Goal: Task Accomplishment & Management: Use online tool/utility

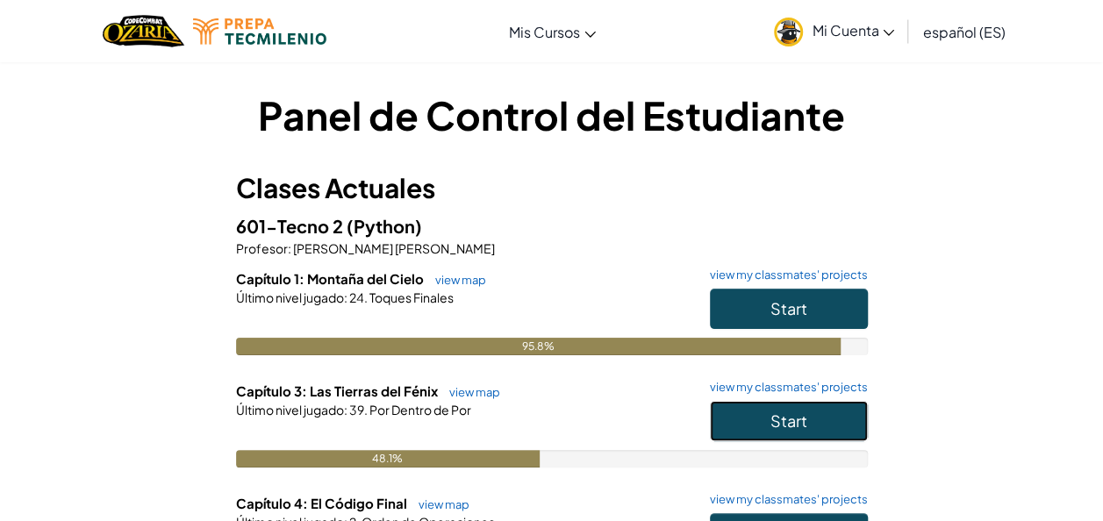
click at [769, 418] on button "Start" at bounding box center [789, 421] width 158 height 40
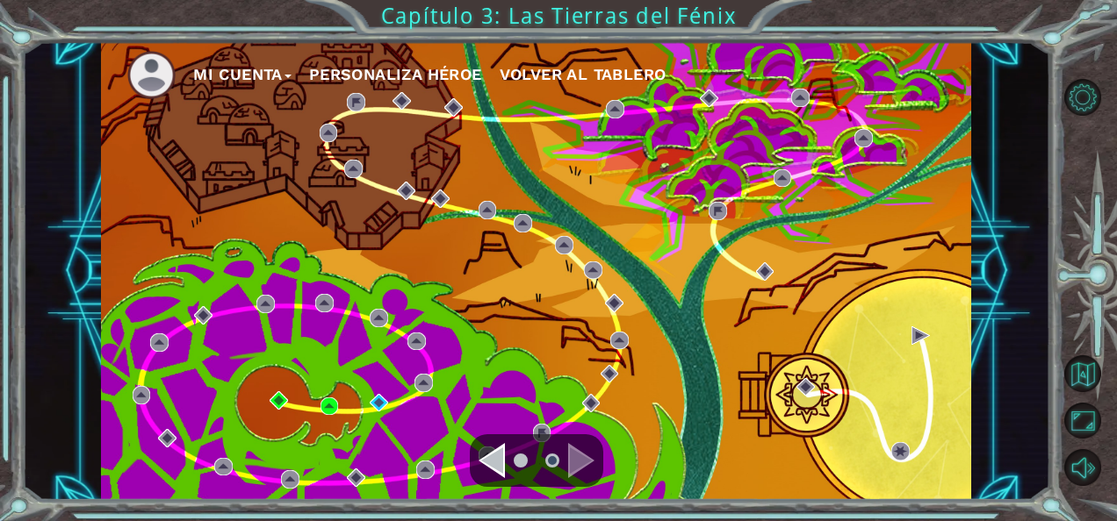
click at [369, 413] on div "Mi Cuenta Personaliza Héroe Volver al Tablero" at bounding box center [536, 271] width 870 height 459
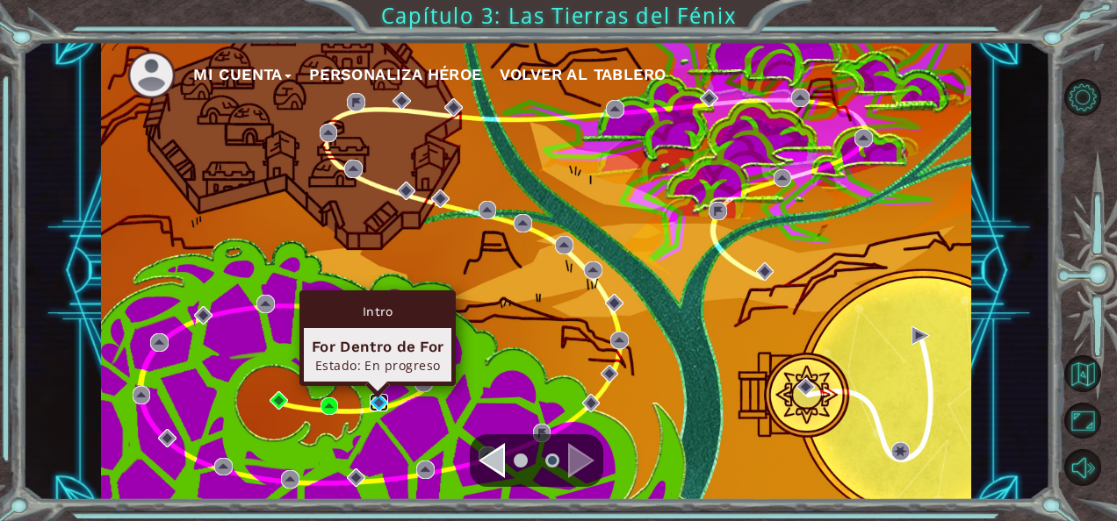
click at [372, 406] on img at bounding box center [379, 403] width 18 height 18
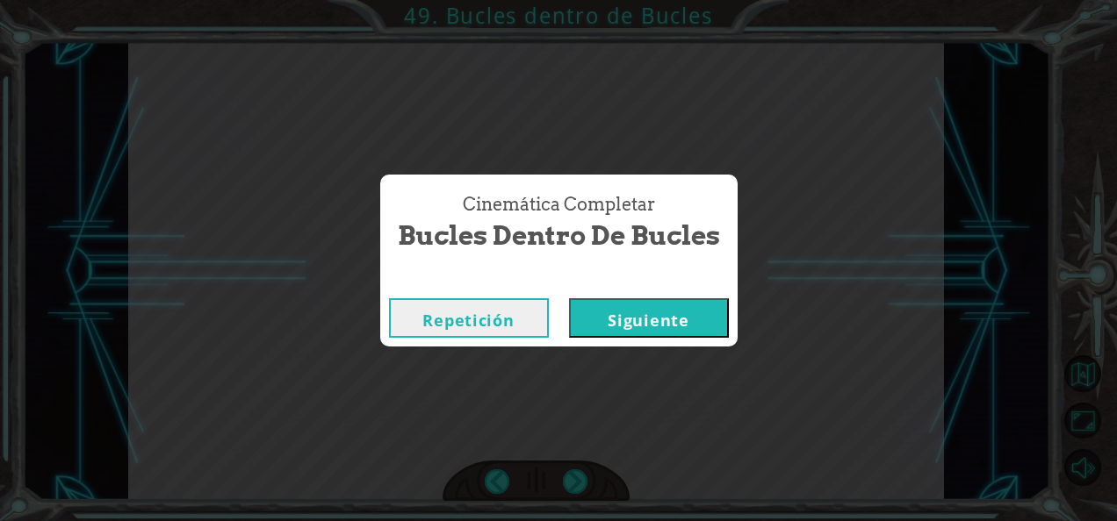
click at [616, 307] on button "Siguiente" at bounding box center [649, 318] width 160 height 40
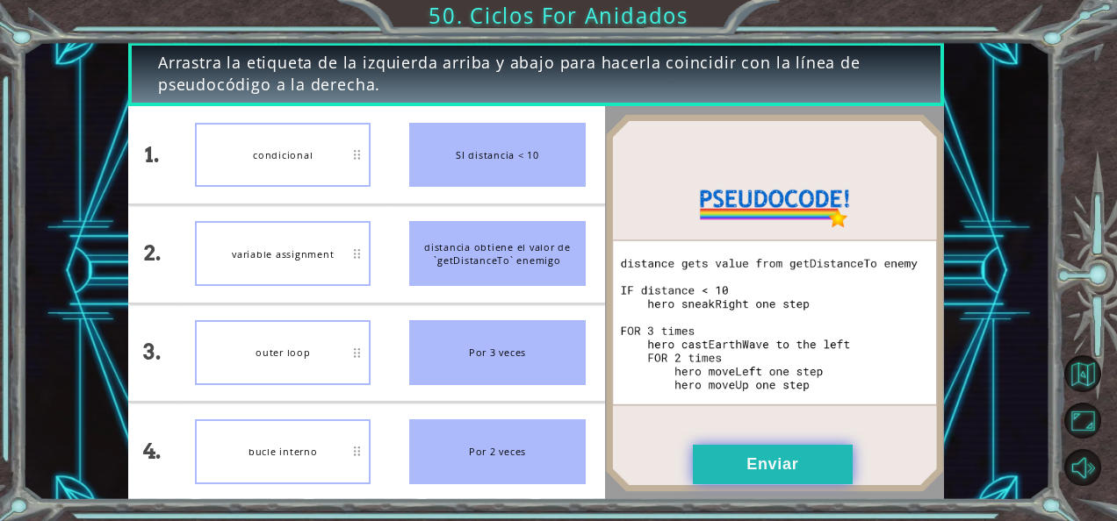
click at [746, 449] on button "Enviar" at bounding box center [773, 465] width 160 height 40
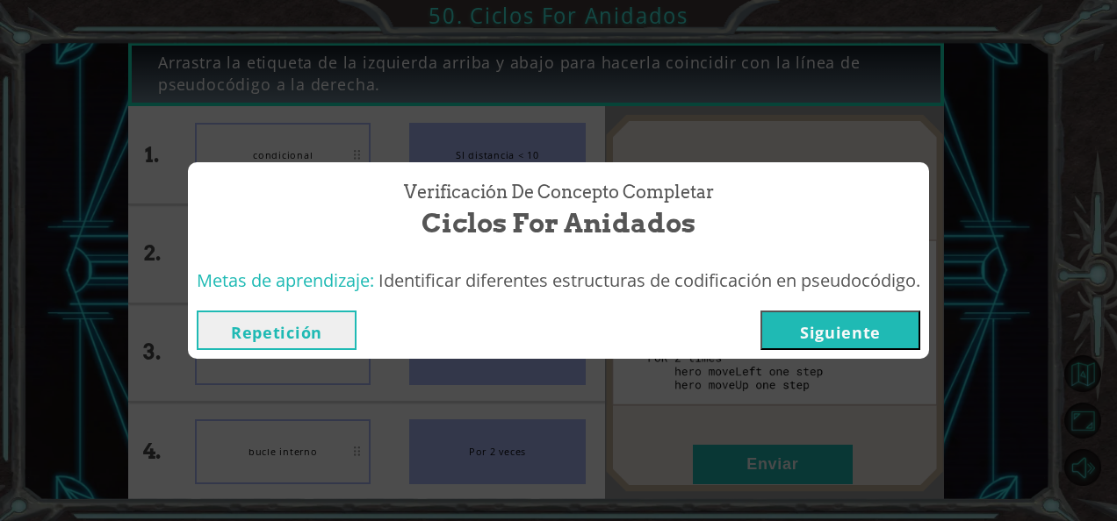
click at [820, 332] on button "Siguiente" at bounding box center [840, 331] width 160 height 40
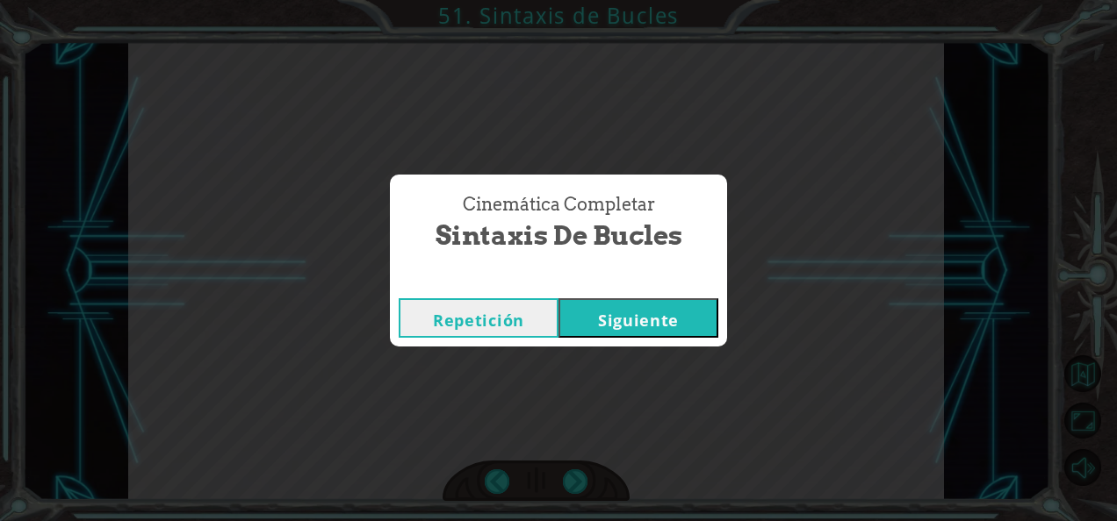
click at [639, 313] on button "Siguiente" at bounding box center [638, 318] width 160 height 40
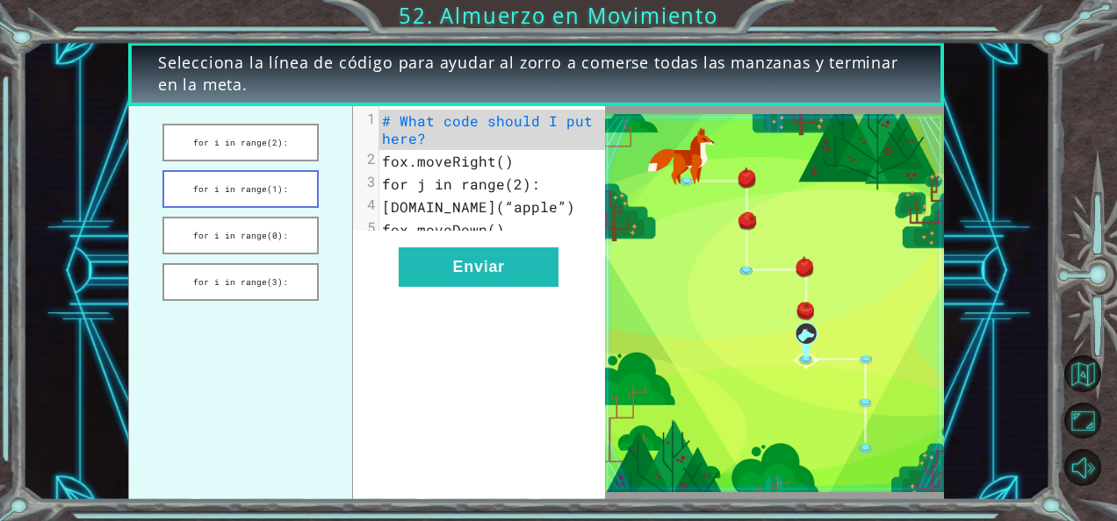
click at [281, 186] on button "for i in range(1):" at bounding box center [240, 189] width 156 height 38
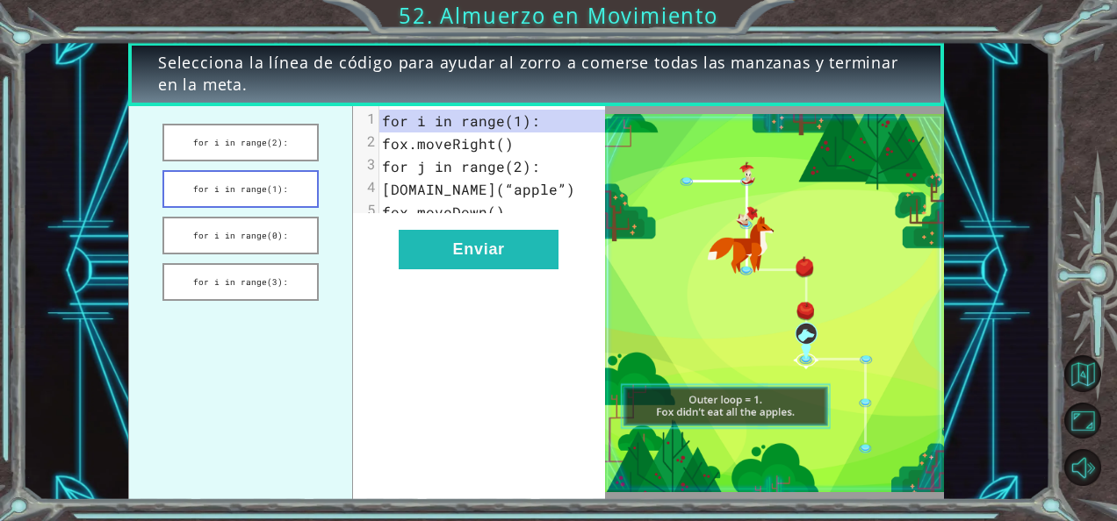
click at [281, 186] on button "for i in range(1):" at bounding box center [240, 189] width 156 height 38
click at [284, 140] on button "for i in range(2):" at bounding box center [240, 143] width 156 height 38
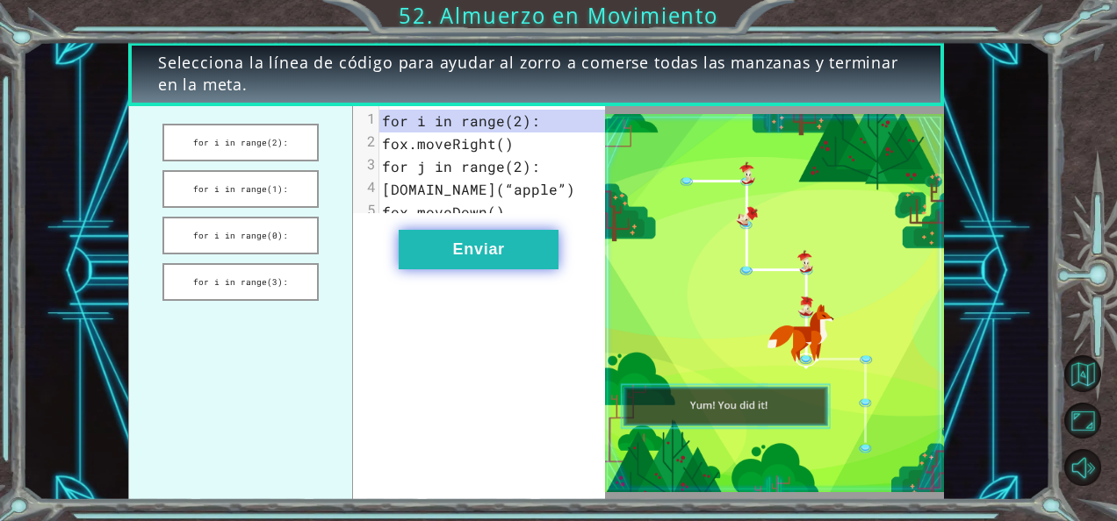
click at [453, 269] on button "Enviar" at bounding box center [479, 250] width 160 height 40
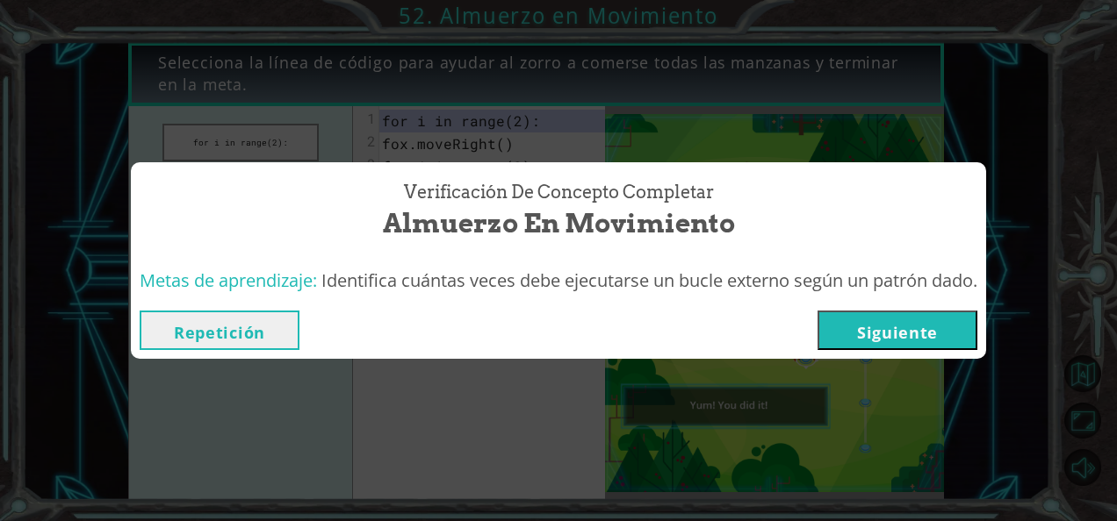
click at [923, 339] on button "Siguiente" at bounding box center [897, 331] width 160 height 40
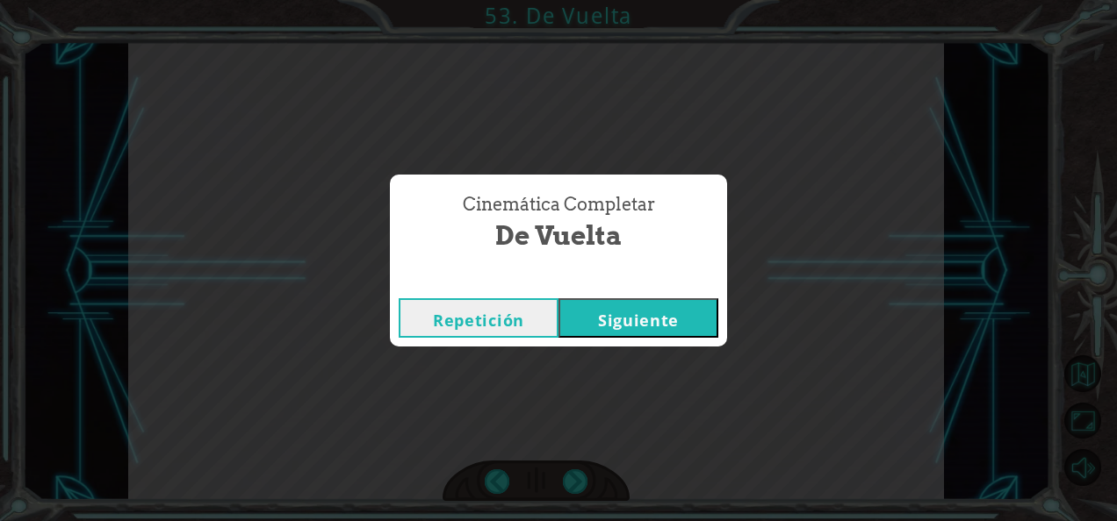
click at [622, 313] on button "Siguiente" at bounding box center [638, 318] width 160 height 40
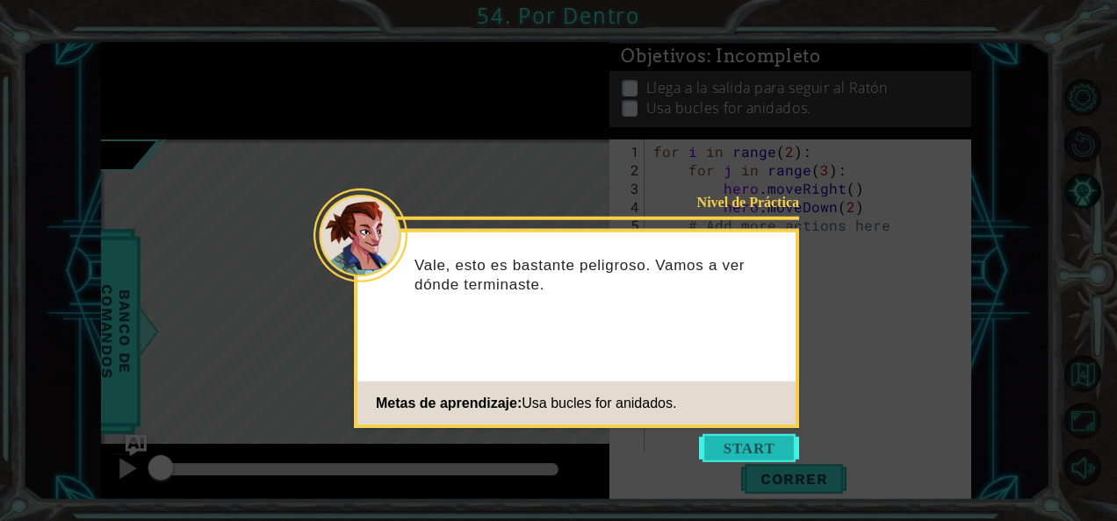
click at [727, 450] on button "Start" at bounding box center [749, 449] width 100 height 28
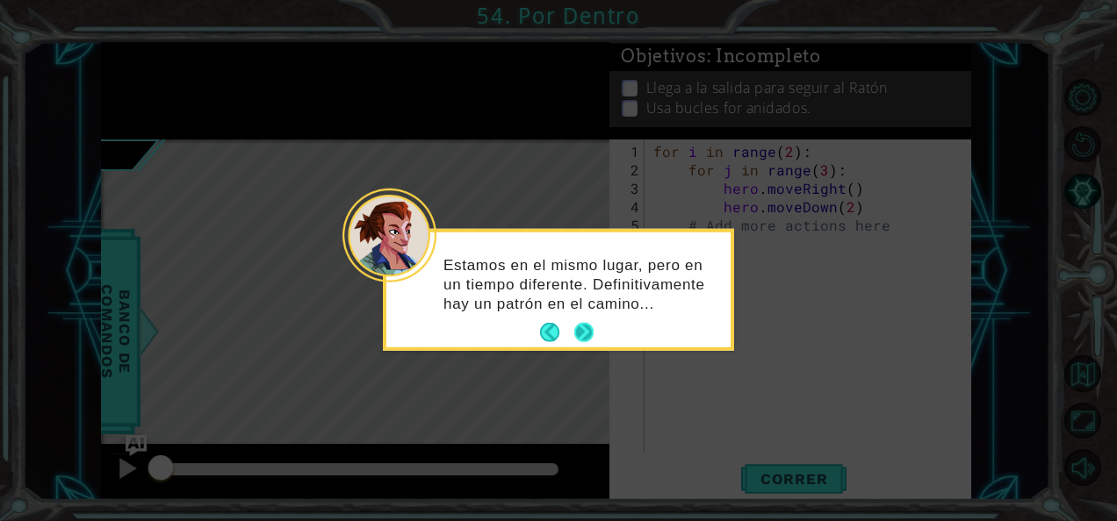
click at [581, 335] on button "Next" at bounding box center [584, 333] width 20 height 20
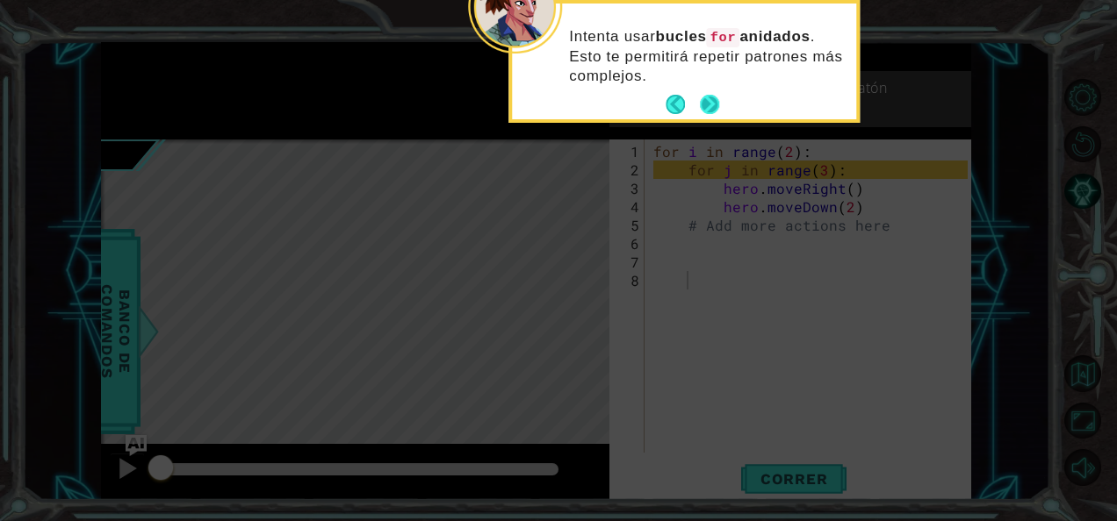
click at [713, 111] on button "Next" at bounding box center [709, 104] width 19 height 19
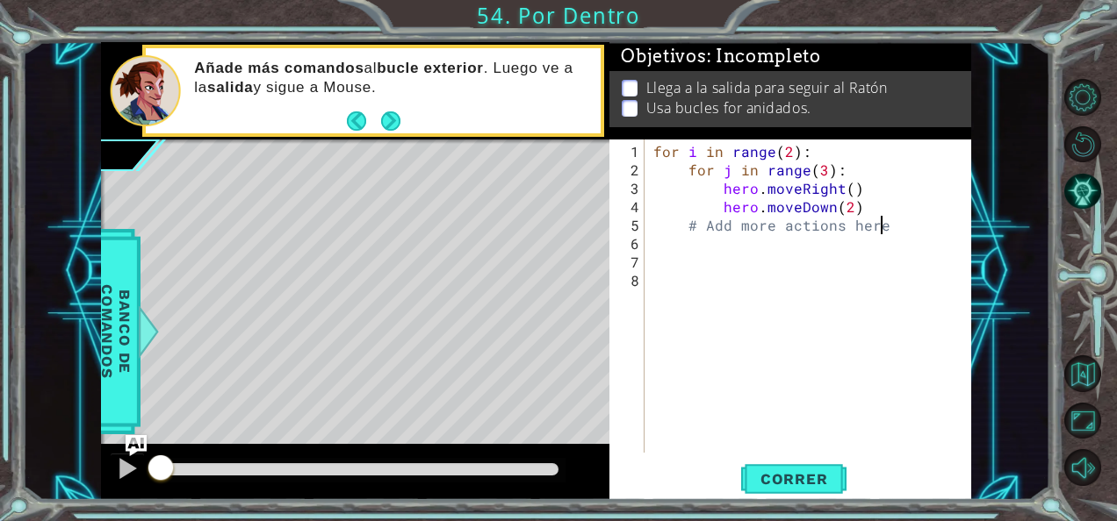
click at [880, 222] on div "for i in range ( 2 ) : for j in range ( 3 ) : hero . moveRight ( ) hero . moveD…" at bounding box center [813, 317] width 327 height 350
type textarea "#"
type textarea "hero.moveDown(2)"
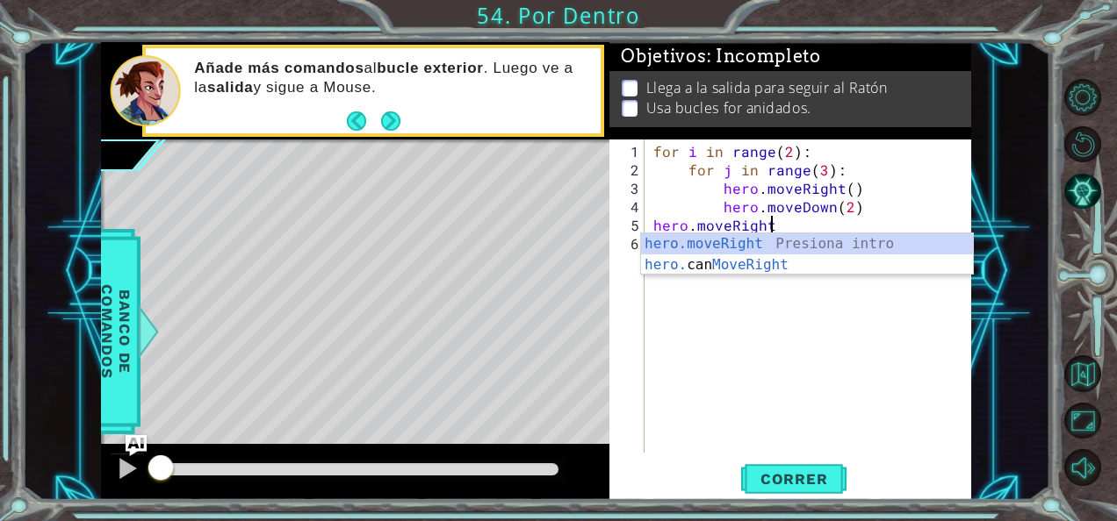
scroll to position [0, 7]
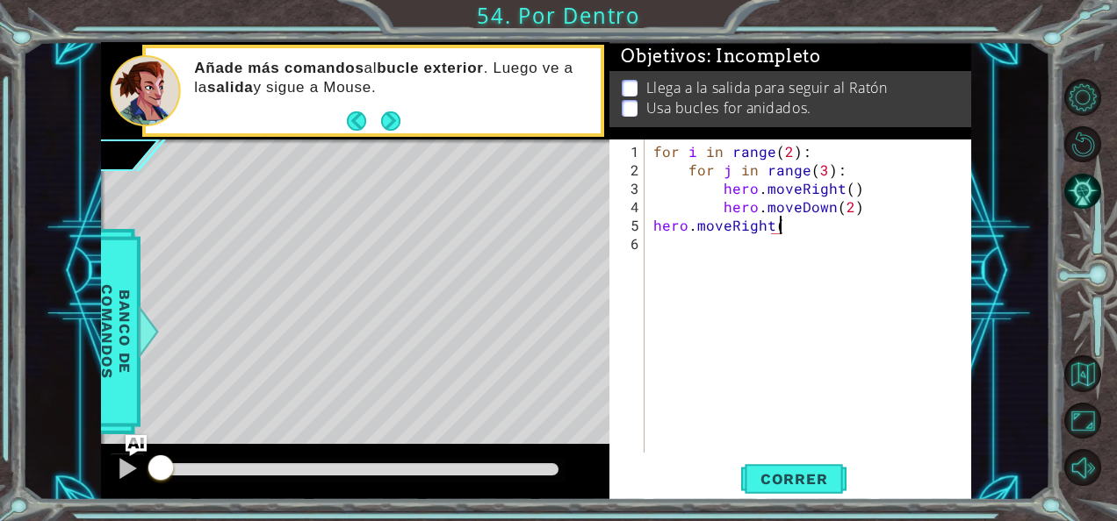
type textarea "hero.moveRight()"
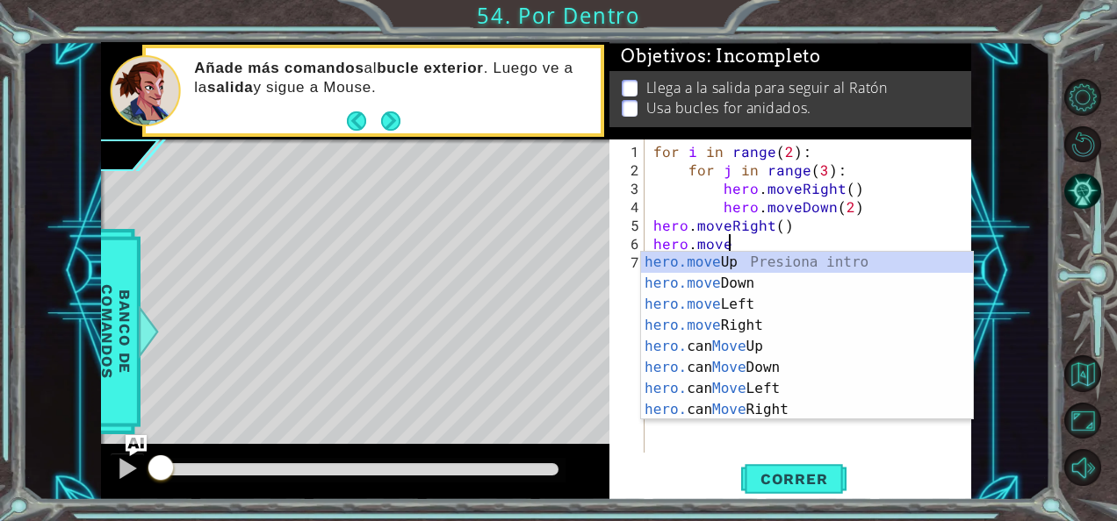
scroll to position [0, 4]
click at [765, 264] on div "hero.move Up Presiona intro hero.move Down Presiona intro hero.move Left Presio…" at bounding box center [807, 357] width 333 height 211
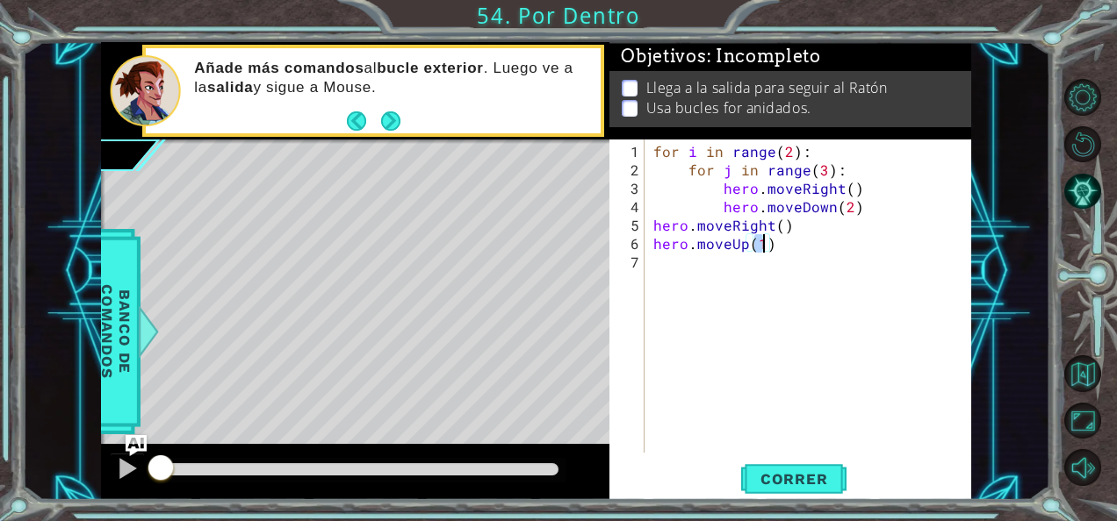
type textarea "hero.moveUp(6)"
type textarea "for i in range(2):"
type textarea "for j in range(3):"
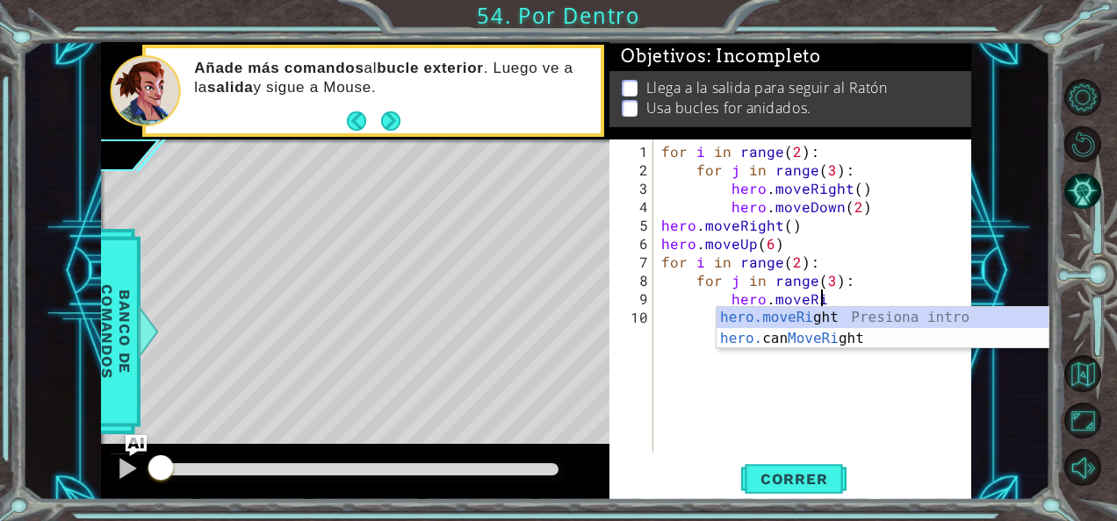
scroll to position [0, 9]
click at [823, 316] on div "hero.moveRi ght Presiona intro hero. can MoveRi ght Presiona intro" at bounding box center [882, 349] width 333 height 84
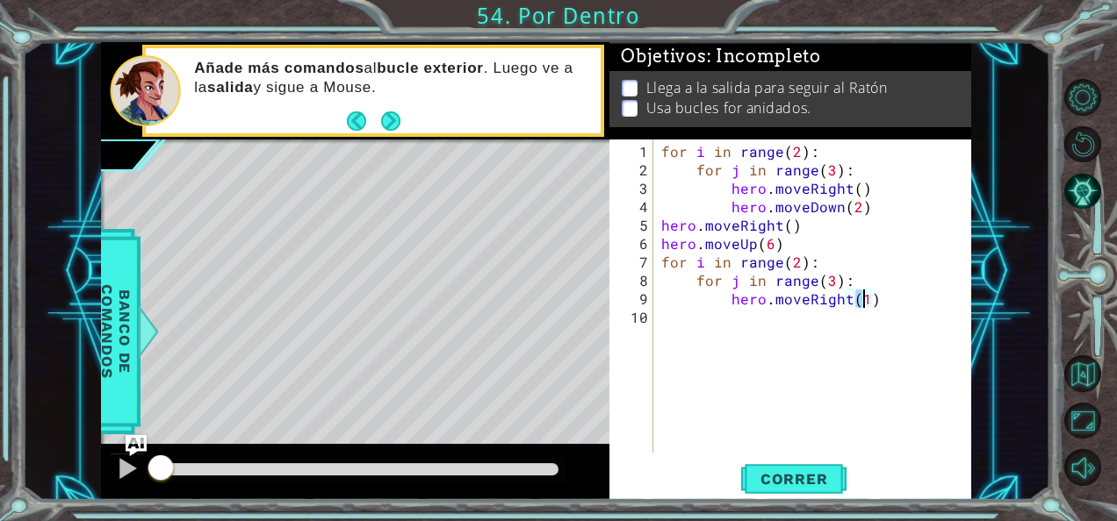
type textarea "hero.moveRight()"
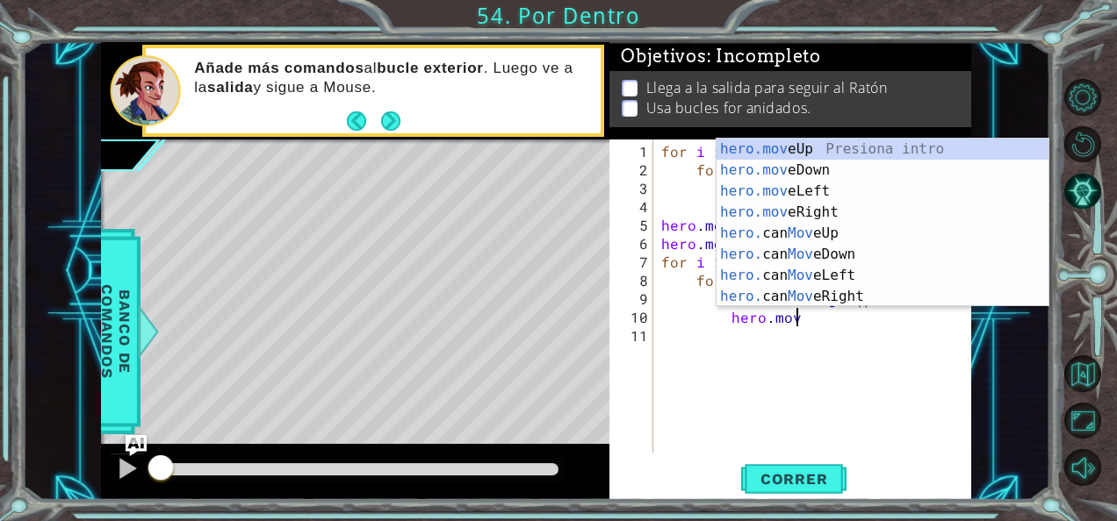
scroll to position [0, 8]
type textarea "hero.move"
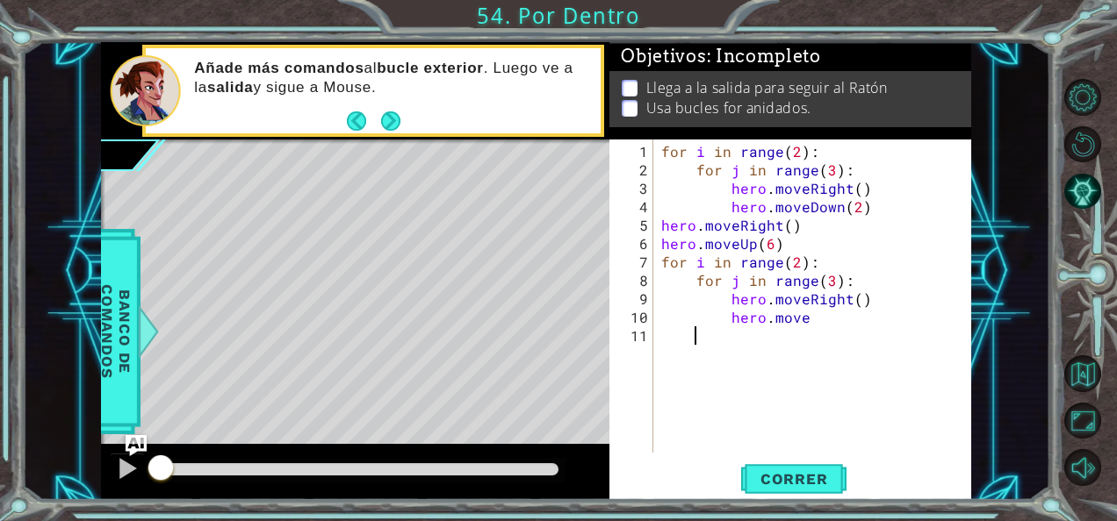
click at [901, 330] on div "for i in range ( 2 ) : for j in range ( 3 ) : hero . moveRight ( ) hero . moveD…" at bounding box center [817, 317] width 319 height 350
click at [878, 314] on div "for i in range ( 2 ) : for j in range ( 3 ) : hero . moveRight ( ) hero . moveD…" at bounding box center [817, 317] width 319 height 350
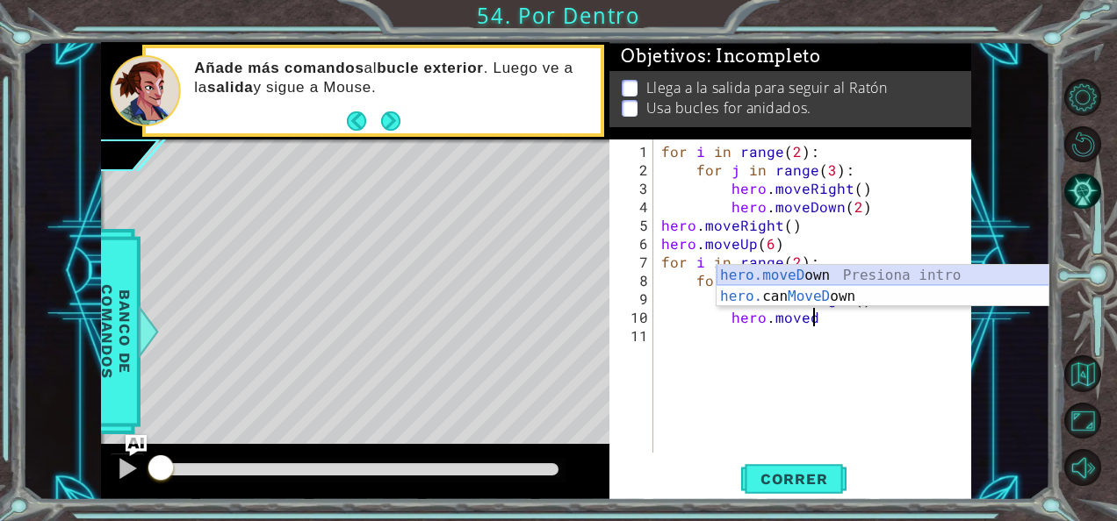
click at [875, 276] on div "hero.moveD own Presiona intro hero. can MoveD own Presiona intro" at bounding box center [882, 307] width 333 height 84
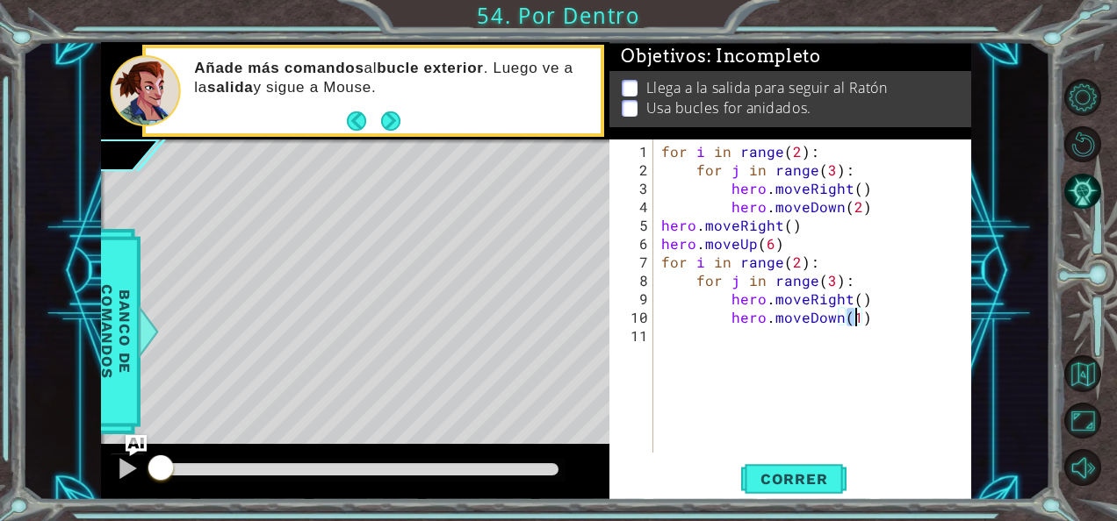
type textarea "hero.moveDown()"
click at [880, 311] on div "for i in range ( 2 ) : for j in range ( 3 ) : hero . moveRight ( ) hero . moveD…" at bounding box center [817, 317] width 319 height 350
click at [758, 478] on span "Correr" at bounding box center [794, 480] width 103 height 18
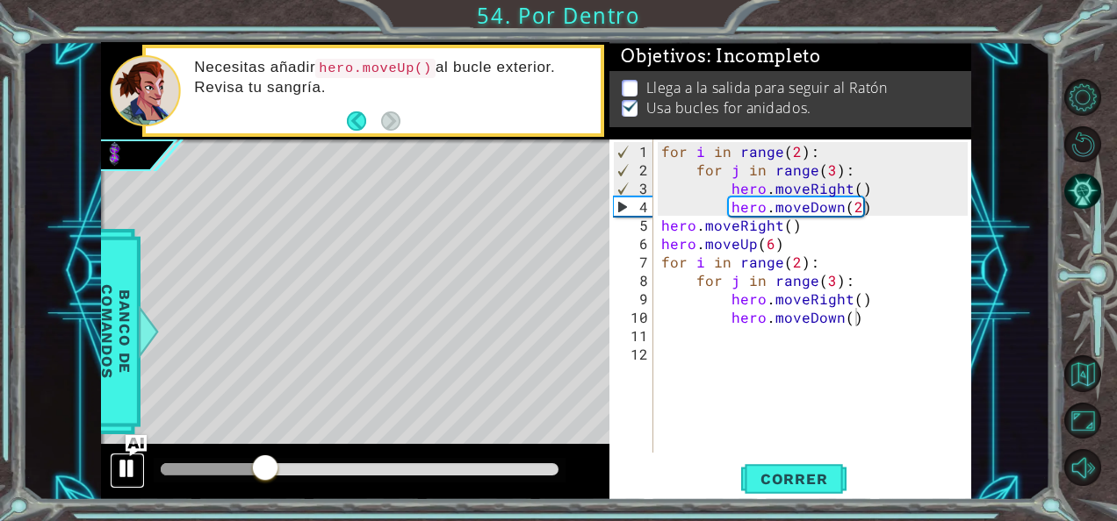
click at [112, 478] on button at bounding box center [127, 471] width 35 height 36
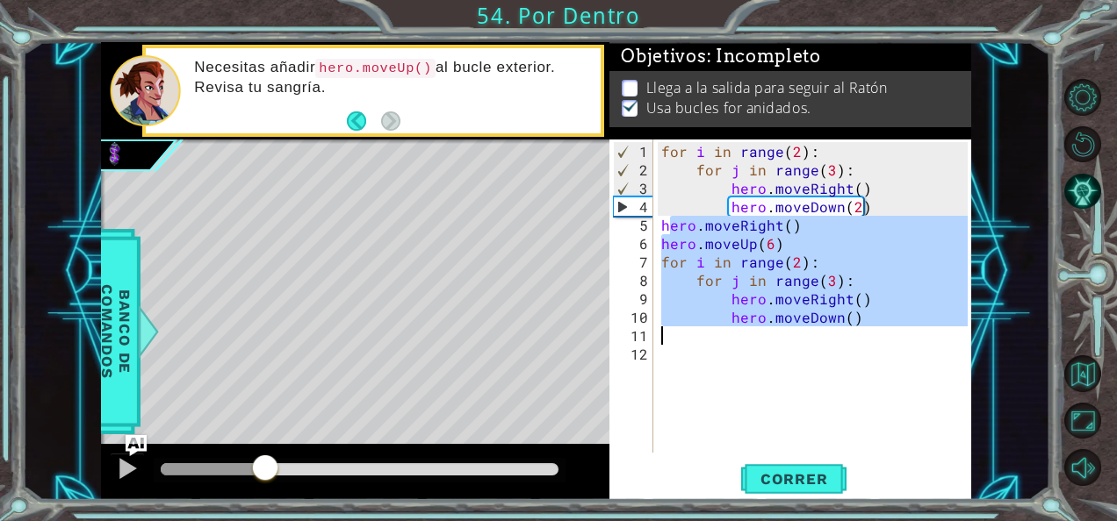
drag, startPoint x: 666, startPoint y: 226, endPoint x: 858, endPoint y: 334, distance: 219.3
click at [858, 334] on div "for i in range ( 2 ) : for j in range ( 3 ) : hero . moveRight ( ) hero . moveD…" at bounding box center [817, 317] width 319 height 350
type textarea "h"
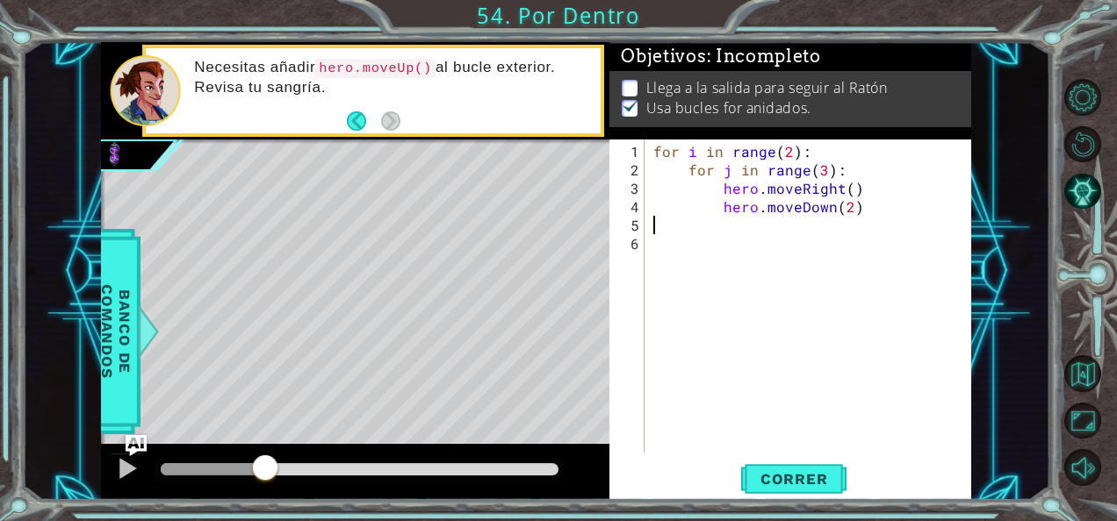
type textarea "hero.moveDown(2)"
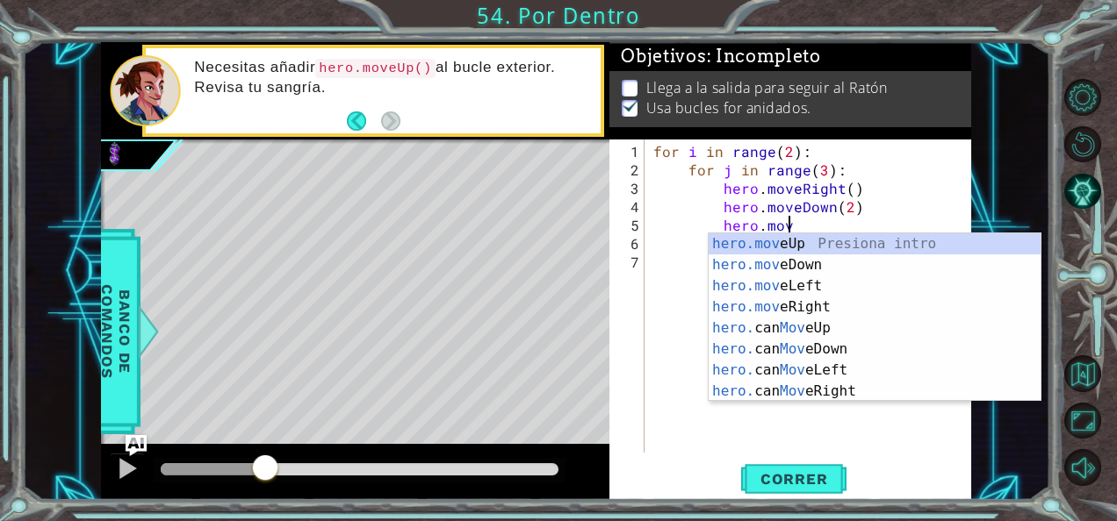
scroll to position [0, 8]
type textarea "hero.moveR"
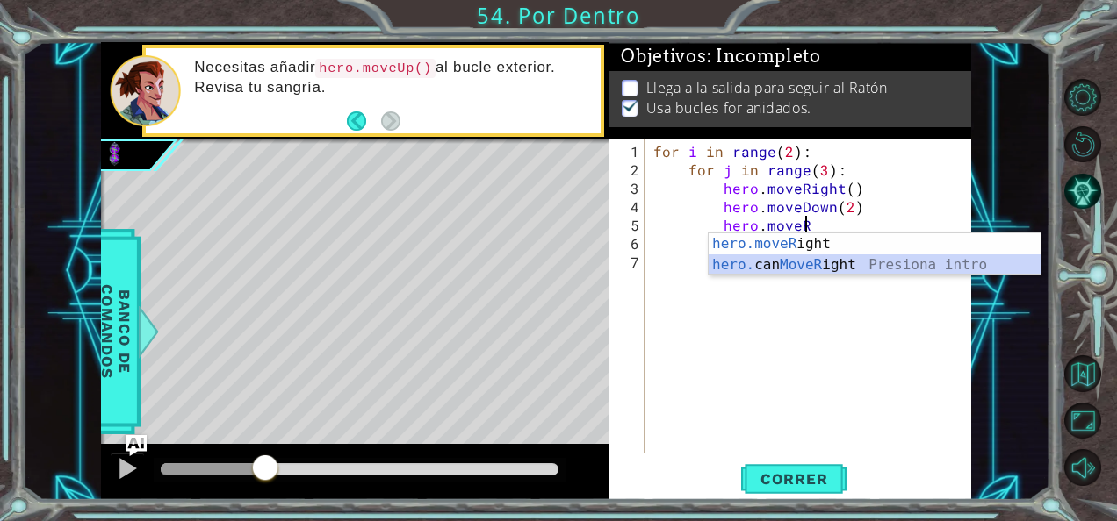
click at [852, 259] on div "hero.moveR ight Presiona intro hero. can MoveR ight Presiona intro" at bounding box center [874, 276] width 333 height 84
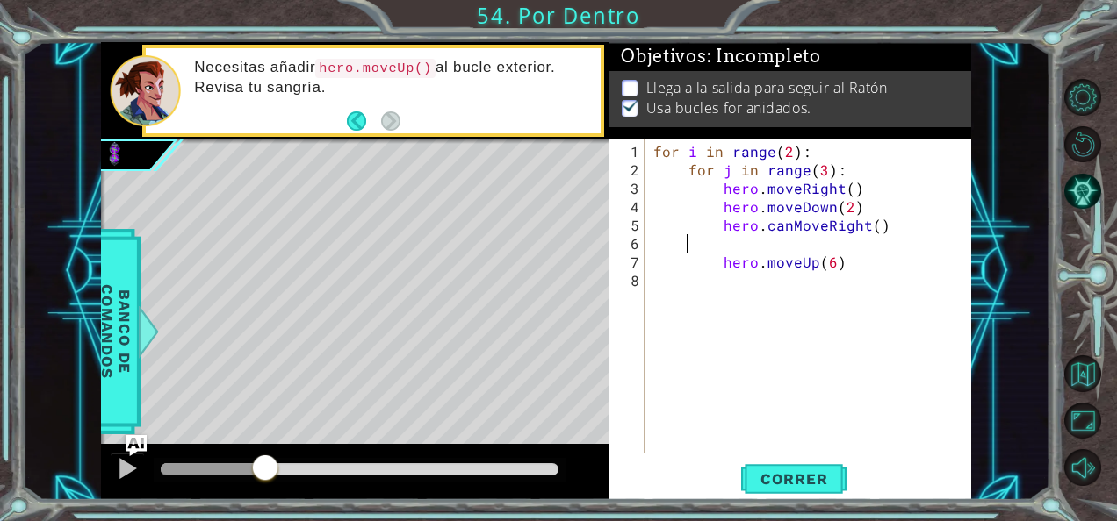
scroll to position [0, 0]
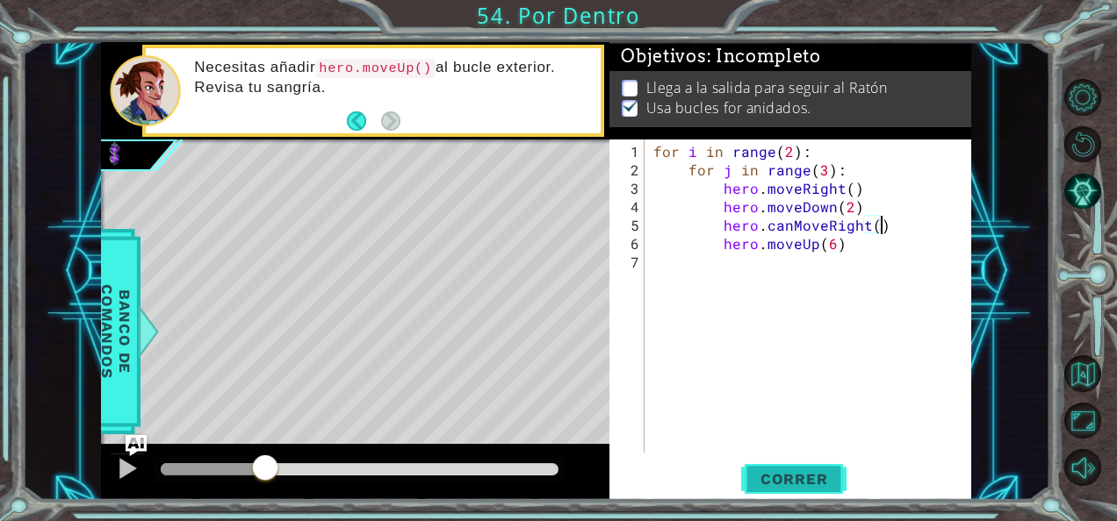
click at [764, 495] on button "Correr" at bounding box center [793, 479] width 105 height 36
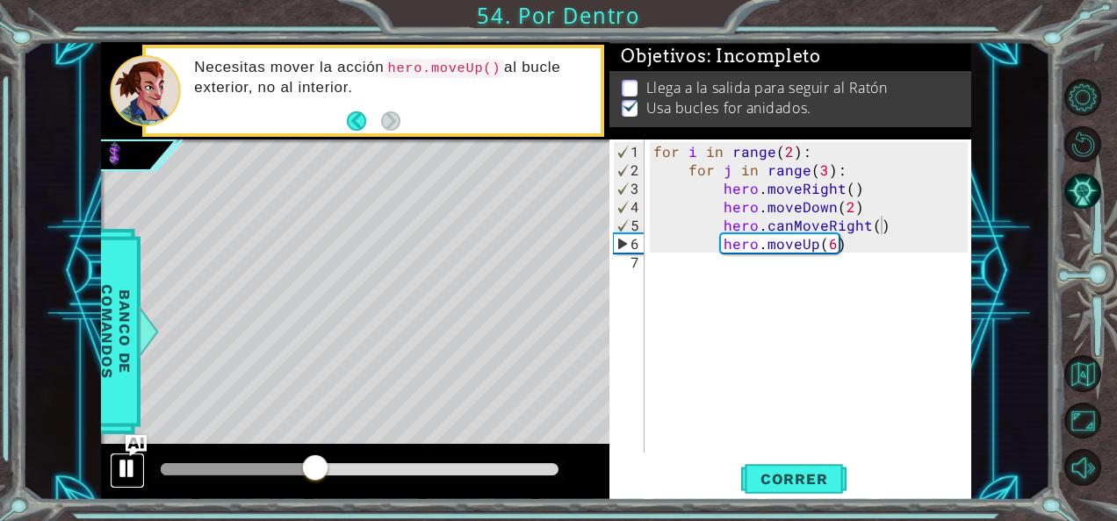
click at [131, 470] on div at bounding box center [127, 468] width 23 height 23
click at [777, 488] on button "Correr" at bounding box center [793, 479] width 105 height 36
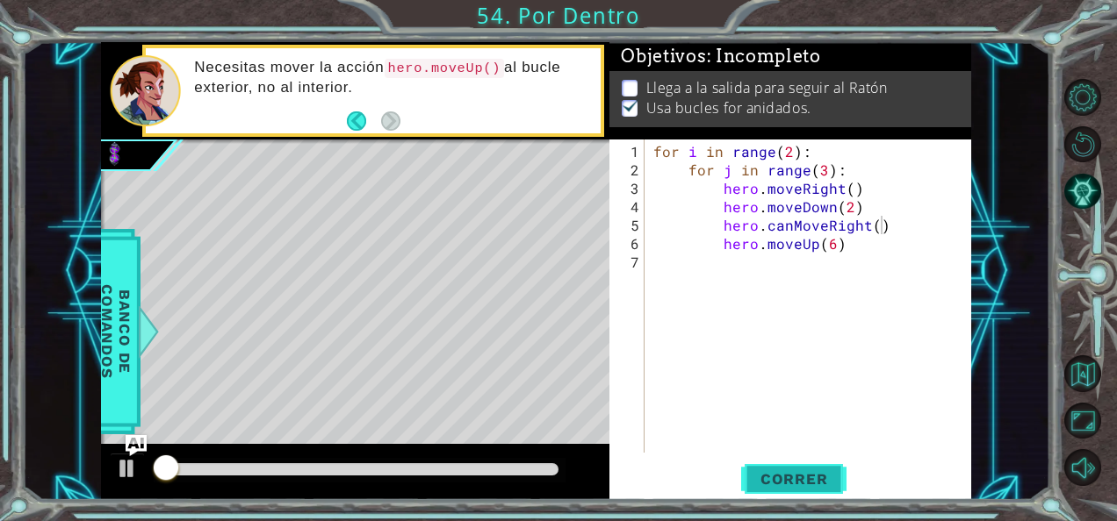
click at [777, 488] on button "Correr" at bounding box center [793, 479] width 105 height 36
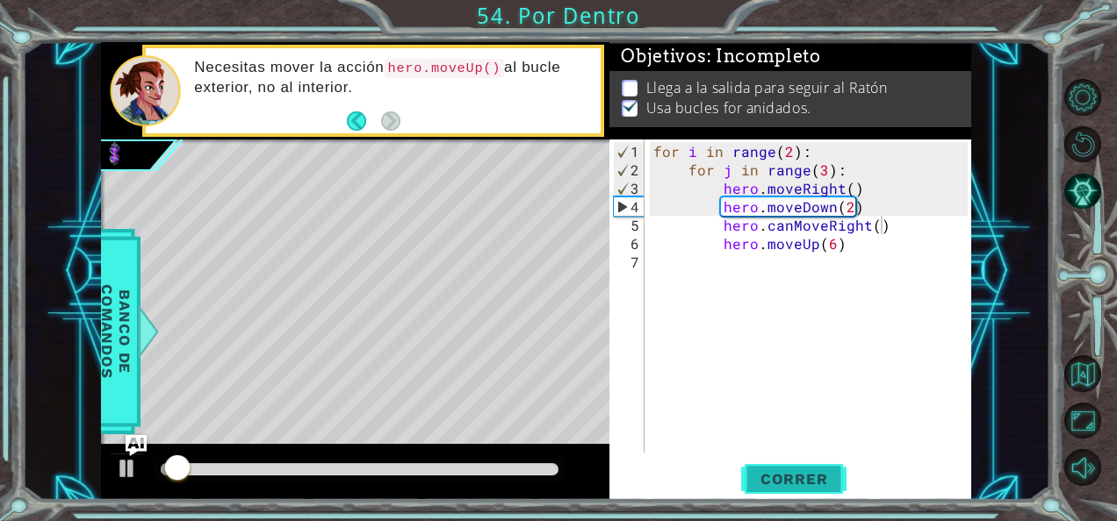
click at [777, 488] on button "Correr" at bounding box center [793, 479] width 105 height 36
click at [135, 470] on div at bounding box center [127, 468] width 23 height 23
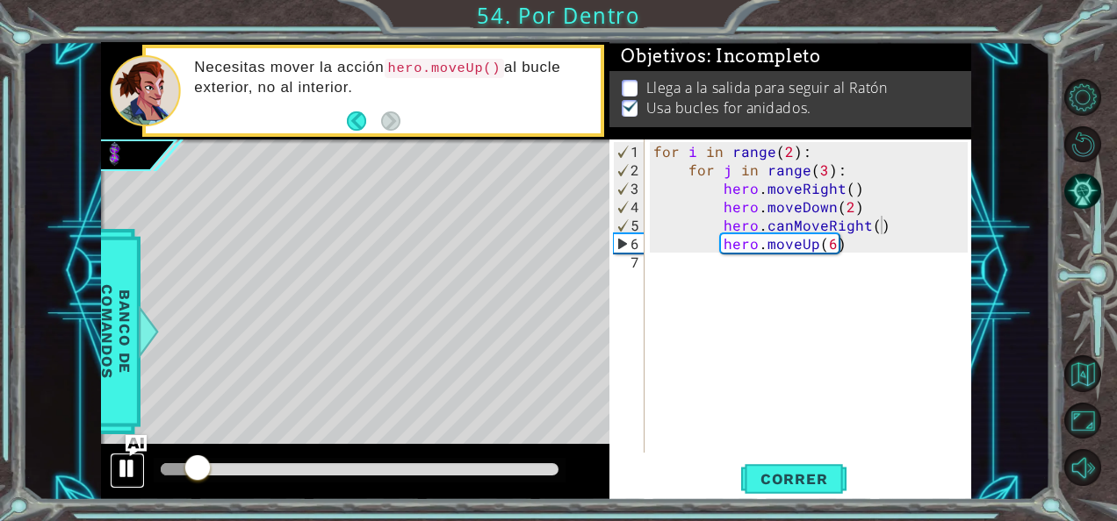
click at [135, 470] on div at bounding box center [127, 468] width 23 height 23
click at [852, 244] on div "for i in range ( 2 ) : for j in range ( 3 ) : hero . moveRight ( ) hero . moveD…" at bounding box center [813, 317] width 327 height 350
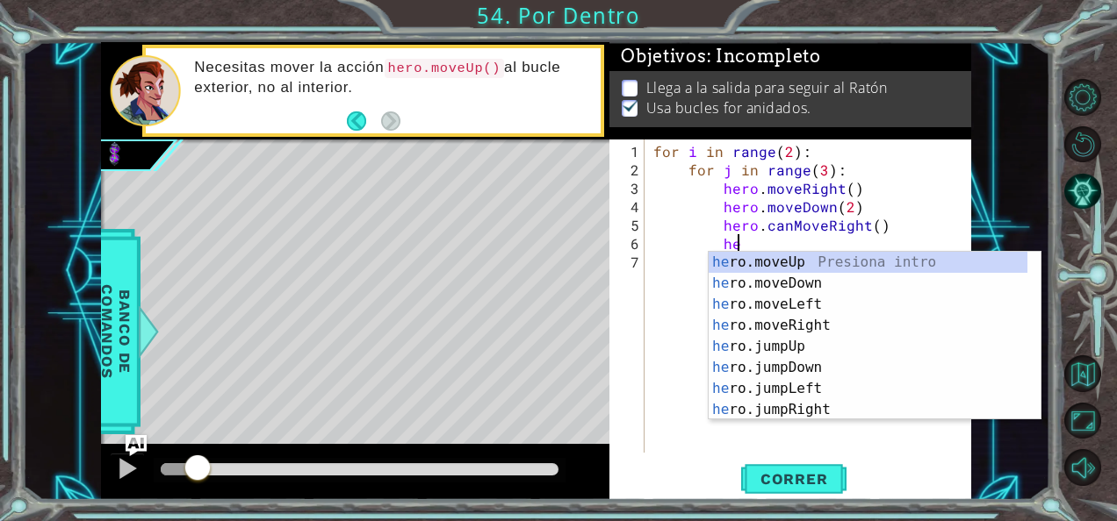
type textarea "h"
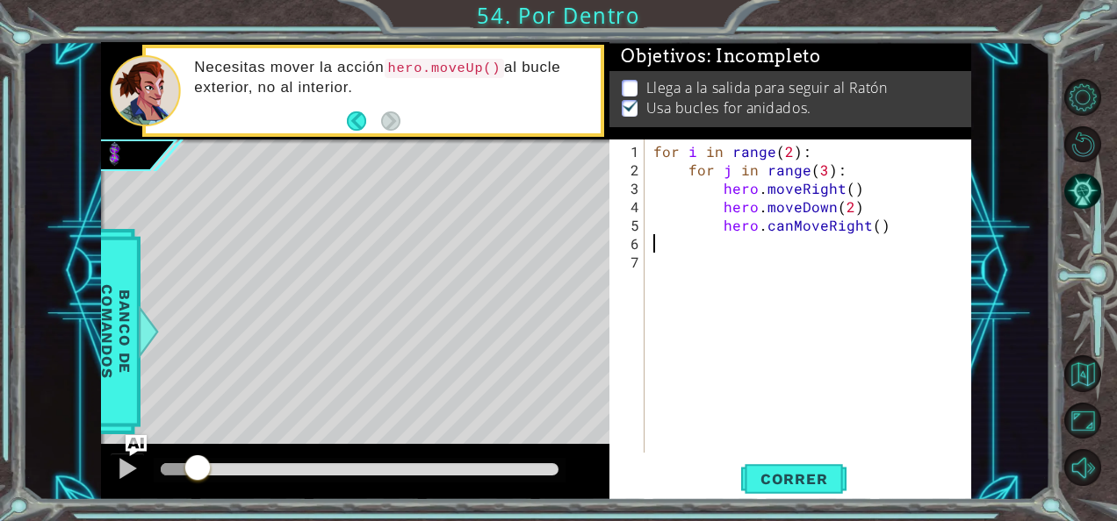
type textarea "hero.canMoveRight()"
drag, startPoint x: 750, startPoint y: 517, endPoint x: 783, endPoint y: 481, distance: 49.1
click at [783, 481] on div "1 ההההההההההההההההההההההההההההההההההההההההההההההההההההההההההההההההההההההההההההה…" at bounding box center [558, 260] width 1117 height 521
click at [783, 481] on span "Correr" at bounding box center [794, 480] width 103 height 18
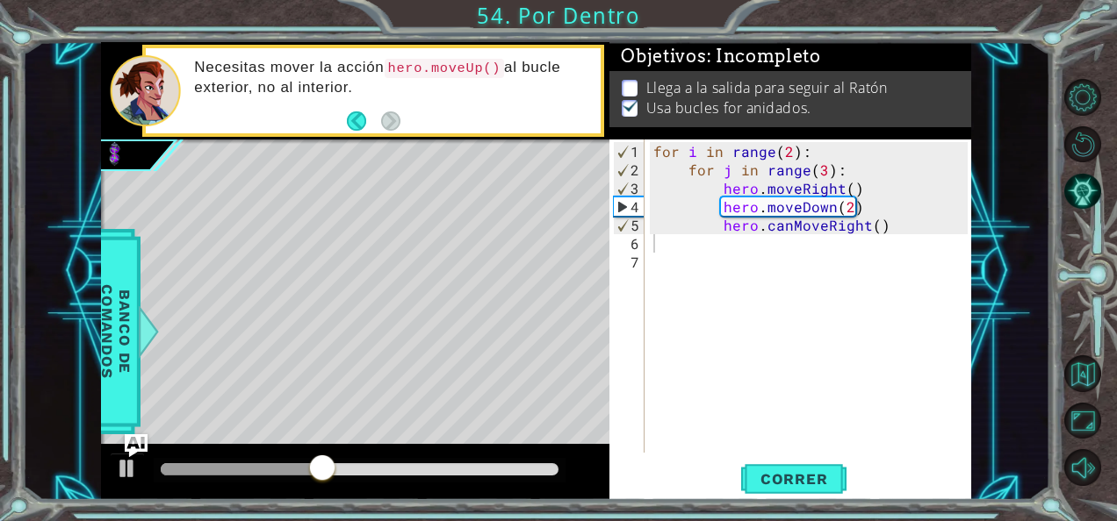
click at [128, 456] on img "Ask AI" at bounding box center [136, 446] width 23 height 23
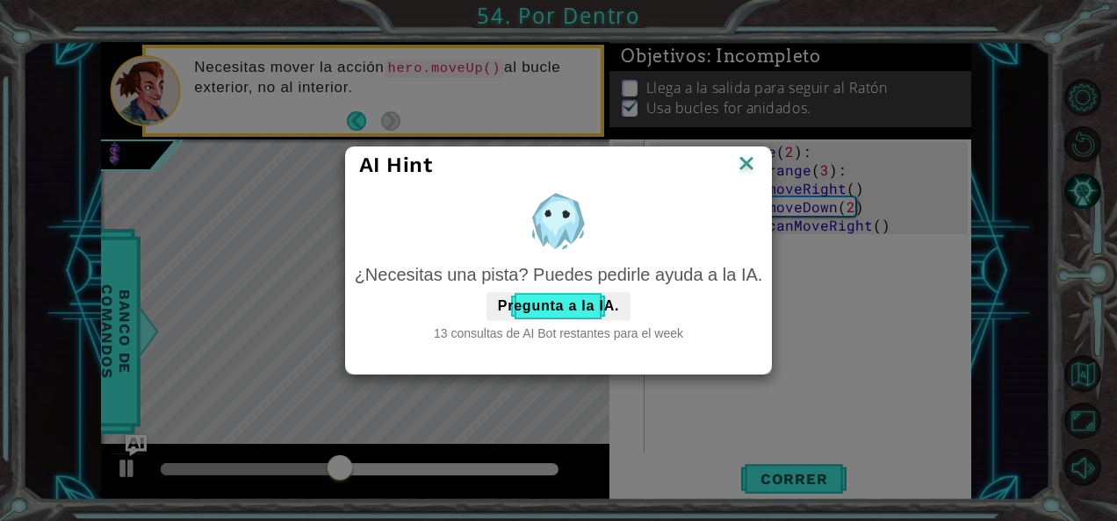
click at [151, 460] on div "AI Hint ¿Necesitas una pista? Puedes pedirle ayuda a la IA. Pregunta a la IA. 1…" at bounding box center [558, 260] width 1117 height 521
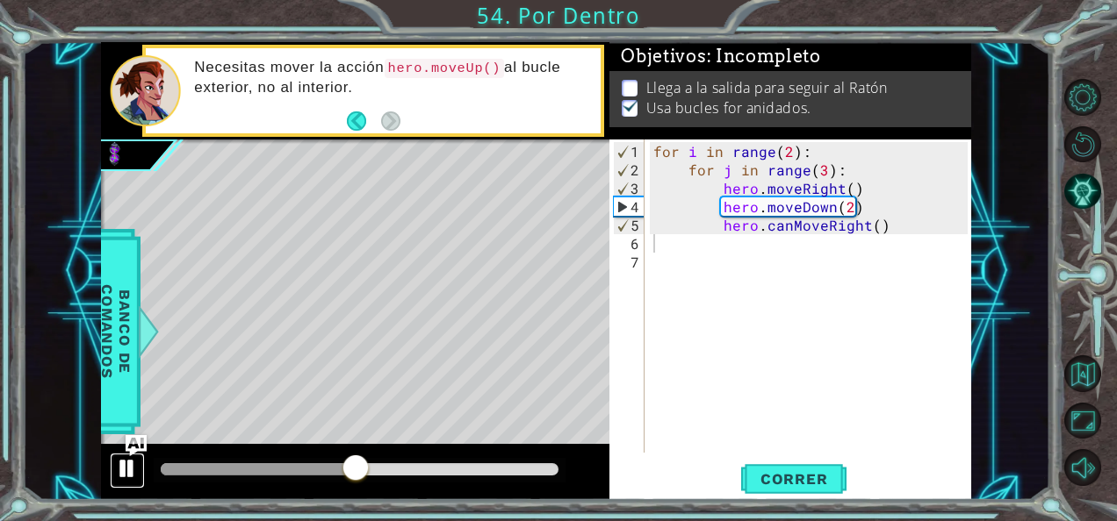
click at [130, 463] on div at bounding box center [127, 468] width 23 height 23
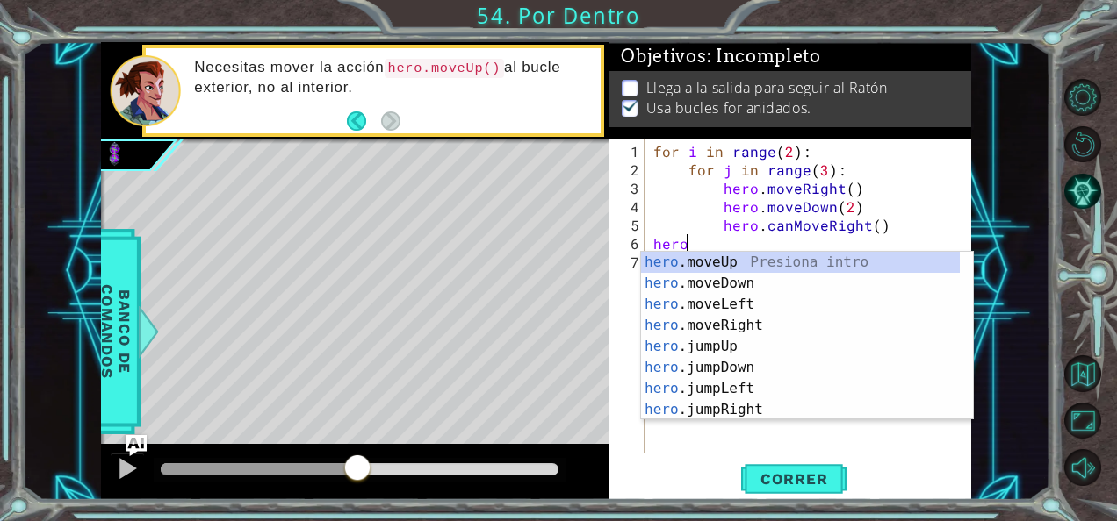
scroll to position [0, 2]
click at [698, 258] on div "hero. moveUp Presiona intro hero. moveDown Presiona intro hero. moveLeft Presio…" at bounding box center [801, 357] width 320 height 211
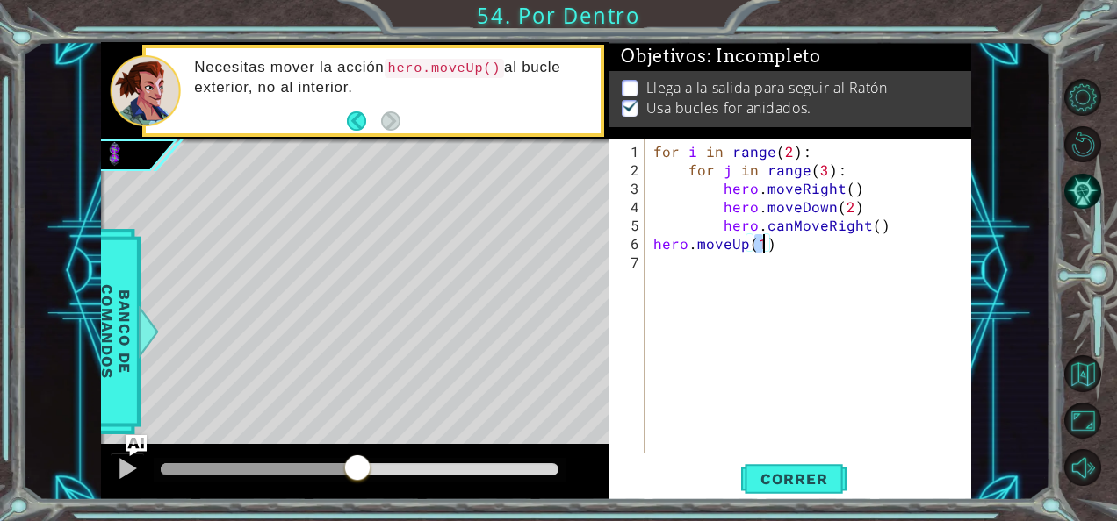
type textarea "hero.moveUp(6)"
type textarea "for i in range(2):"
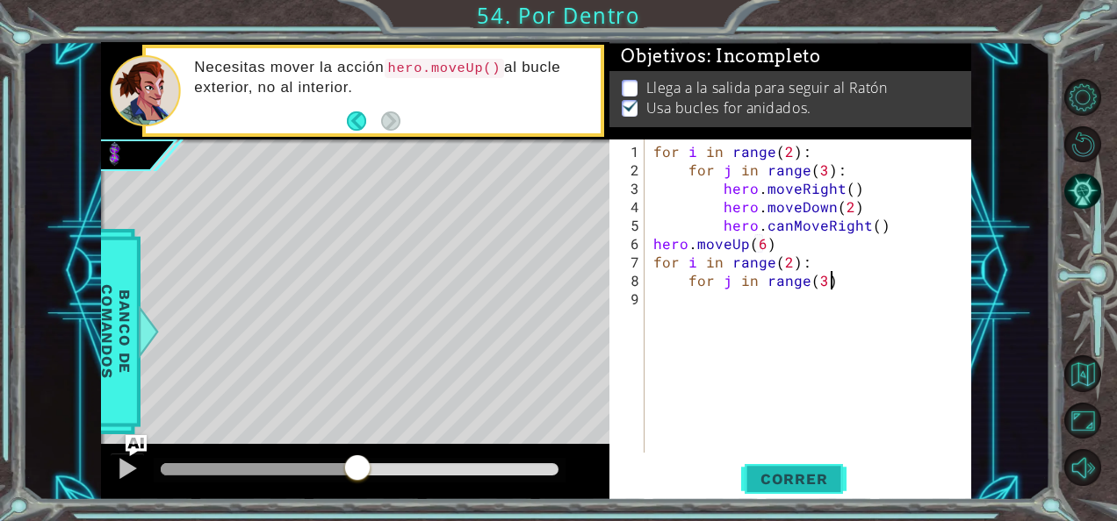
scroll to position [0, 10]
type textarea "for j in range(3):"
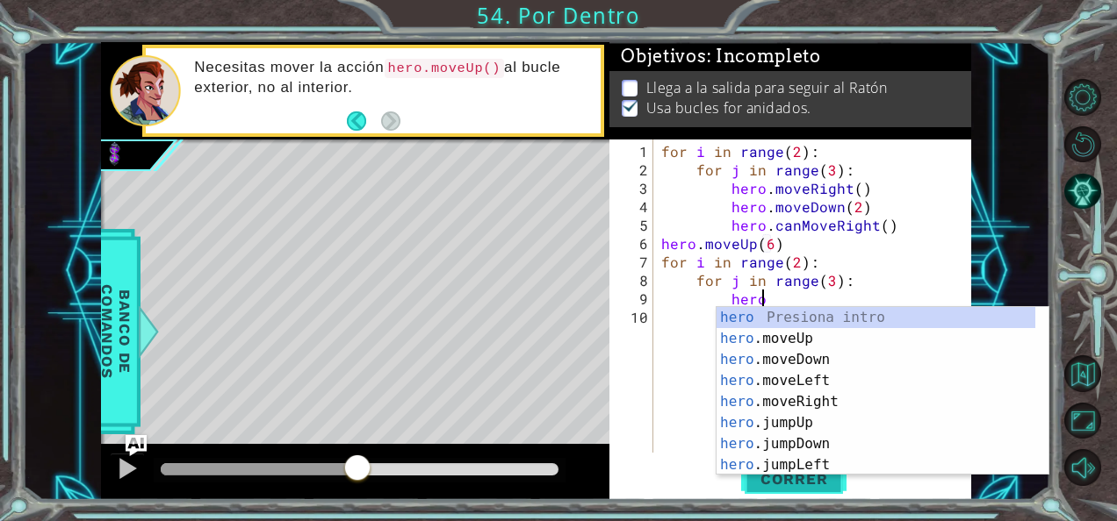
scroll to position [0, 5]
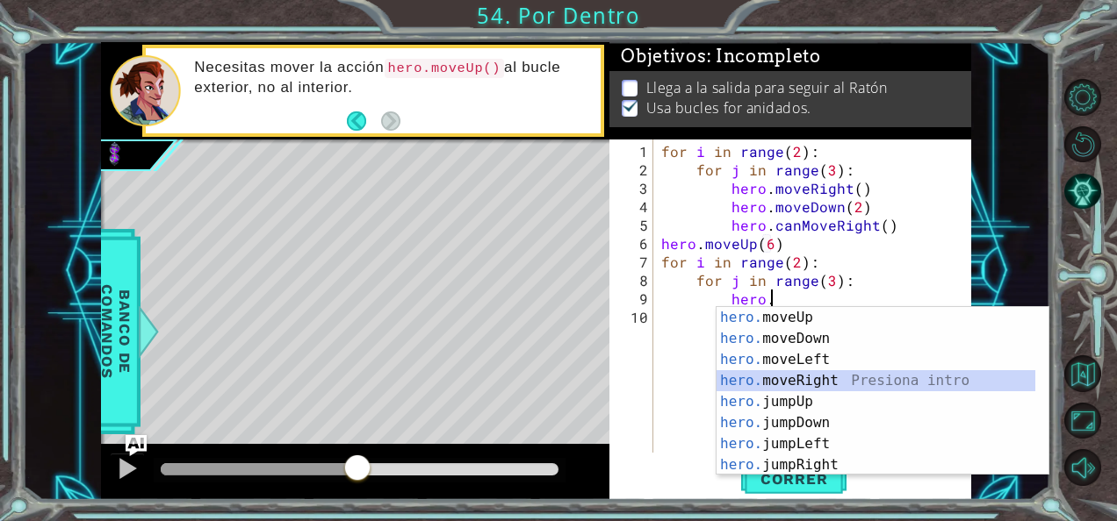
click at [836, 372] on div "hero. moveUp Presiona intro hero. moveDown Presiona intro hero. moveLeft Presio…" at bounding box center [876, 412] width 320 height 211
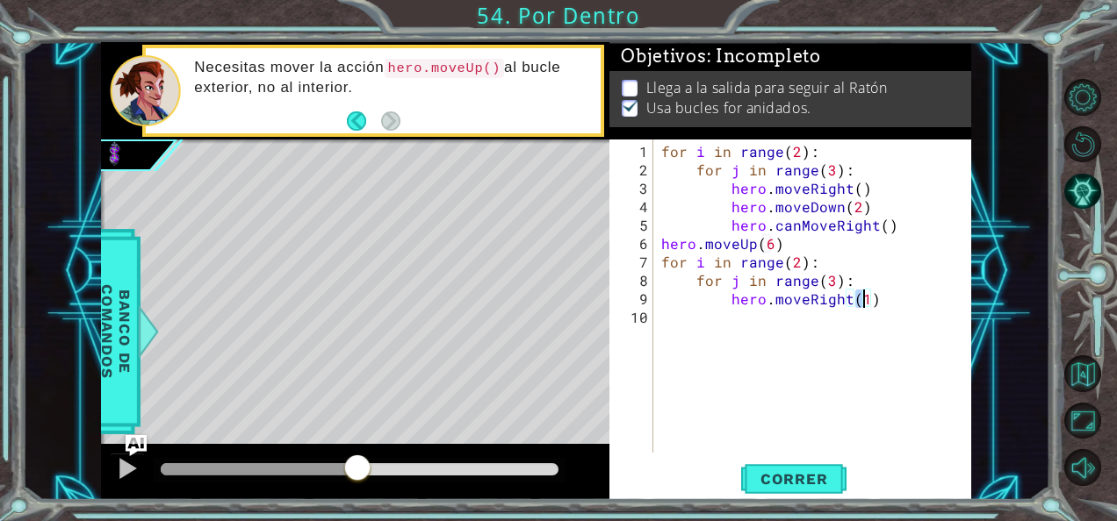
type textarea "hero.moveRight()"
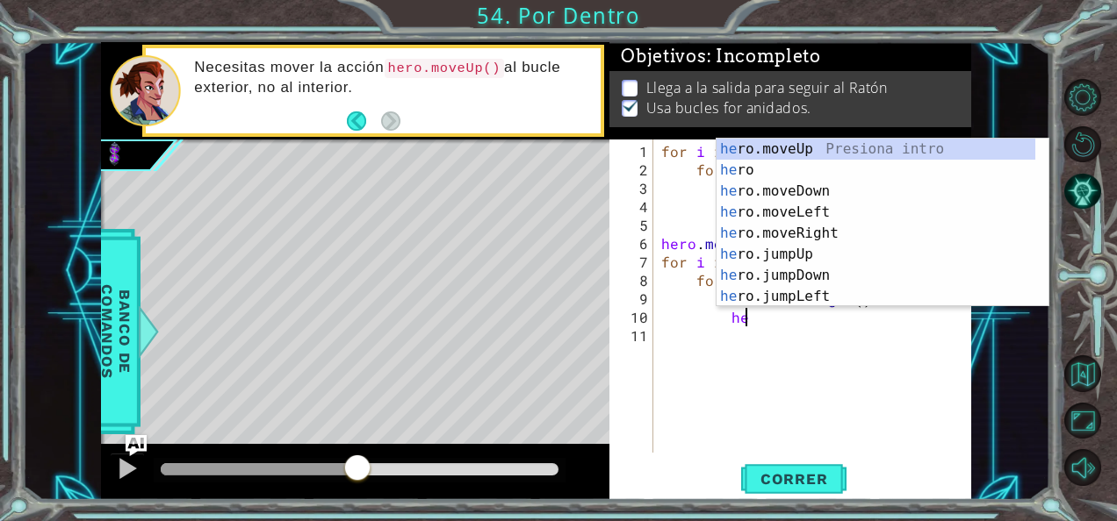
scroll to position [0, 4]
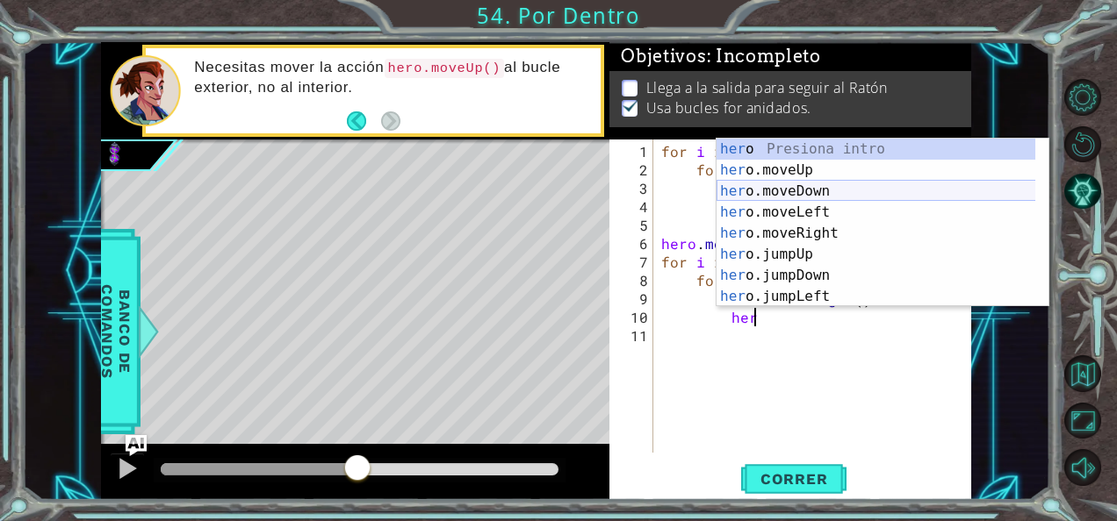
click at [840, 196] on div "her o Presiona intro her o.moveUp Presiona intro her o.moveDown Presiona intro …" at bounding box center [876, 244] width 320 height 211
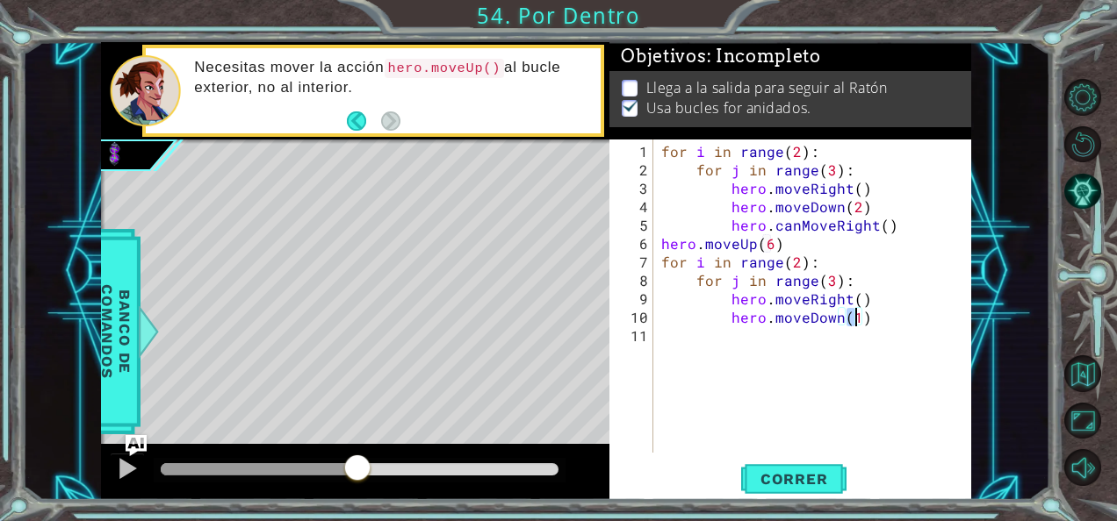
type textarea "hero.moveDown(2)"
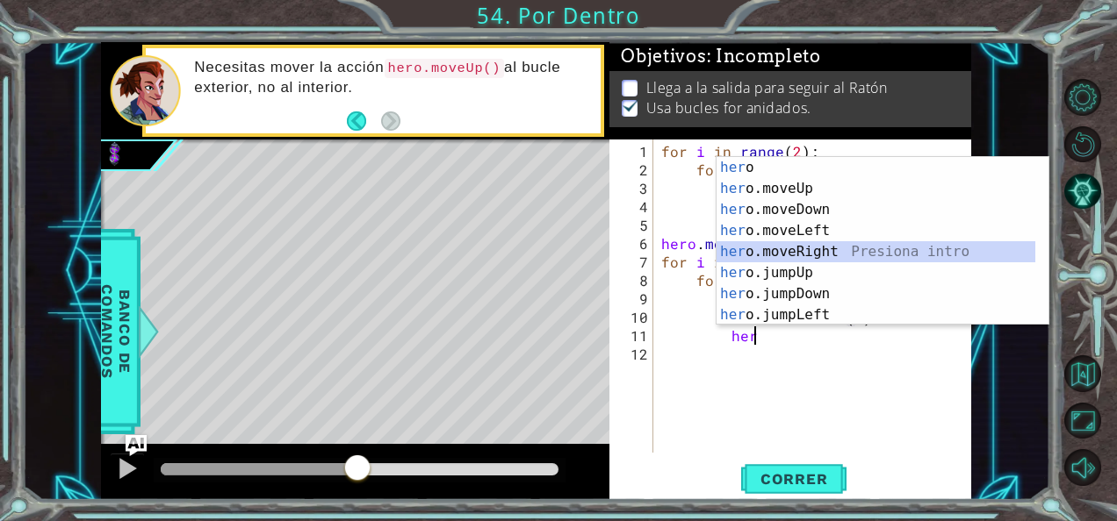
click at [836, 262] on div "her o Presiona intro her o.moveUp Presiona intro her o.moveDown Presiona intro …" at bounding box center [876, 262] width 320 height 211
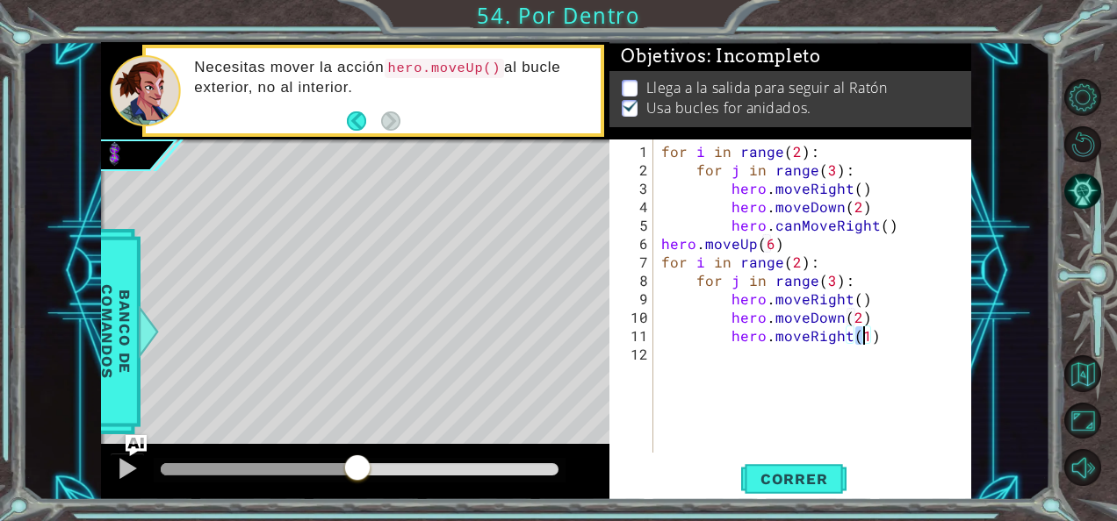
type textarea "hero.moveRight()"
click at [834, 227] on div "for i in range ( 2 ) : for j in range ( 3 ) : hero . moveRight ( ) hero . moveD…" at bounding box center [817, 317] width 319 height 350
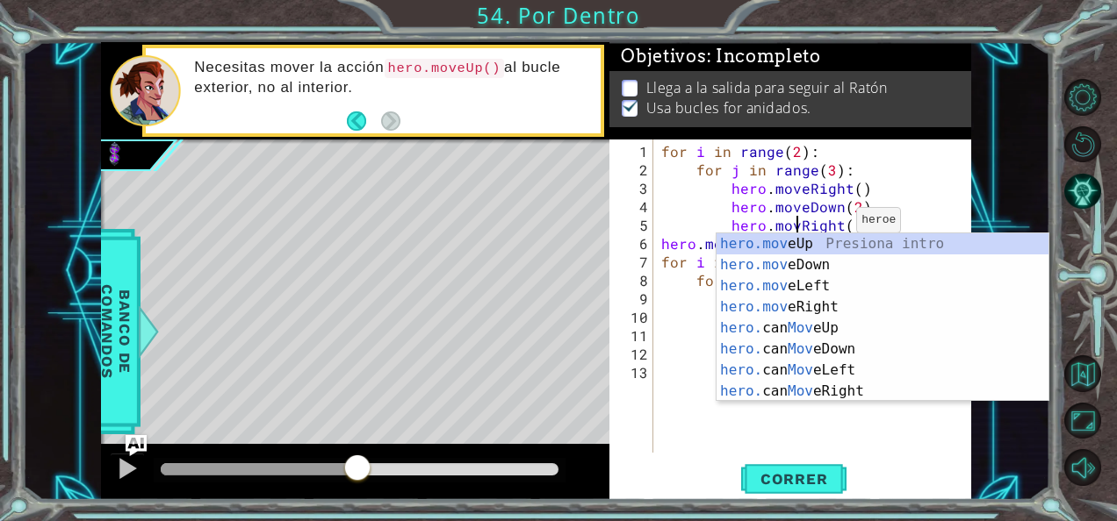
type textarea "hero.moveRight()"
click at [869, 176] on div "for i in range ( 2 ) : for j in range ( 3 ) : hero . moveRight ( ) hero . moveD…" at bounding box center [817, 317] width 319 height 350
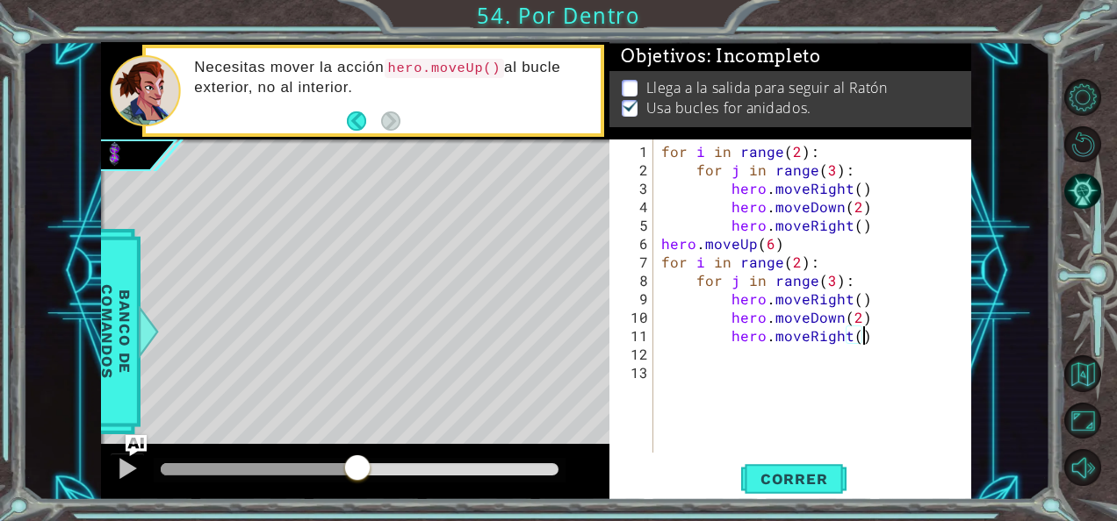
click at [870, 335] on div "for i in range ( 2 ) : for j in range ( 3 ) : hero . moveRight ( ) hero . moveD…" at bounding box center [817, 317] width 319 height 350
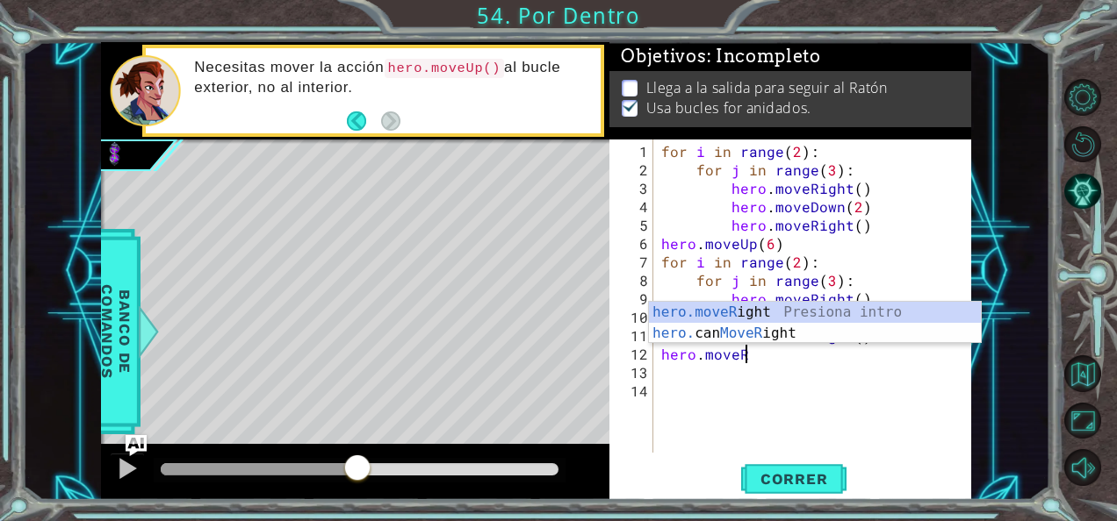
scroll to position [0, 4]
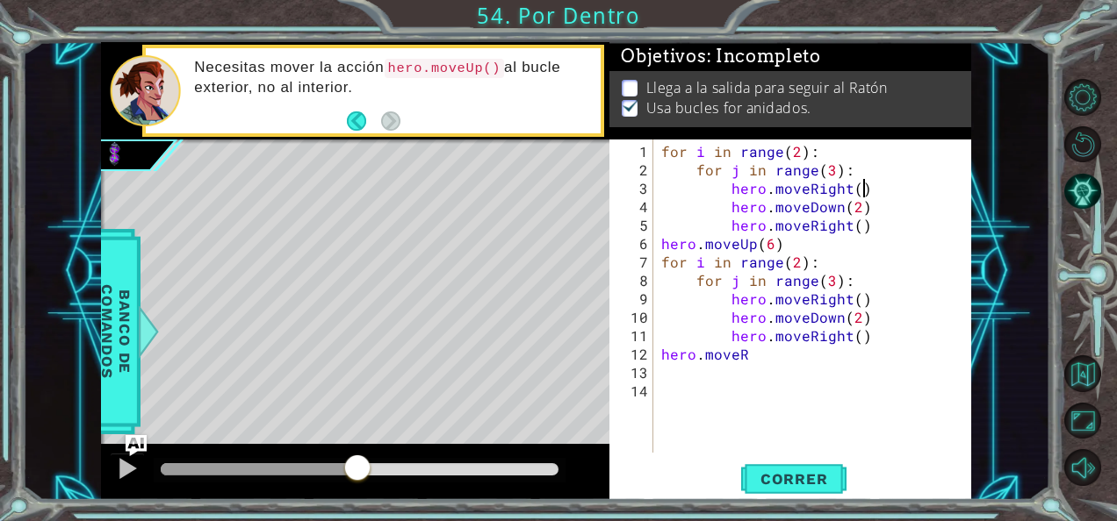
click at [943, 182] on div "for i in range ( 2 ) : for j in range ( 3 ) : hero . moveRight ( ) hero . moveD…" at bounding box center [817, 317] width 319 height 350
click at [785, 349] on div "for i in range ( 2 ) : for j in range ( 3 ) : hero . moveRight ( ) hero . moveD…" at bounding box center [817, 317] width 319 height 350
click at [823, 472] on span "Correr" at bounding box center [794, 480] width 103 height 18
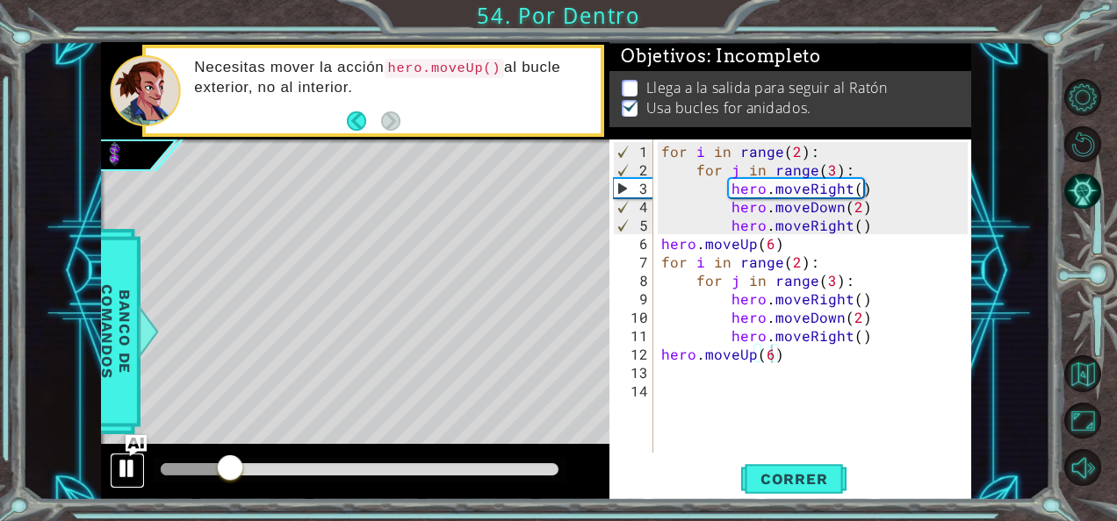
click at [133, 472] on div at bounding box center [127, 468] width 23 height 23
click at [859, 224] on div "for i in range ( 2 ) : for j in range ( 3 ) : hero . moveRight ( ) hero . moveD…" at bounding box center [817, 317] width 319 height 350
click at [867, 223] on div "for i in range ( 2 ) : for j in range ( 3 ) : hero . moveRight ( ) hero . moveD…" at bounding box center [817, 317] width 319 height 350
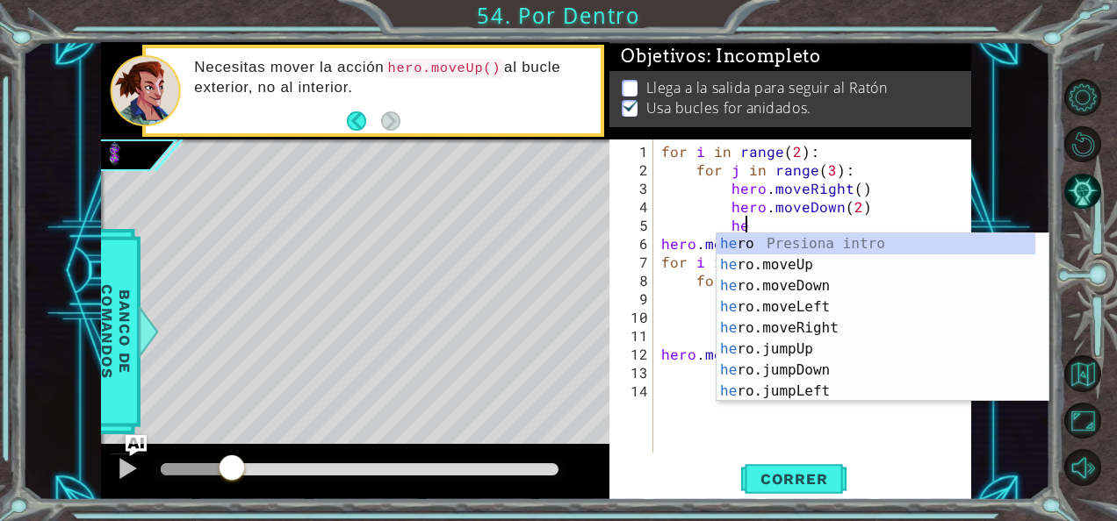
type textarea "h"
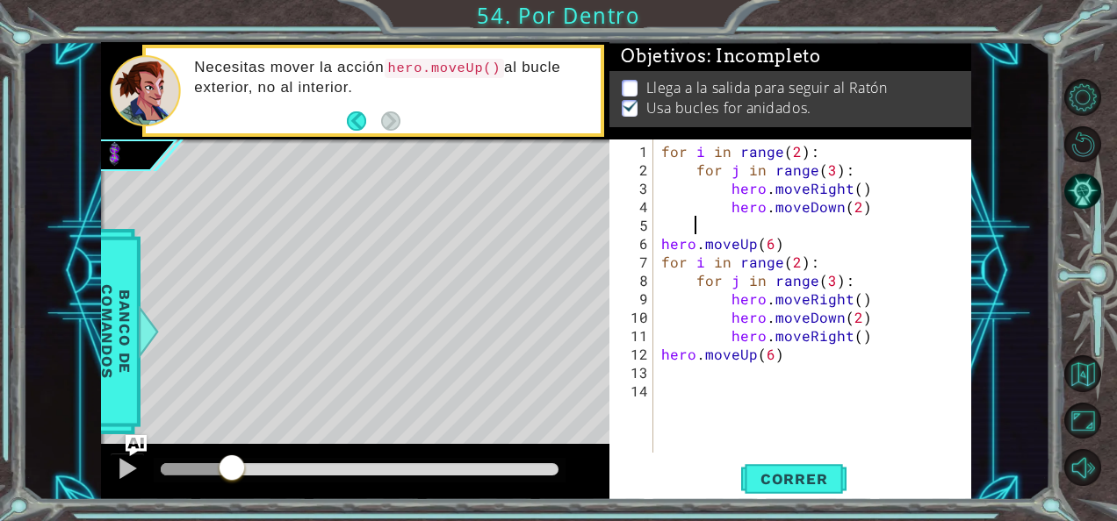
scroll to position [0, 0]
type textarea "hero.moveDown(2)"
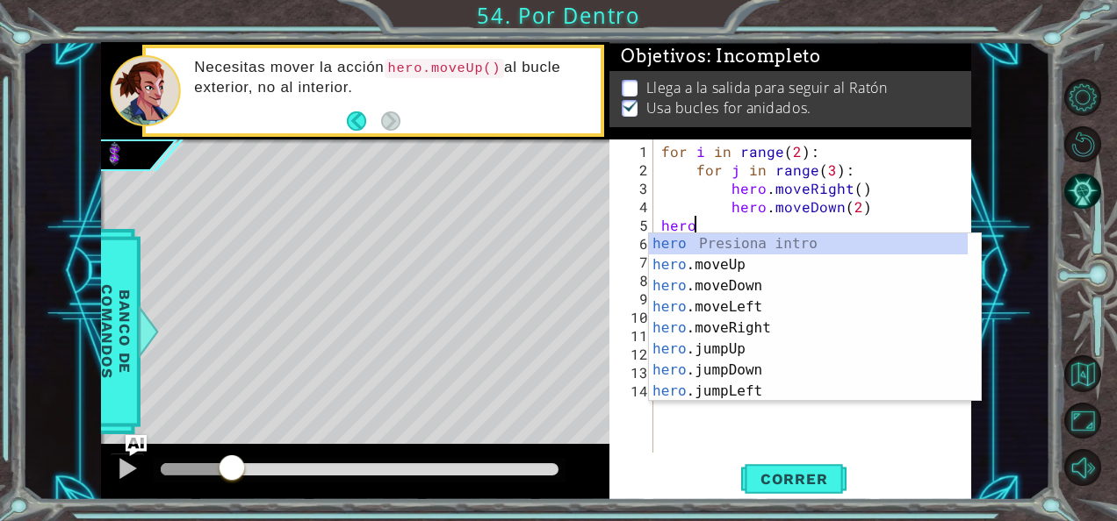
scroll to position [0, 1]
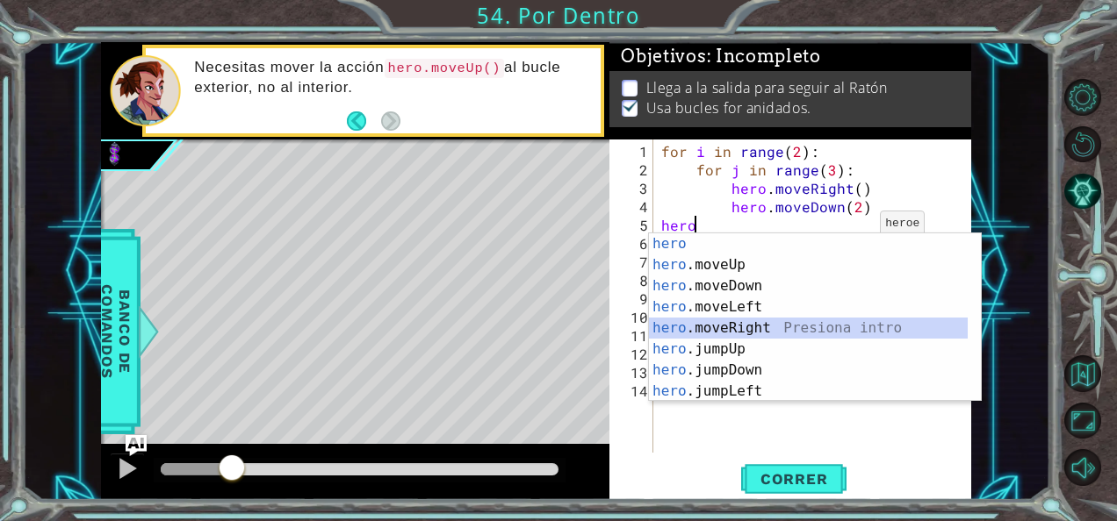
click at [793, 325] on div "hero Presiona intro hero .moveUp Presiona intro hero .moveDown Presiona intro h…" at bounding box center [809, 339] width 320 height 211
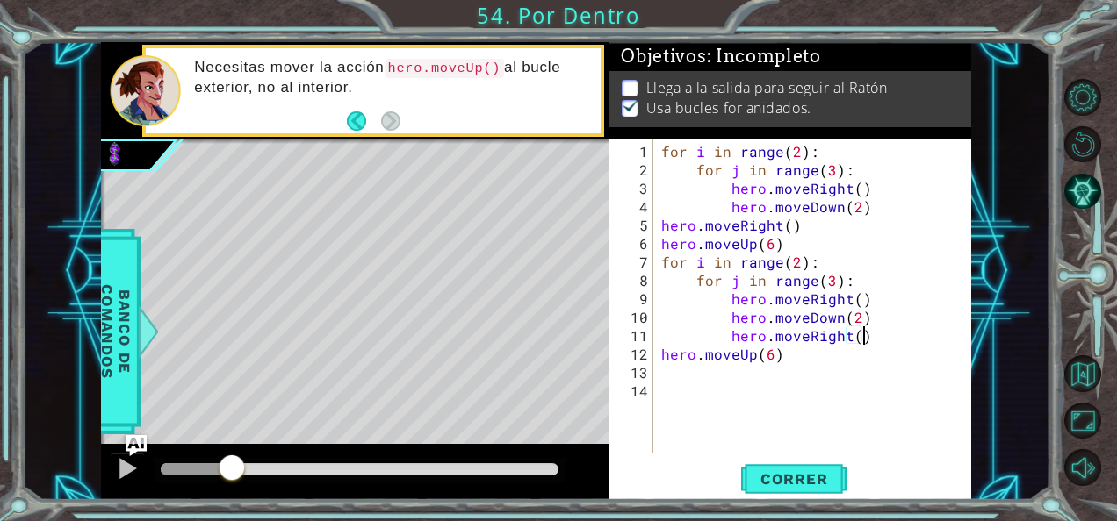
click at [871, 335] on div "for i in range ( 2 ) : for j in range ( 3 ) : hero . moveRight ( ) hero . moveD…" at bounding box center [817, 317] width 319 height 350
click at [811, 472] on span "Correr" at bounding box center [794, 480] width 103 height 18
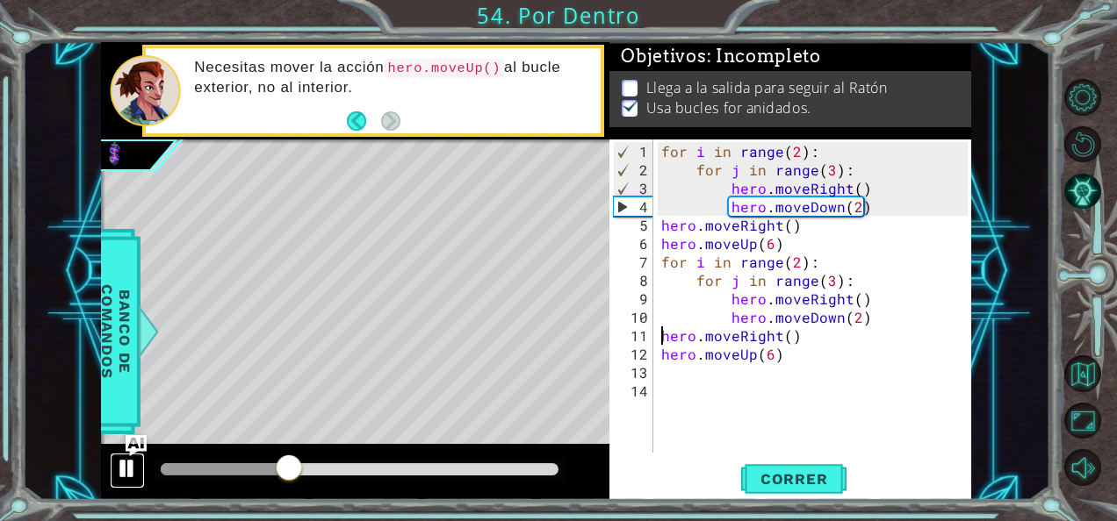
click at [120, 460] on div at bounding box center [127, 468] width 23 height 23
click at [762, 468] on button "Correr" at bounding box center [793, 479] width 105 height 36
click at [130, 474] on div at bounding box center [127, 468] width 23 height 23
click at [802, 348] on div "for i in range ( 2 ) : for j in range ( 3 ) : hero . moveRight ( ) hero . moveD…" at bounding box center [817, 317] width 319 height 350
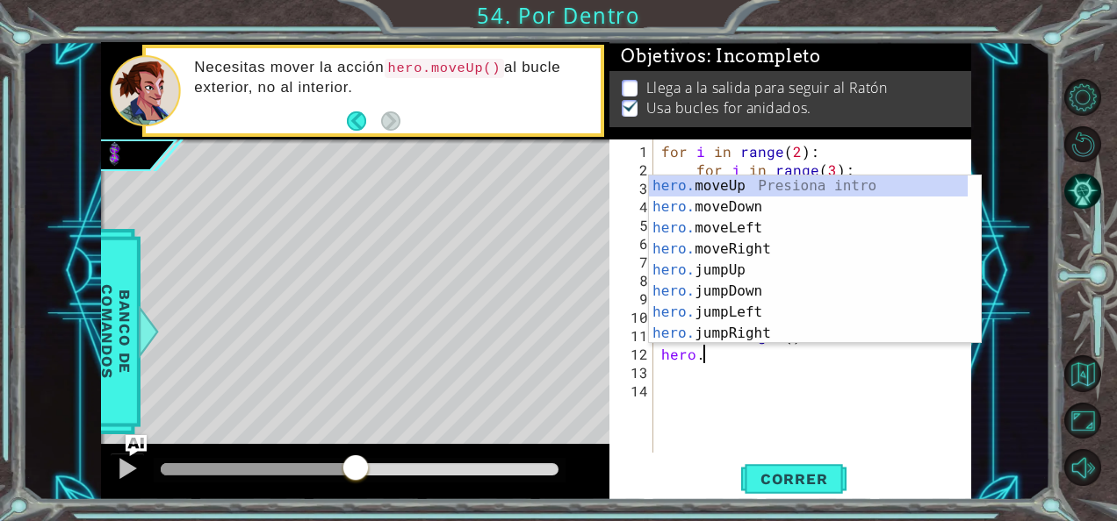
type textarea "h"
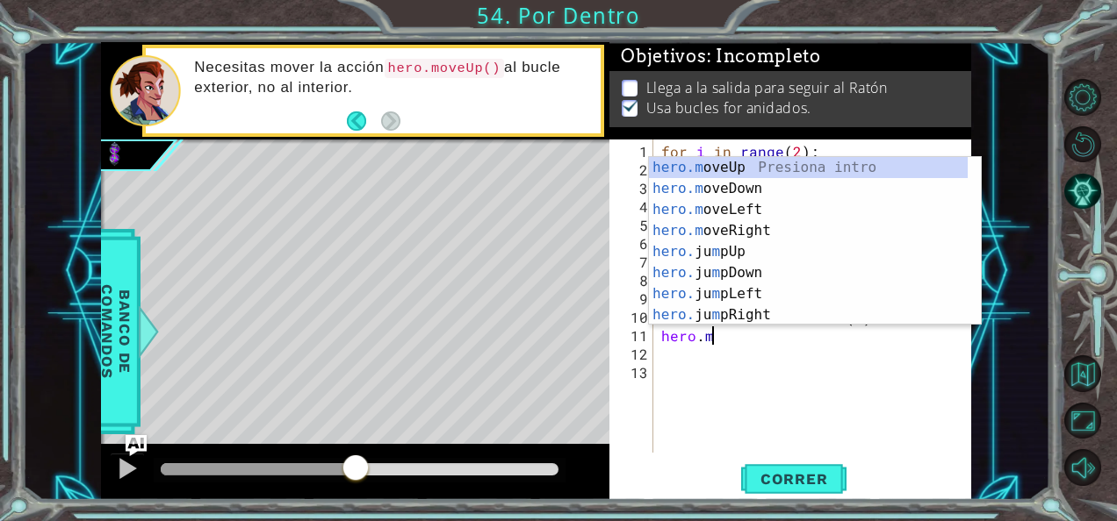
type textarea "h"
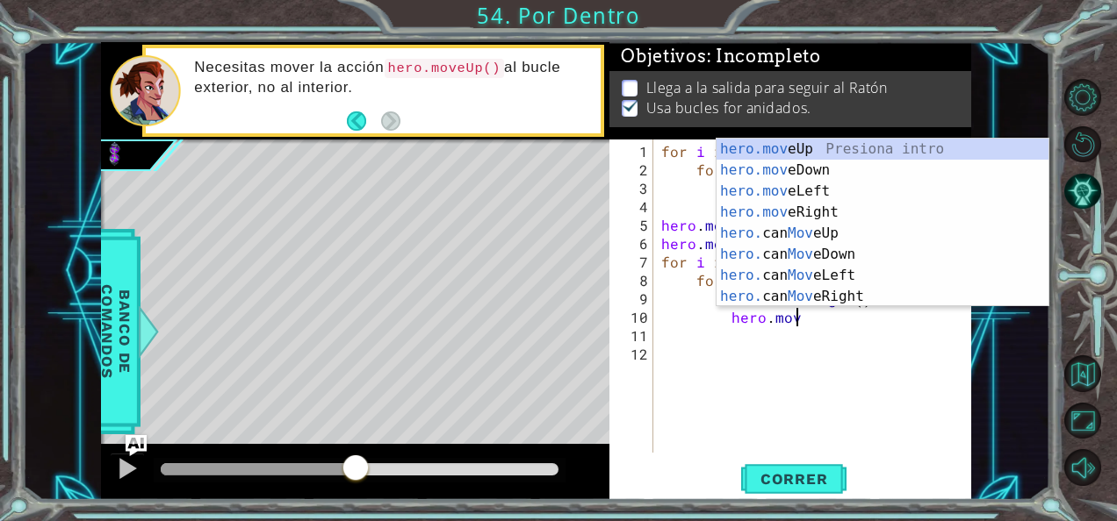
type textarea "h"
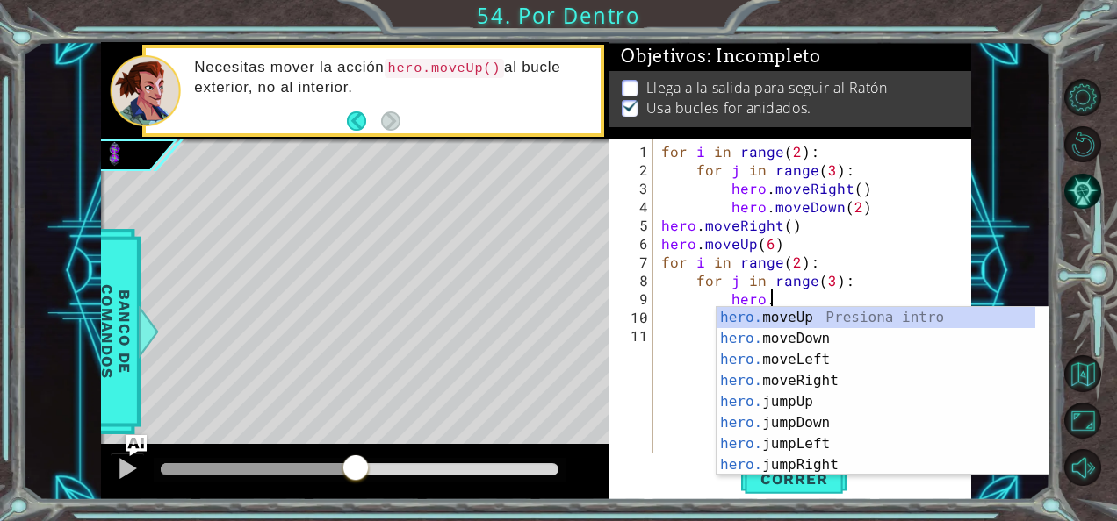
type textarea "h"
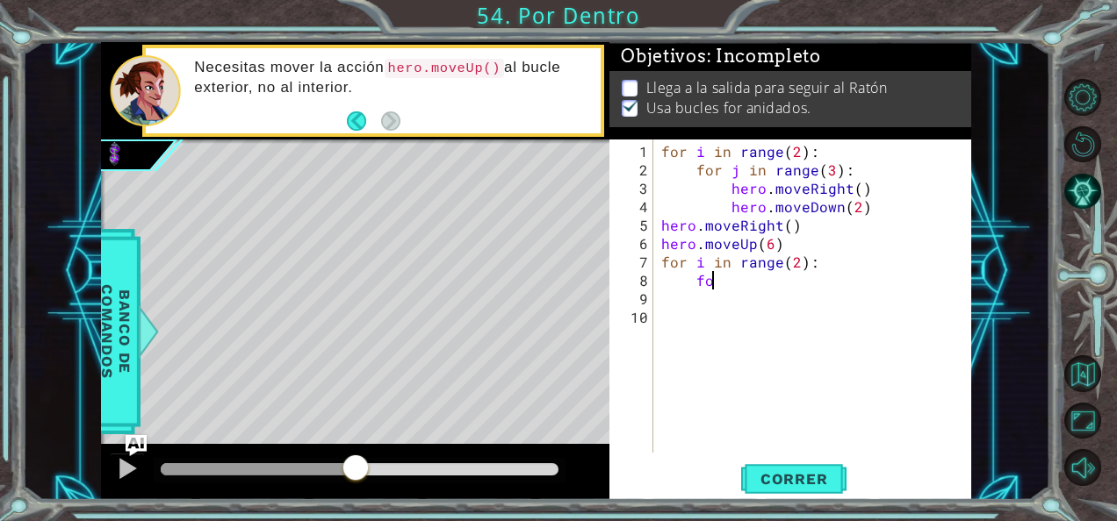
type textarea "f"
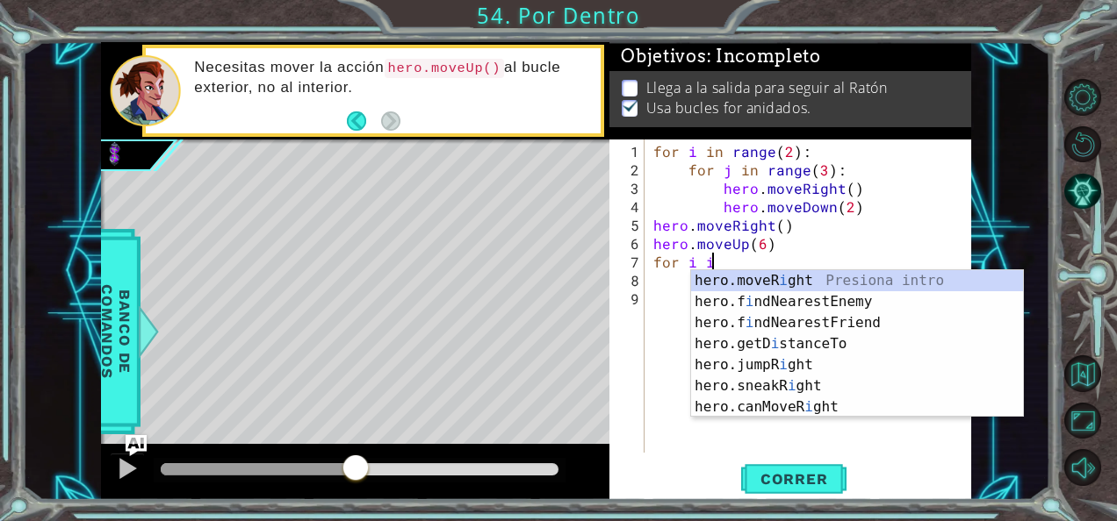
type textarea "f"
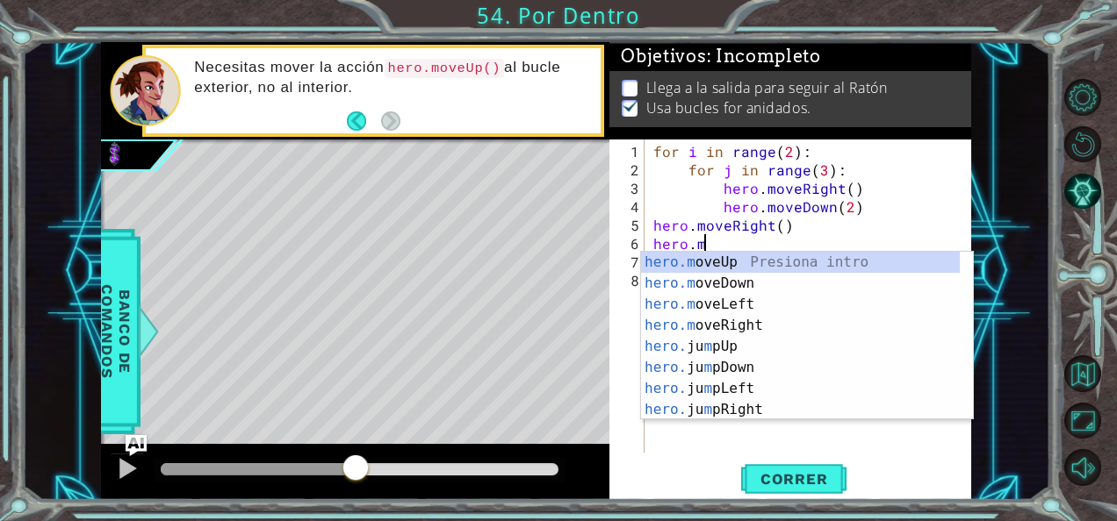
type textarea "h"
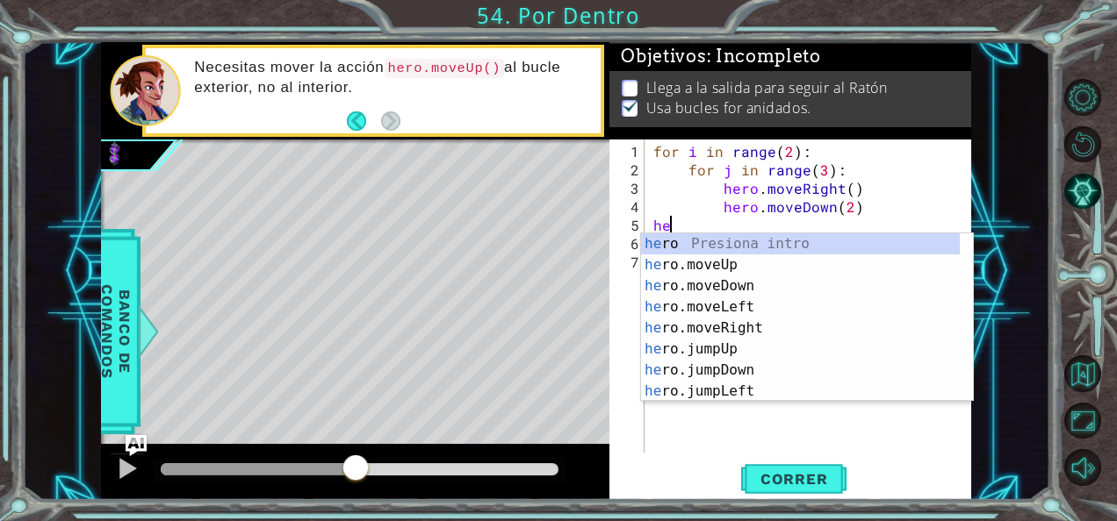
type textarea "h"
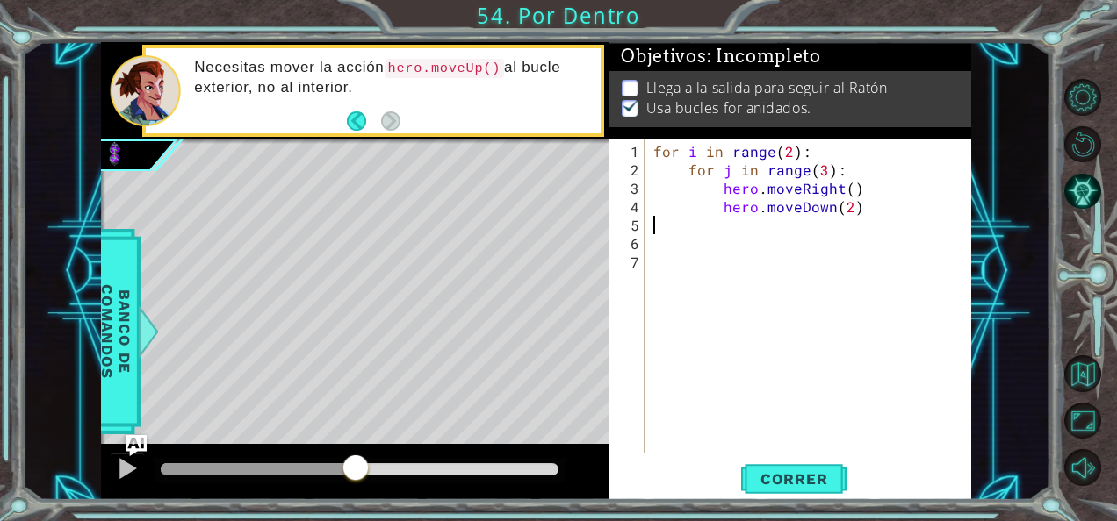
type textarea "hero.moveDown(2)"
click at [765, 481] on span "Correr" at bounding box center [794, 480] width 103 height 18
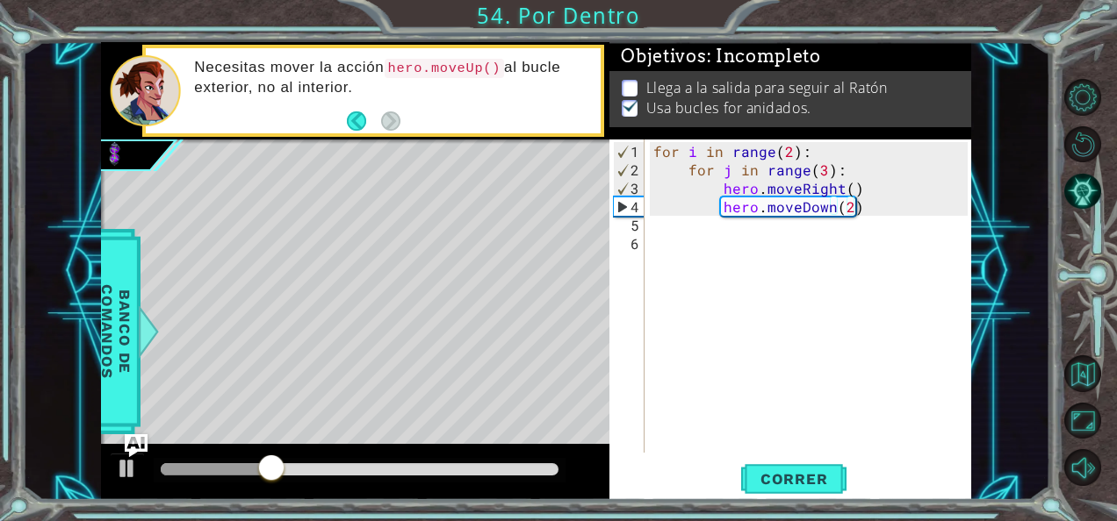
click at [126, 456] on img "Ask AI" at bounding box center [136, 446] width 23 height 23
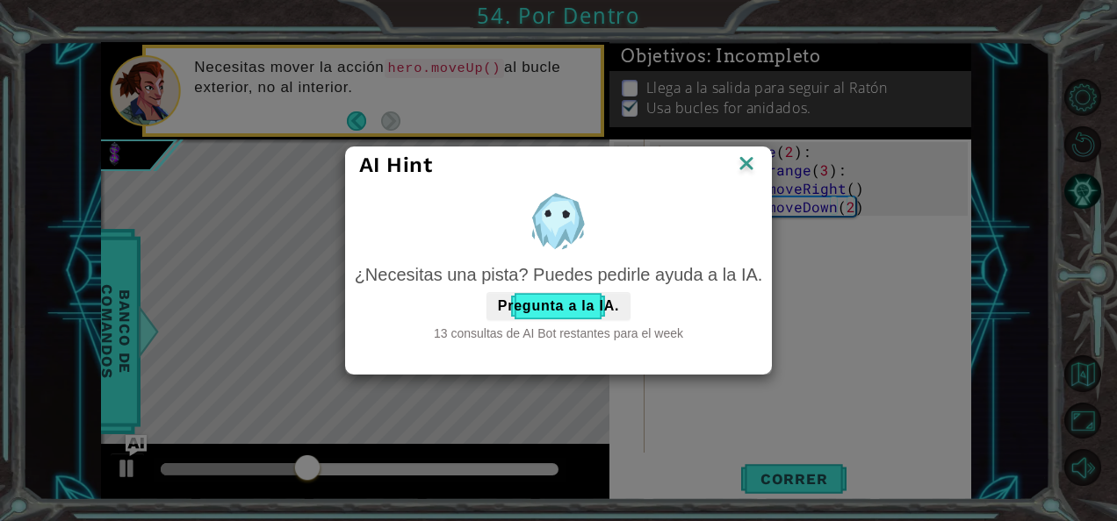
click at [756, 156] on img at bounding box center [746, 165] width 23 height 26
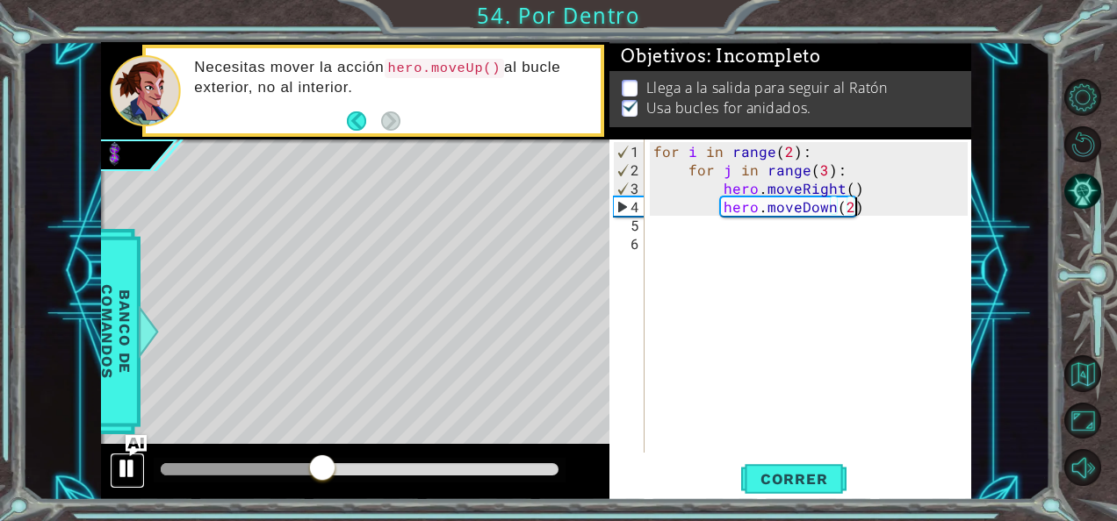
click at [128, 469] on div at bounding box center [127, 468] width 23 height 23
click at [138, 435] on img "Ask AI" at bounding box center [136, 446] width 23 height 23
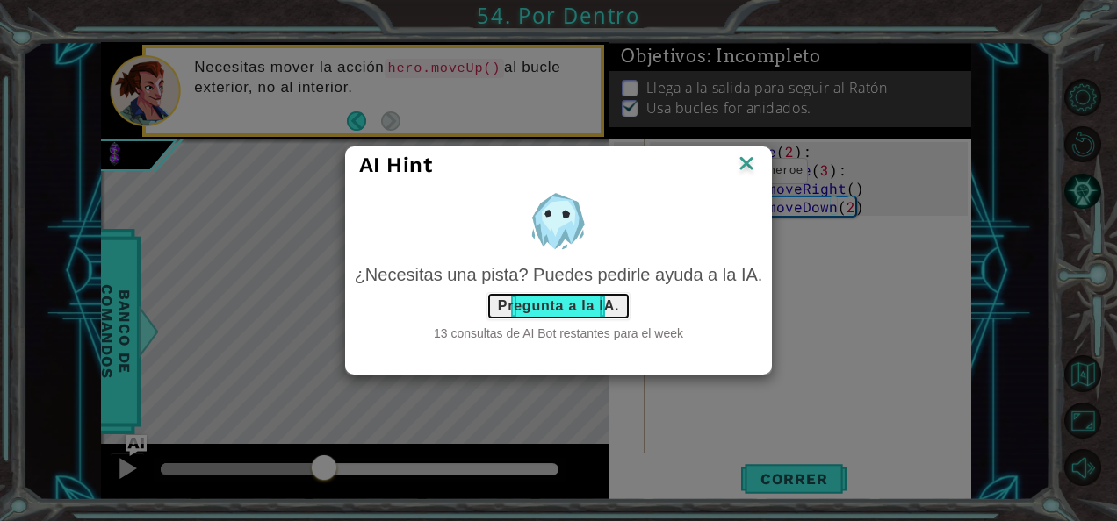
click at [558, 313] on button "Pregunta a la IA." at bounding box center [558, 306] width 144 height 28
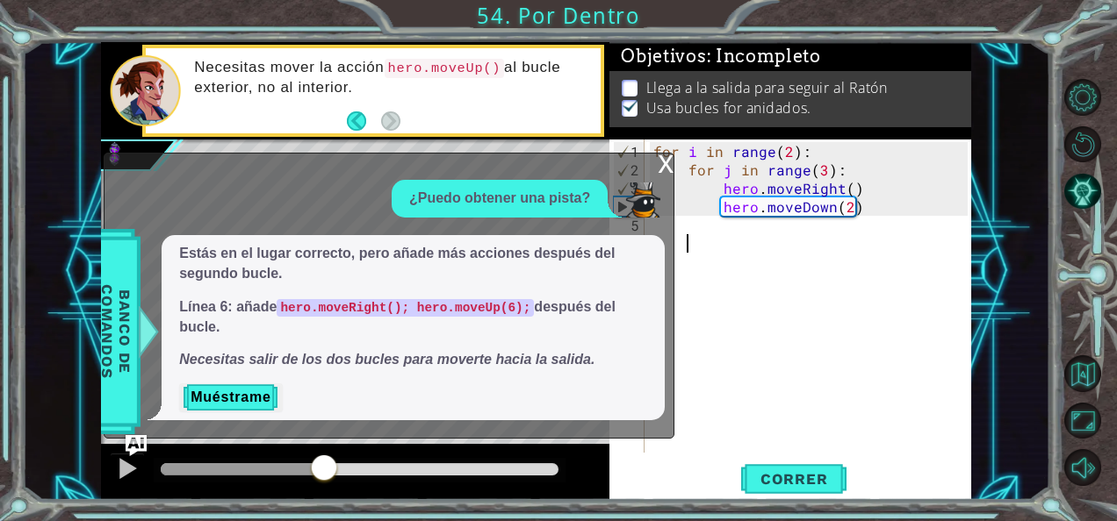
click at [697, 237] on div "for i in range ( 2 ) : for j in range ( 3 ) : hero . moveRight ( ) hero . moveD…" at bounding box center [813, 317] width 327 height 350
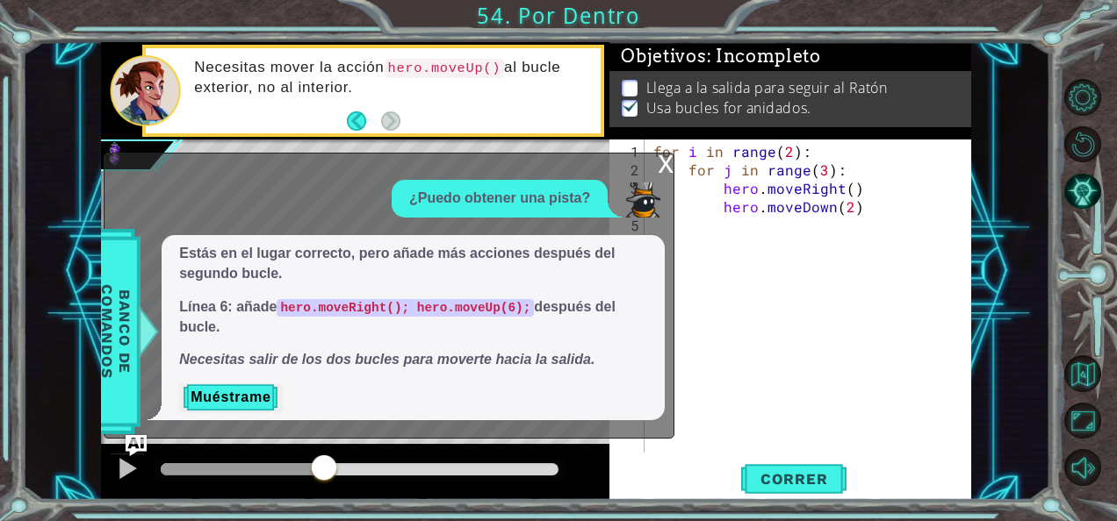
click at [669, 171] on div "x" at bounding box center [666, 163] width 16 height 18
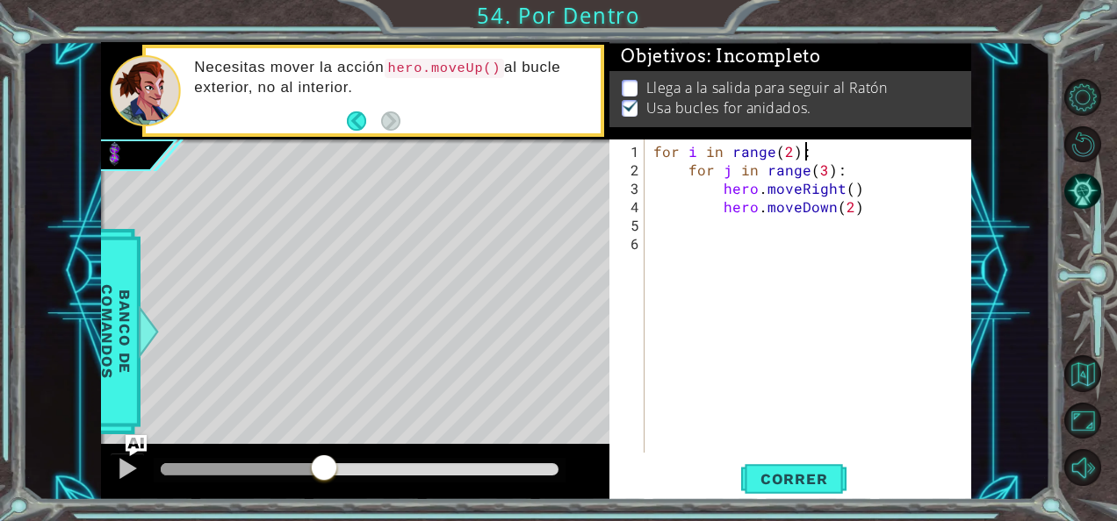
click at [818, 147] on div "for i in range ( 2 ) : for j in range ( 3 ) : hero . moveRight ( ) hero . moveD…" at bounding box center [813, 317] width 327 height 350
type textarea "f"
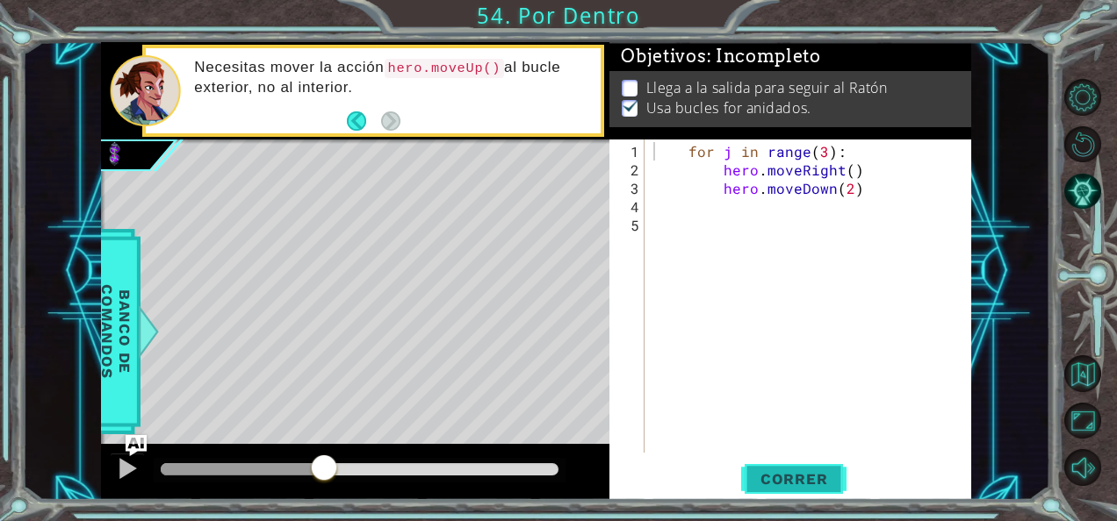
click at [760, 485] on span "Correr" at bounding box center [794, 480] width 103 height 18
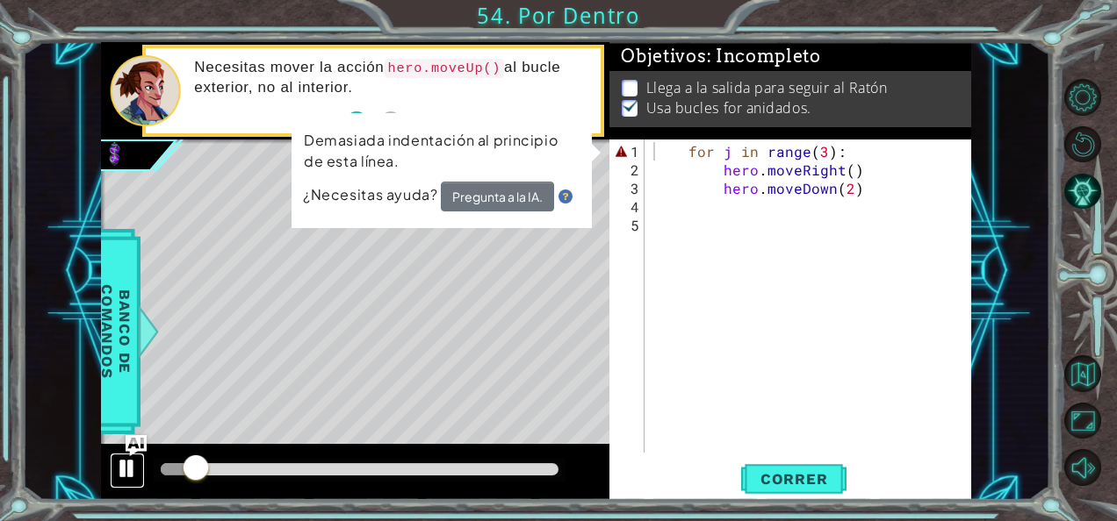
click at [128, 462] on div at bounding box center [127, 468] width 23 height 23
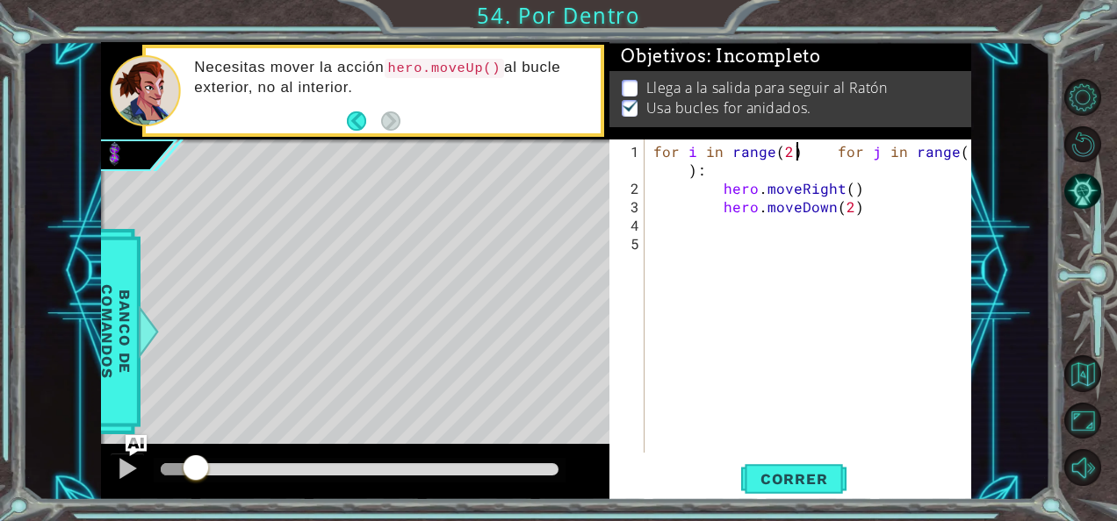
scroll to position [0, 9]
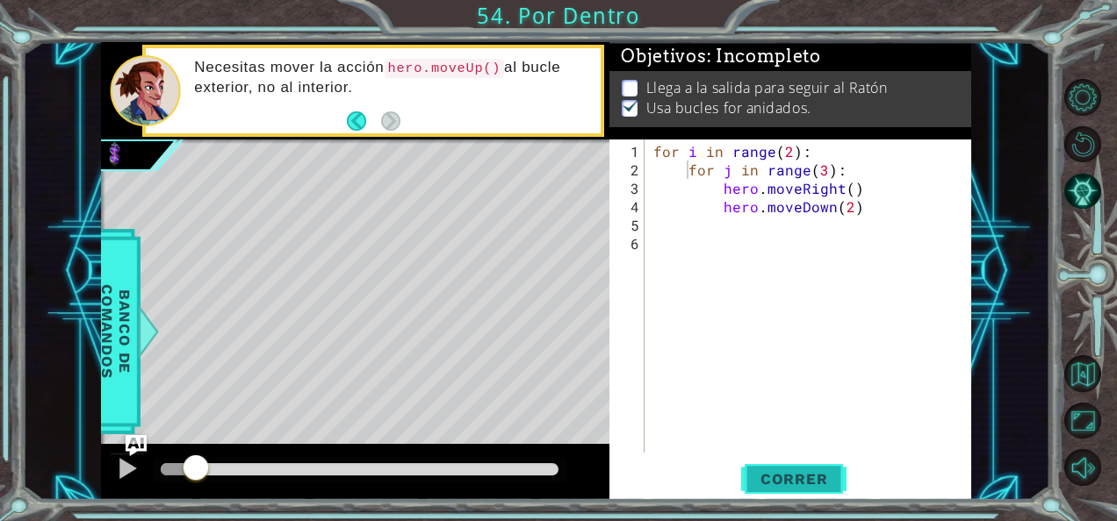
click at [804, 469] on button "Correr" at bounding box center [793, 479] width 105 height 36
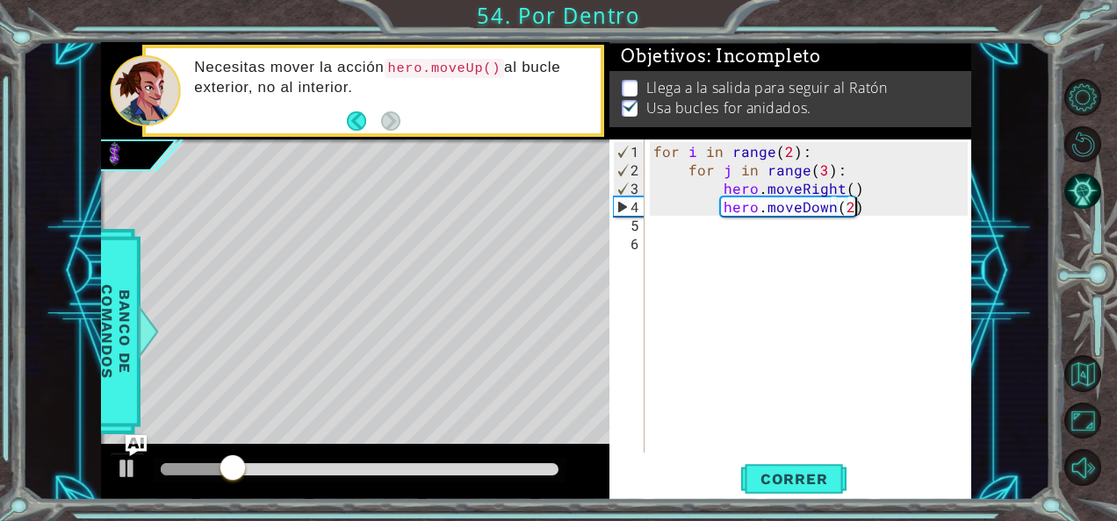
click at [874, 207] on div "for i in range ( 2 ) : for j in range ( 3 ) : hero . moveRight ( ) hero . moveD…" at bounding box center [813, 317] width 327 height 350
type textarea "hero.moveDown(2)"
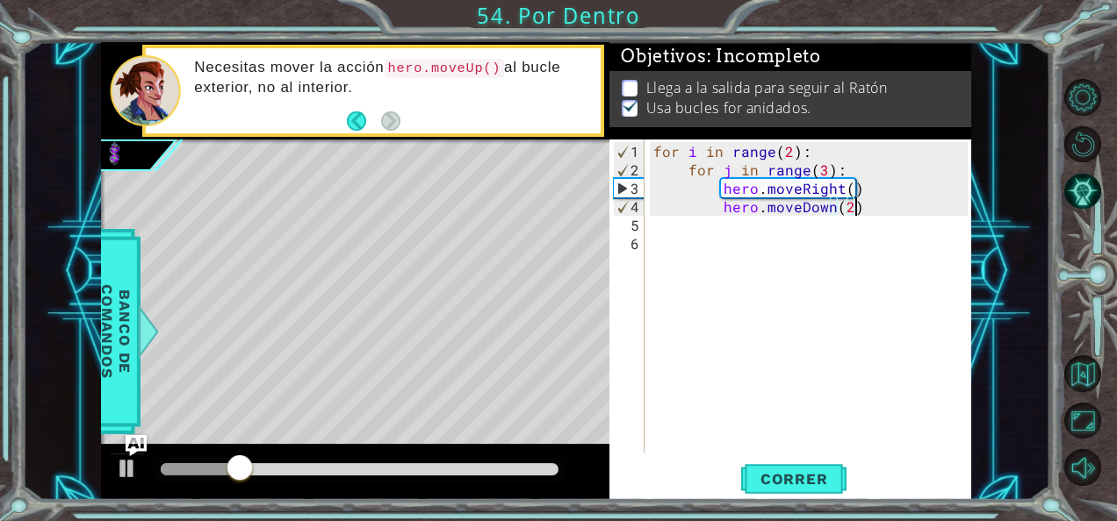
scroll to position [0, 4]
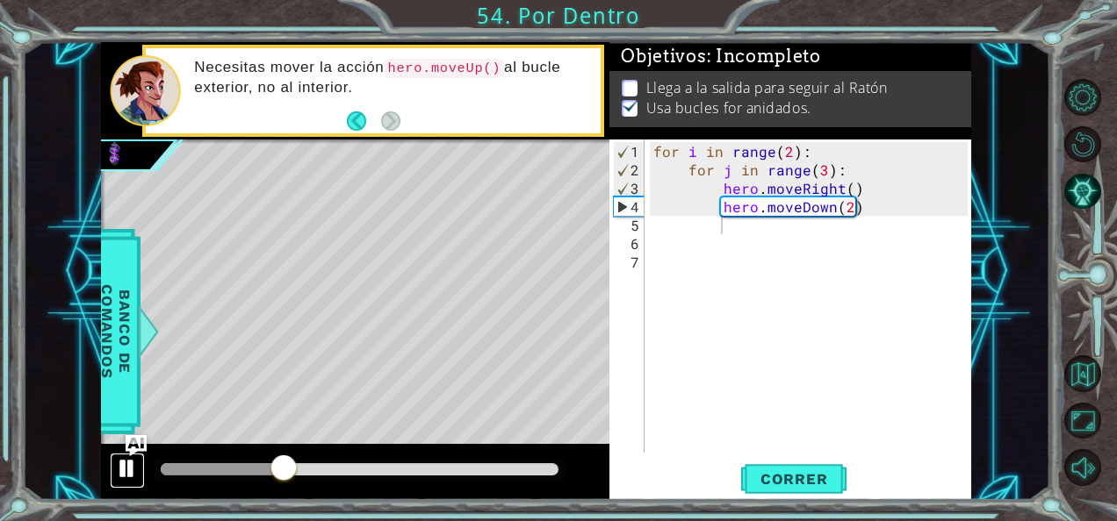
click at [125, 475] on div at bounding box center [127, 468] width 23 height 23
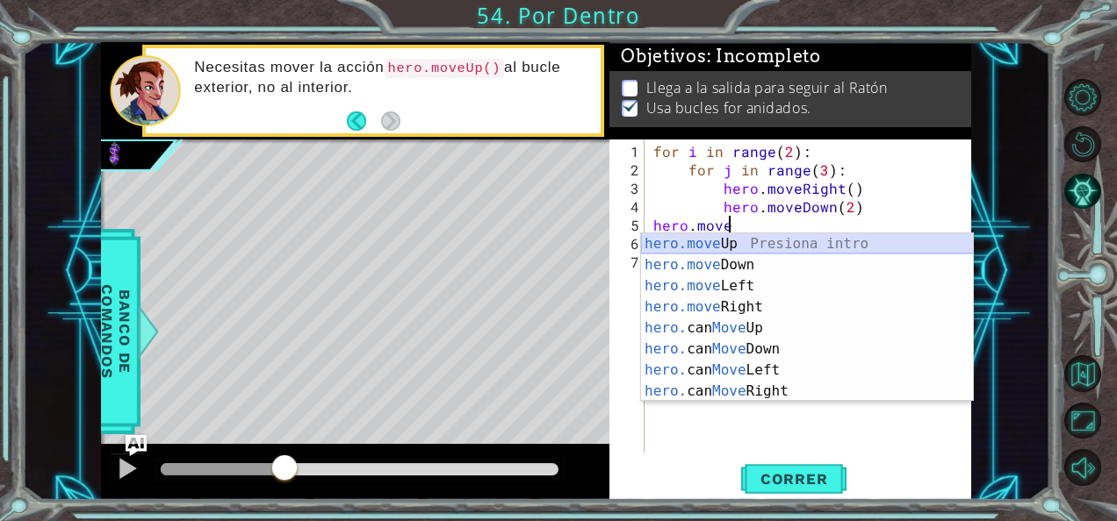
click at [683, 244] on div "hero.move Up Presiona intro hero.move Down Presiona intro hero.move Left Presio…" at bounding box center [807, 339] width 333 height 211
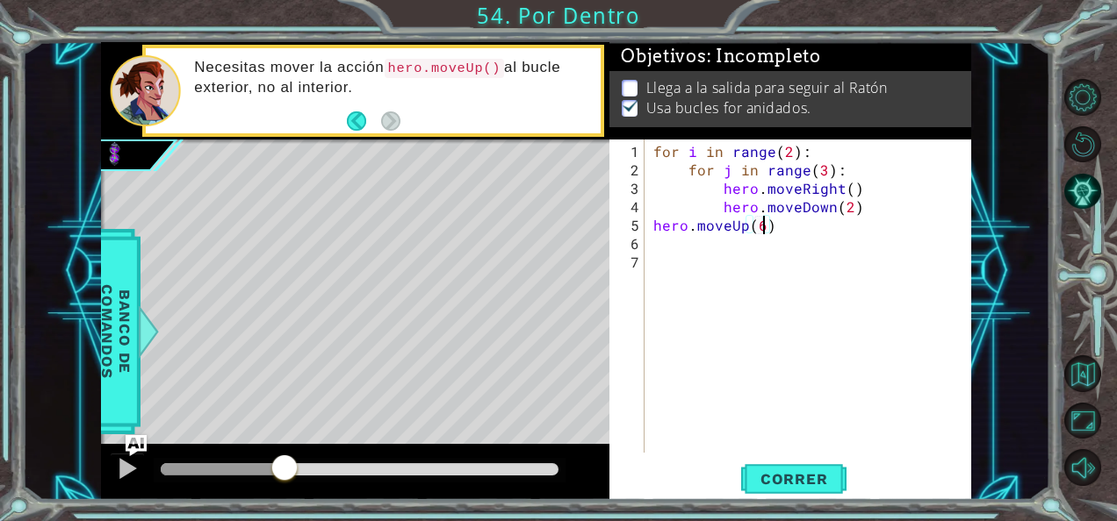
scroll to position [0, 6]
click at [788, 464] on button "Correr" at bounding box center [793, 479] width 105 height 36
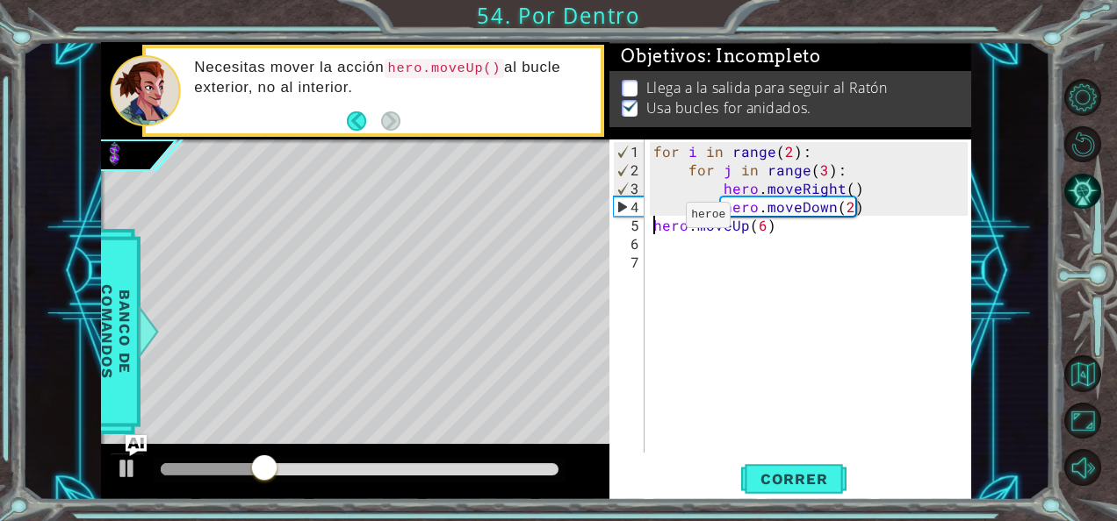
click at [655, 221] on div "for i in range ( 2 ) : for j in range ( 3 ) : hero . moveRight ( ) hero . moveD…" at bounding box center [813, 317] width 327 height 350
type textarea "hero.moveUp(6)"
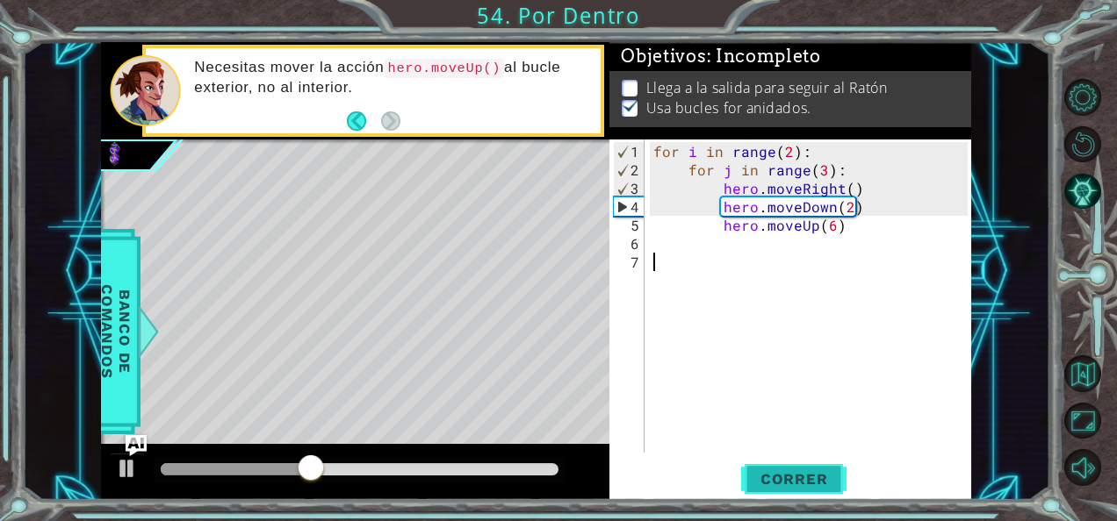
drag, startPoint x: 827, startPoint y: 269, endPoint x: 792, endPoint y: 489, distance: 222.3
click at [792, 489] on div "hero.moveUp(6) 1 2 3 4 5 6 7 for i in range ( 2 ) : for j in range ( 3 ) : hero…" at bounding box center [790, 320] width 362 height 361
click at [792, 489] on button "Correr" at bounding box center [793, 479] width 105 height 36
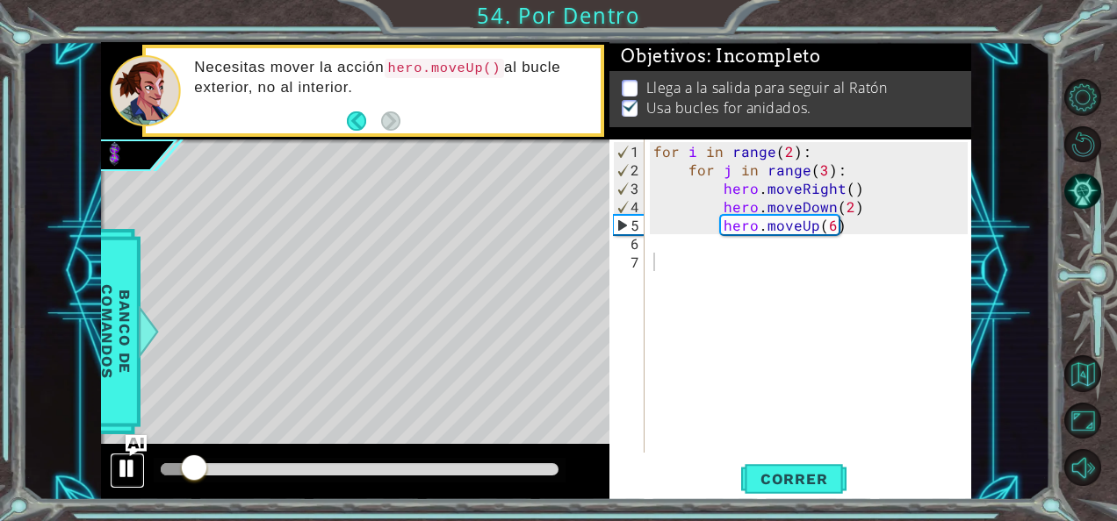
click at [132, 467] on div at bounding box center [127, 468] width 23 height 23
click at [884, 198] on div "for i in range ( 2 ) : for j in range ( 3 ) : hero . moveRight ( ) hero . moveD…" at bounding box center [813, 317] width 327 height 350
type textarea "hero.moveDown(2)"
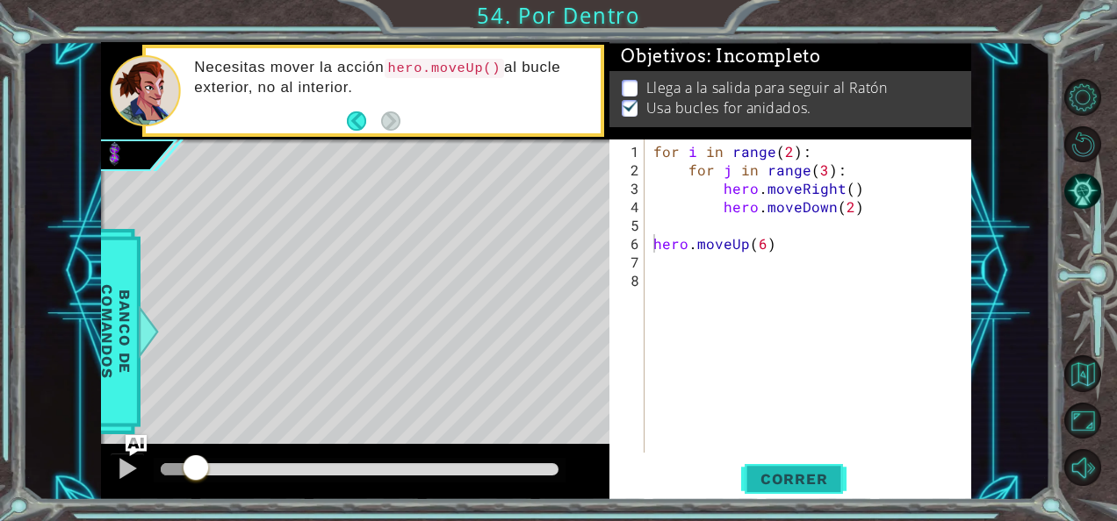
click at [758, 472] on span "Correr" at bounding box center [794, 480] width 103 height 18
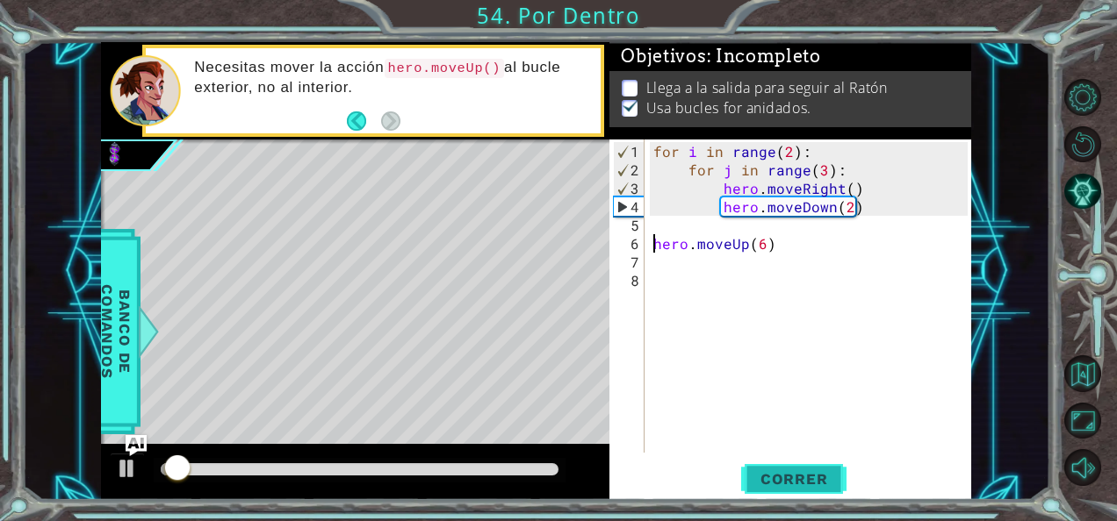
type textarea "hero.moveUp(6)"
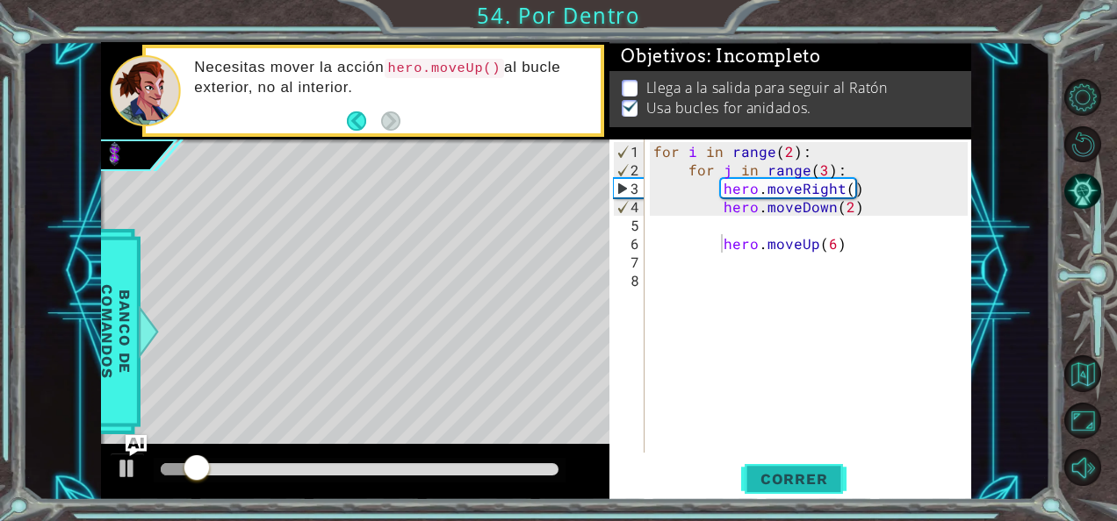
click at [758, 472] on span "Correr" at bounding box center [794, 480] width 103 height 18
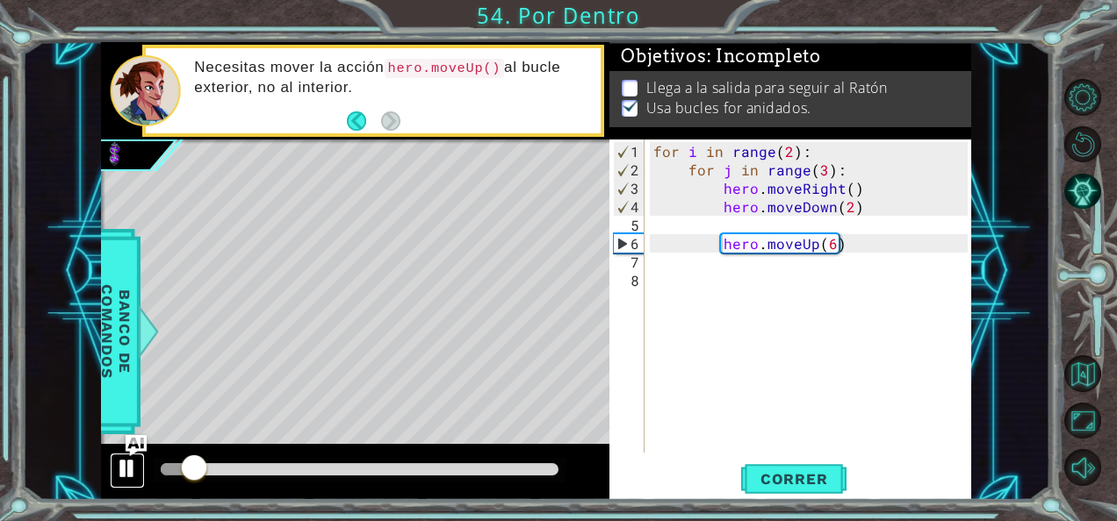
click at [130, 464] on div at bounding box center [127, 468] width 23 height 23
click at [132, 445] on img "Ask AI" at bounding box center [136, 446] width 23 height 23
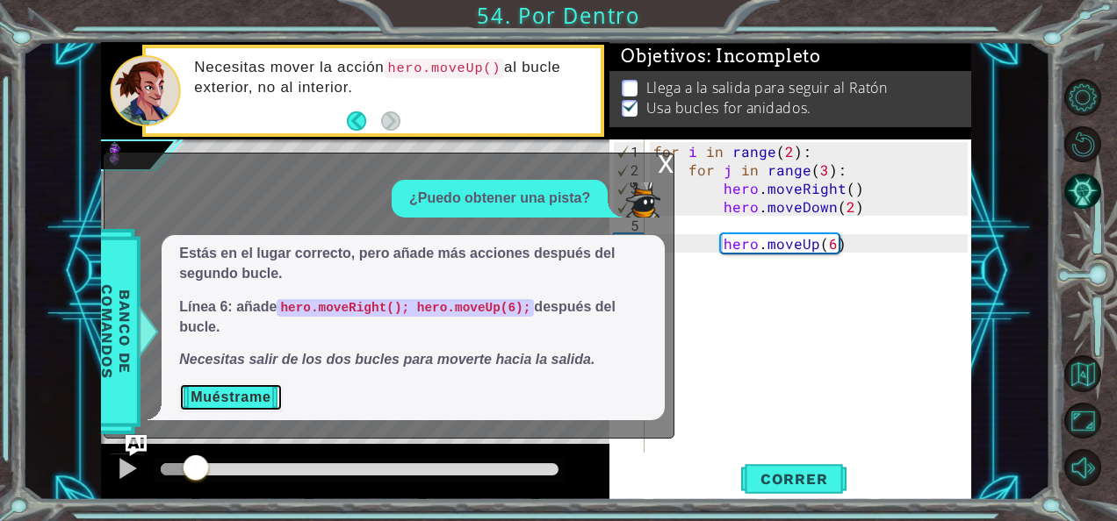
click at [232, 390] on button "Muéstrame" at bounding box center [230, 398] width 103 height 28
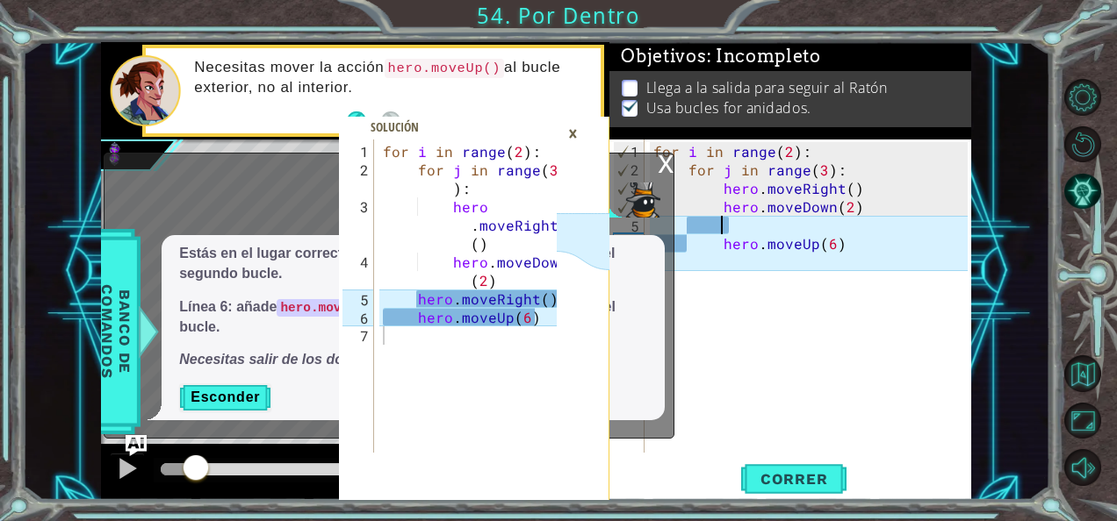
click at [832, 228] on div "for i in range ( 2 ) : for j in range ( 3 ) : hero . moveRight ( ) hero . moveD…" at bounding box center [813, 317] width 327 height 350
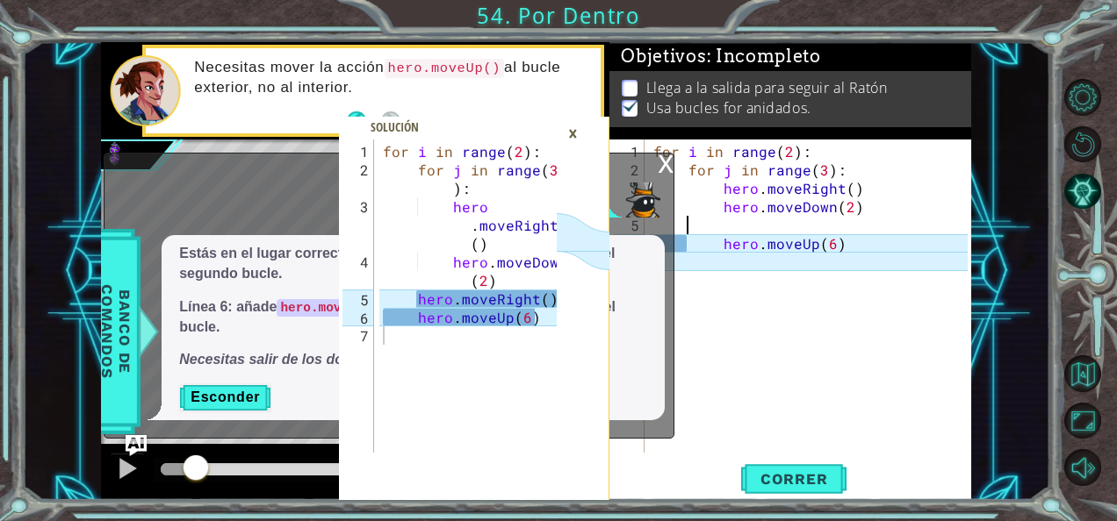
type textarea "hero.moveUp(6)"
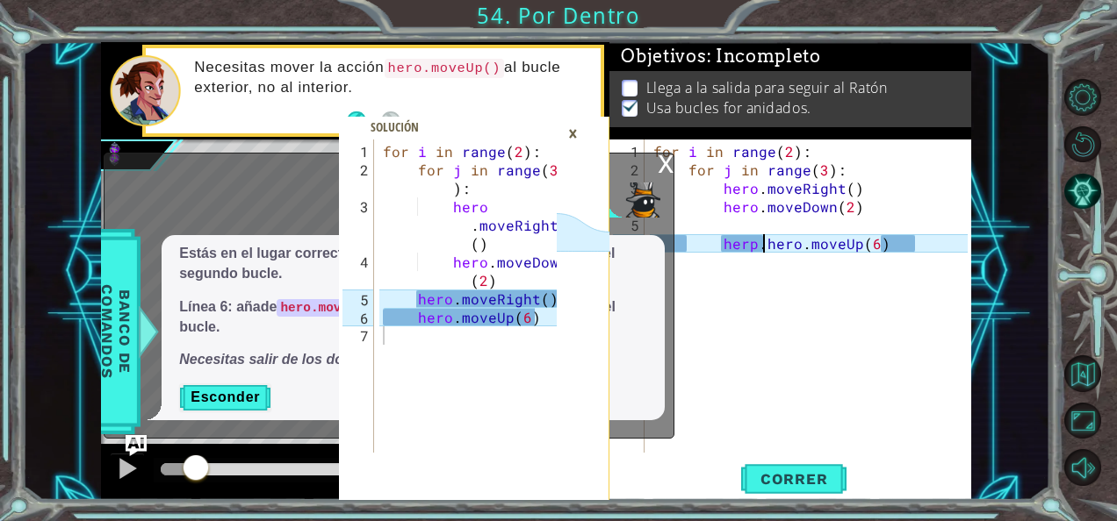
scroll to position [0, 7]
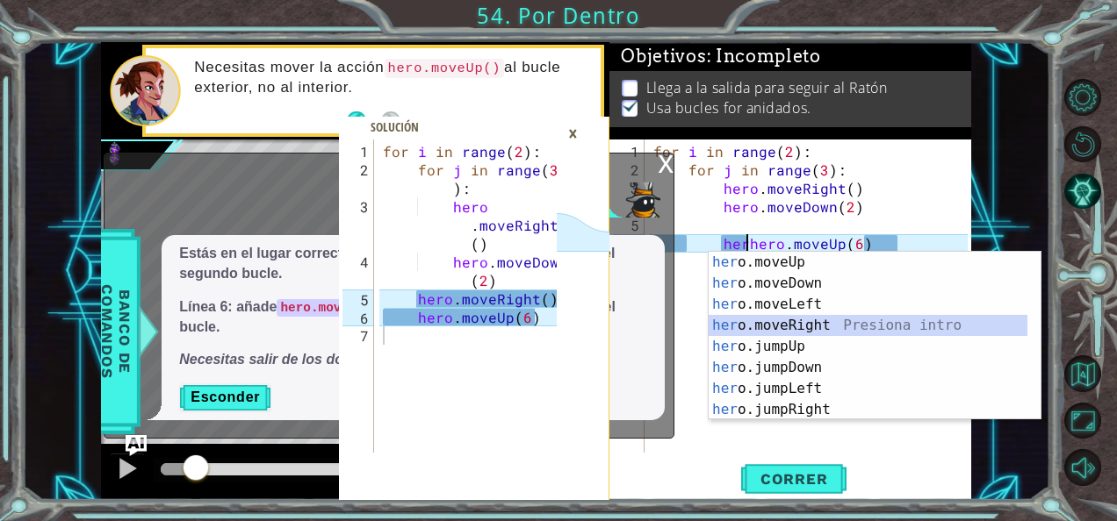
click at [821, 324] on div "her o.moveUp Presiona intro her o.moveDown Presiona intro her o.moveLeft Presio…" at bounding box center [868, 357] width 320 height 211
type textarea "hero.moveRight(1).moveUp(6)"
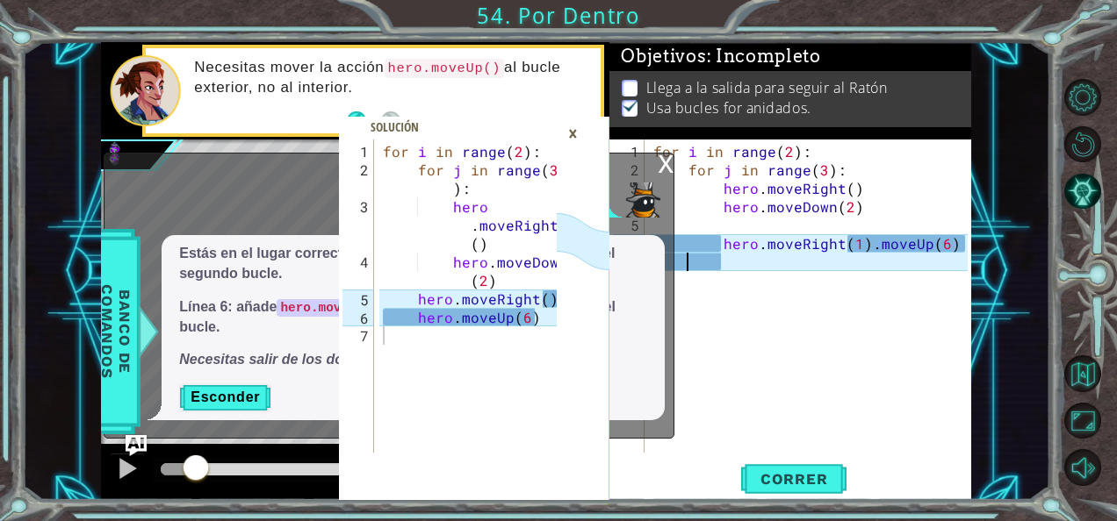
scroll to position [0, 4]
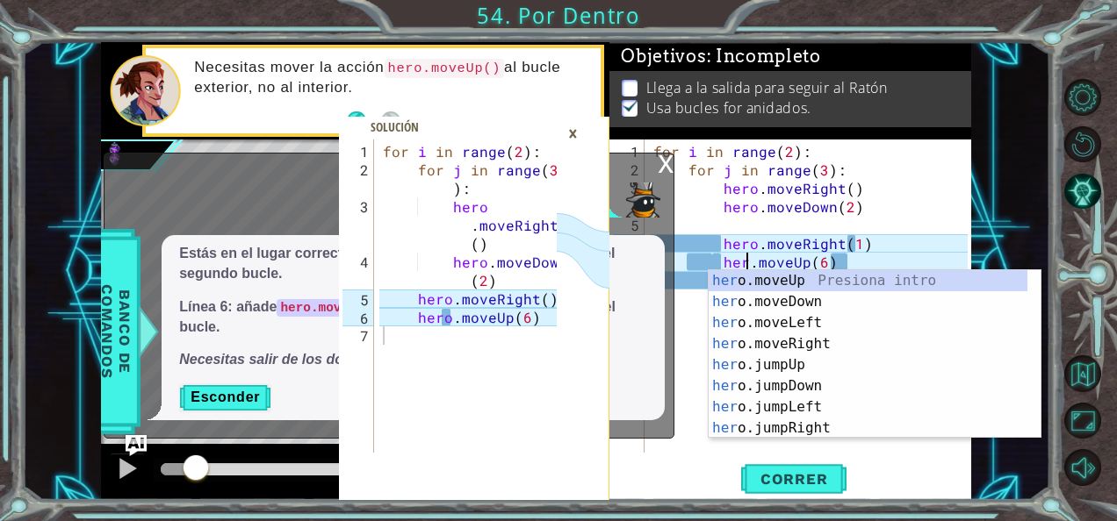
type textarea "hero.moveUp(6)"
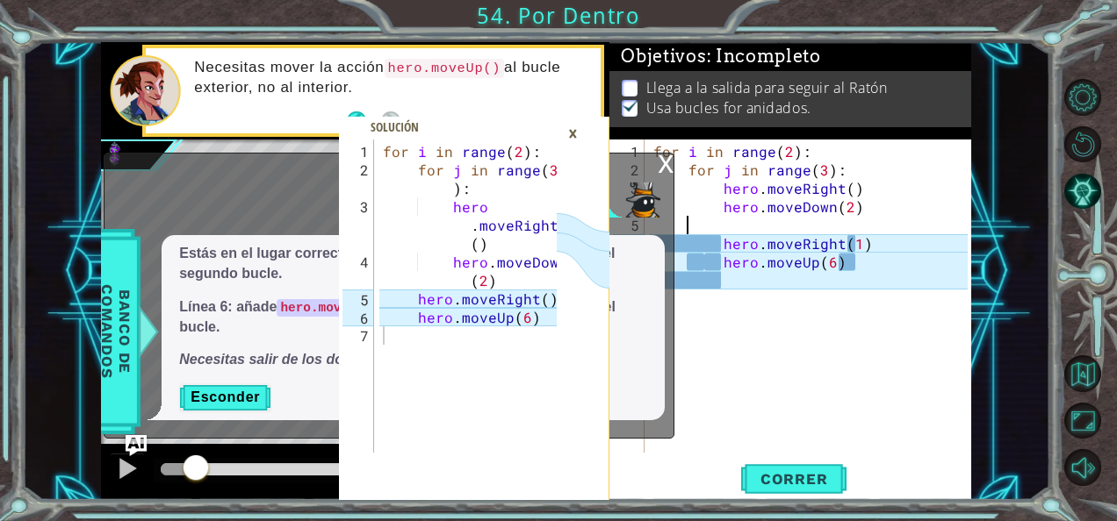
click at [893, 219] on div "for i in range ( 2 ) : for j in range ( 3 ) : hero . moveRight ( ) hero . moveD…" at bounding box center [813, 317] width 327 height 350
click at [866, 260] on div "for i in range ( 2 ) : for j in range ( 3 ) : hero . moveRight ( ) hero . moveD…" at bounding box center [813, 317] width 327 height 350
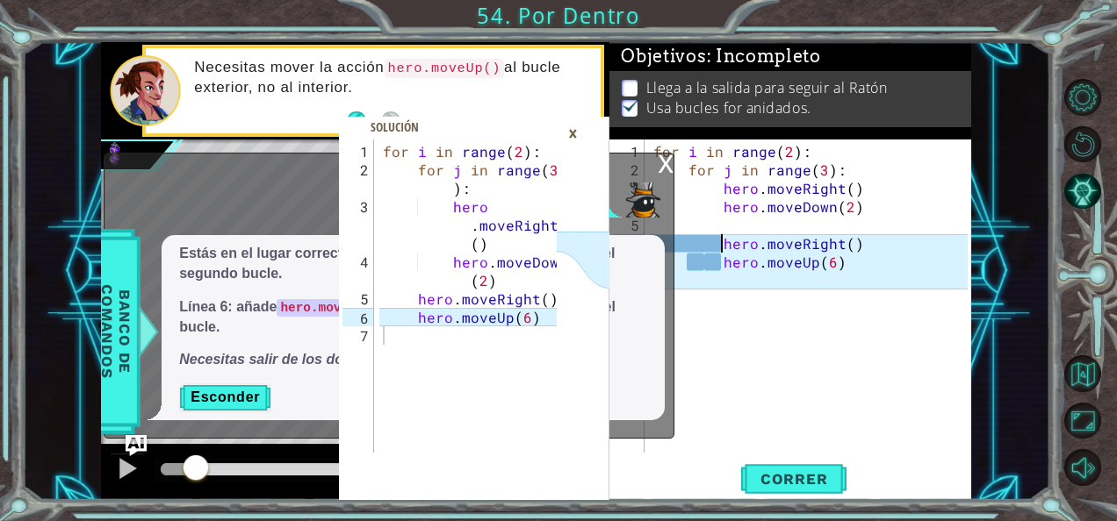
type textarea "hero.moveRight()"
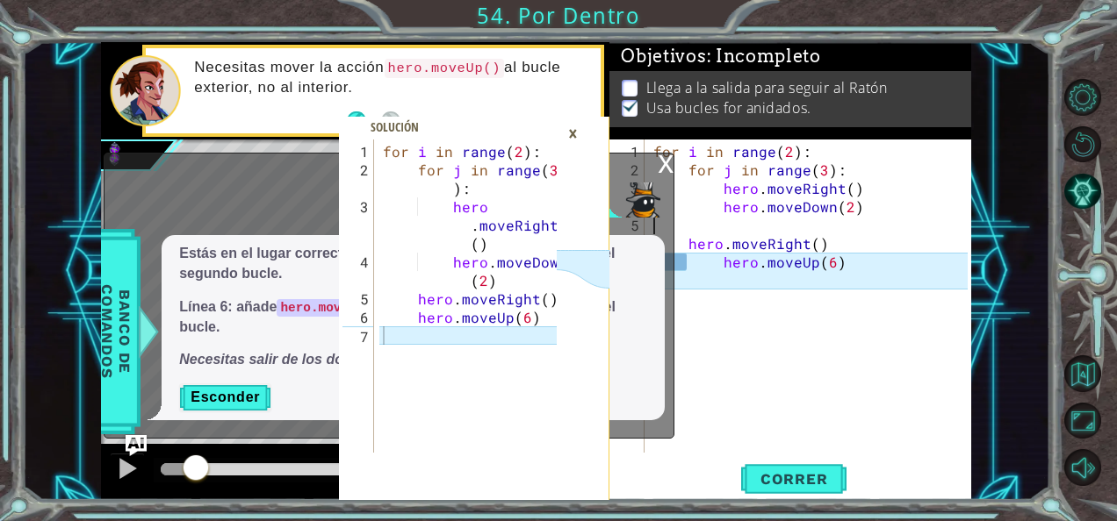
scroll to position [0, 0]
type textarea "hero.moveUp(6)"
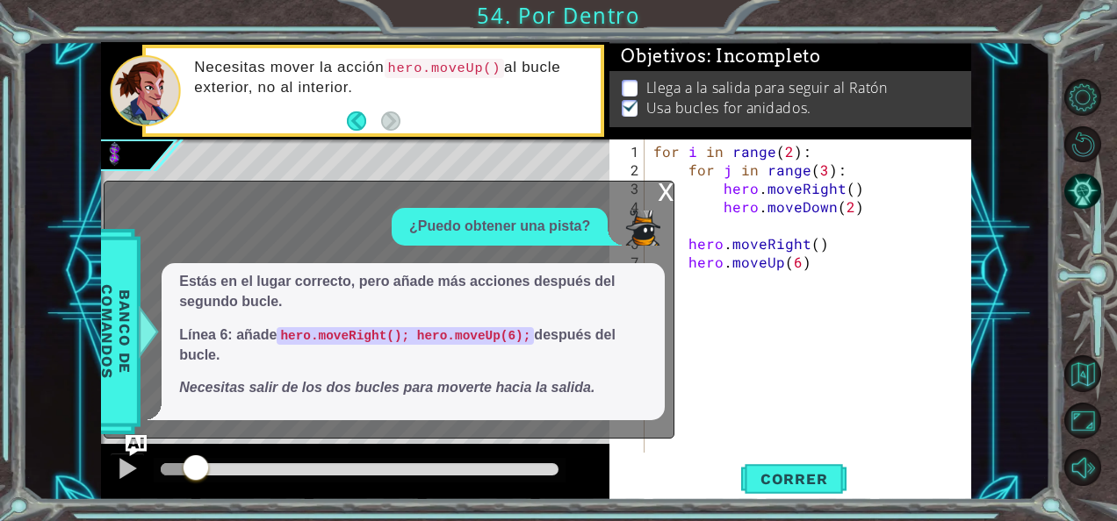
click at [671, 199] on div "x" at bounding box center [666, 191] width 16 height 18
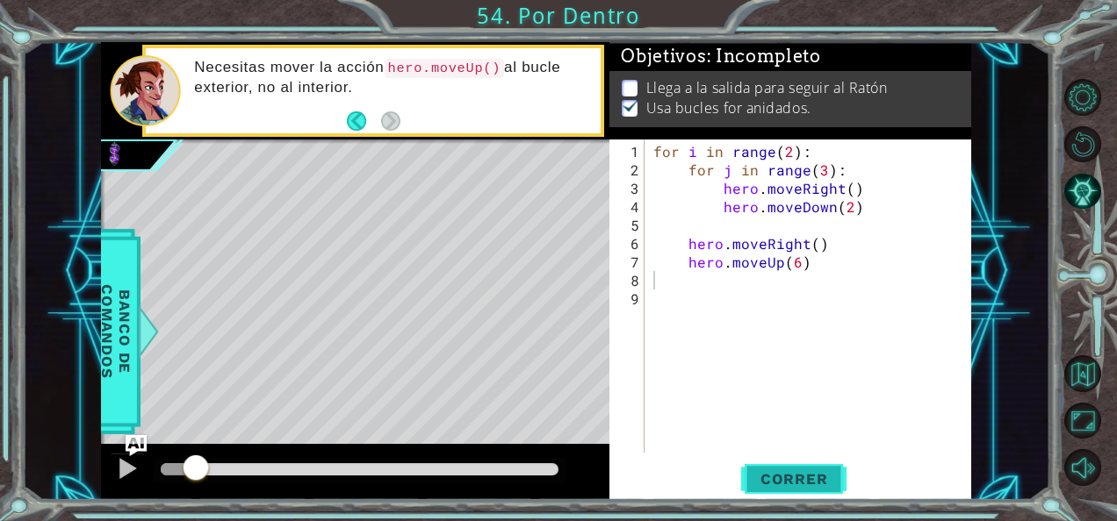
click at [797, 479] on span "Correr" at bounding box center [794, 480] width 103 height 18
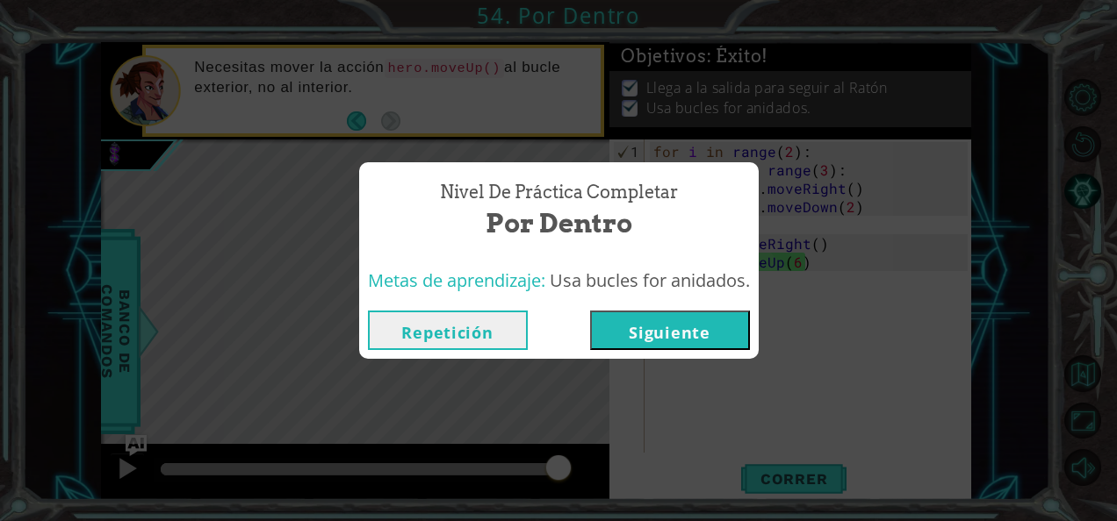
click at [715, 335] on button "Siguiente" at bounding box center [670, 331] width 160 height 40
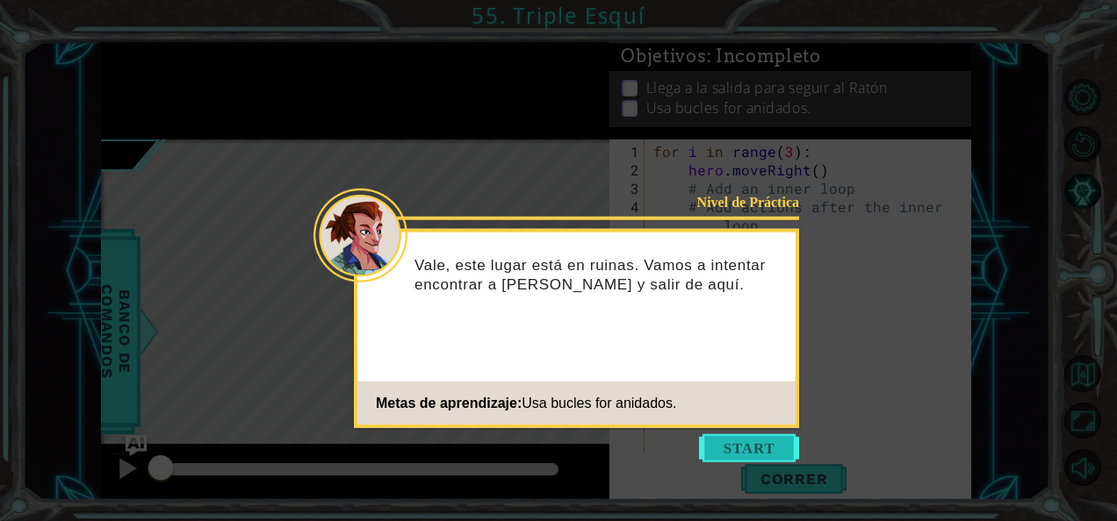
click at [780, 441] on button "Start" at bounding box center [749, 449] width 100 height 28
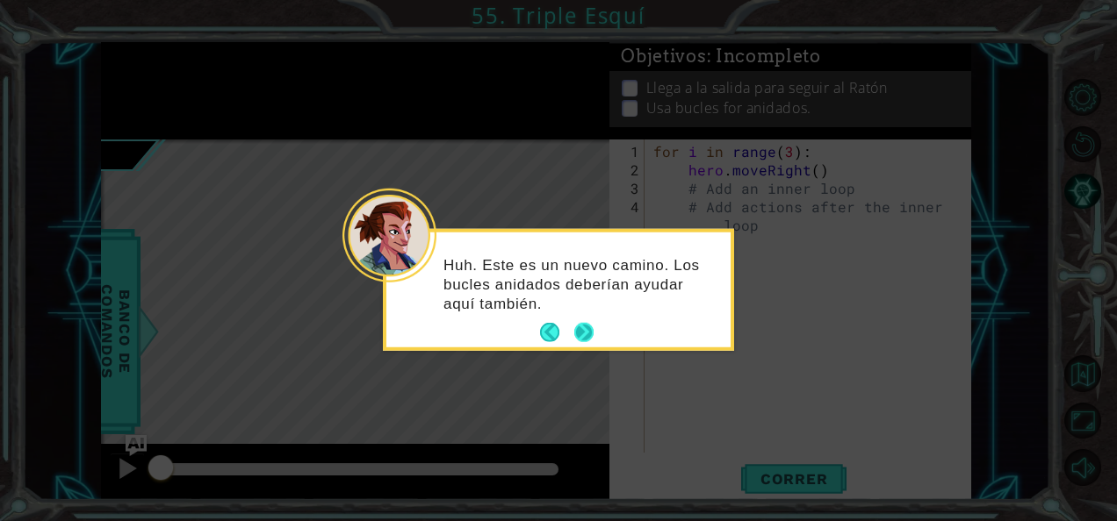
click at [585, 326] on button "Next" at bounding box center [583, 332] width 19 height 19
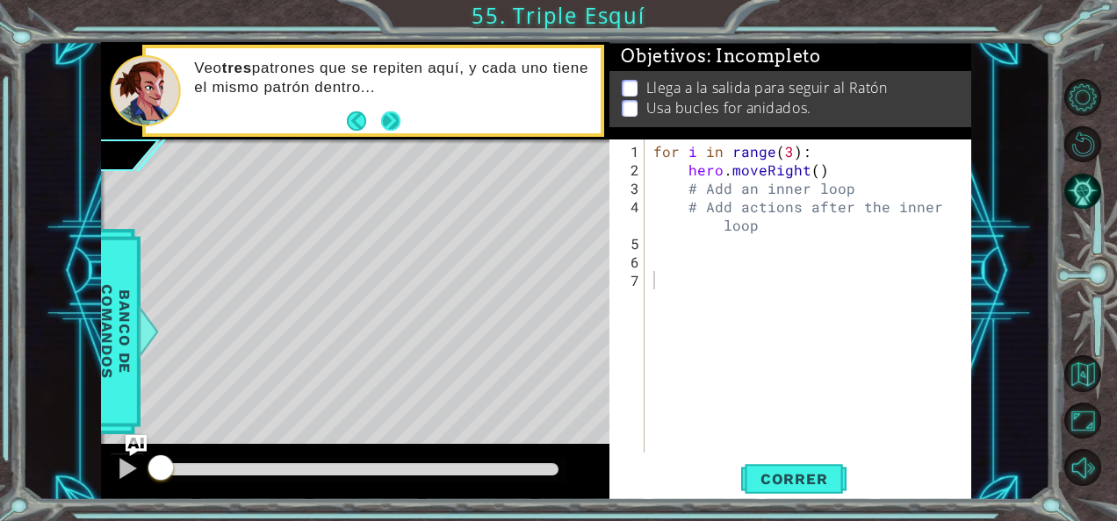
click at [392, 119] on button "Next" at bounding box center [390, 121] width 20 height 20
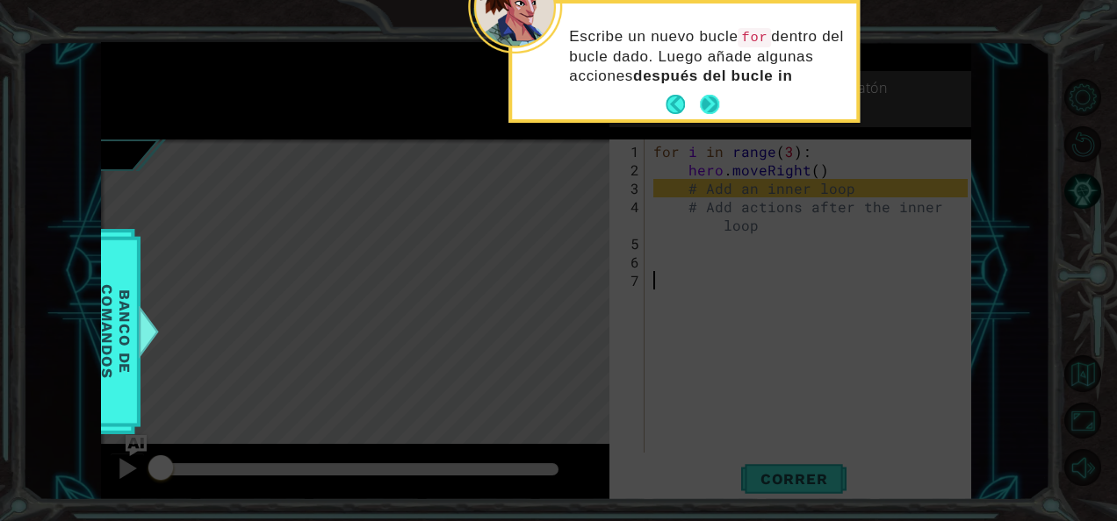
click at [718, 101] on button "Next" at bounding box center [710, 105] width 20 height 20
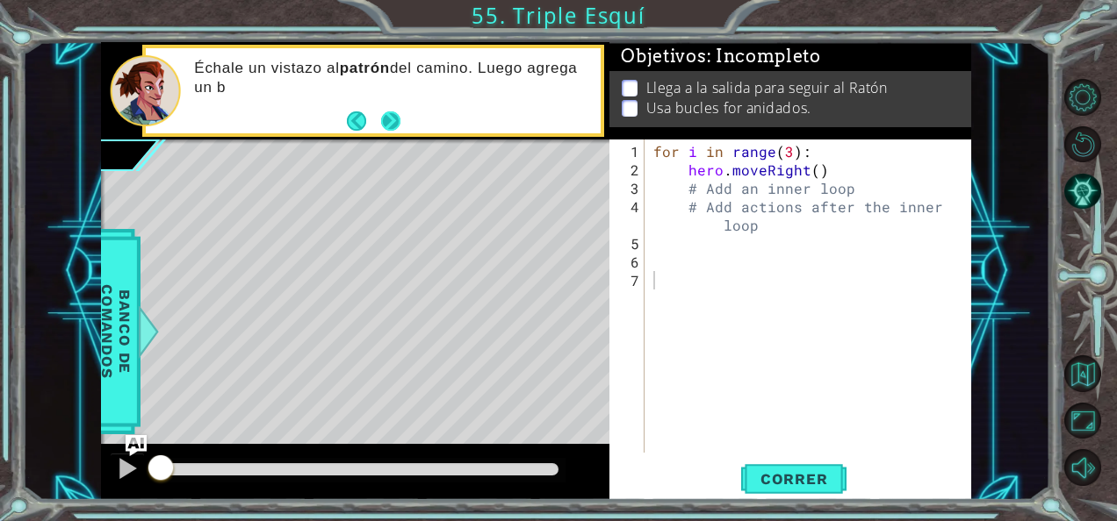
click at [390, 112] on button "Next" at bounding box center [390, 120] width 19 height 19
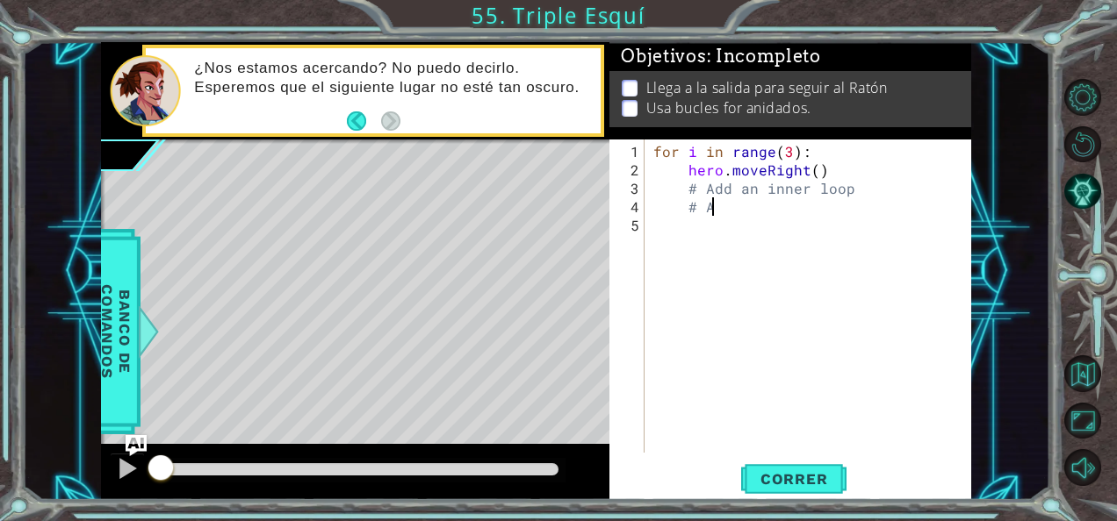
type textarea "#"
type textarea "hero.moveRight()"
click at [780, 488] on button "Correr" at bounding box center [793, 479] width 105 height 36
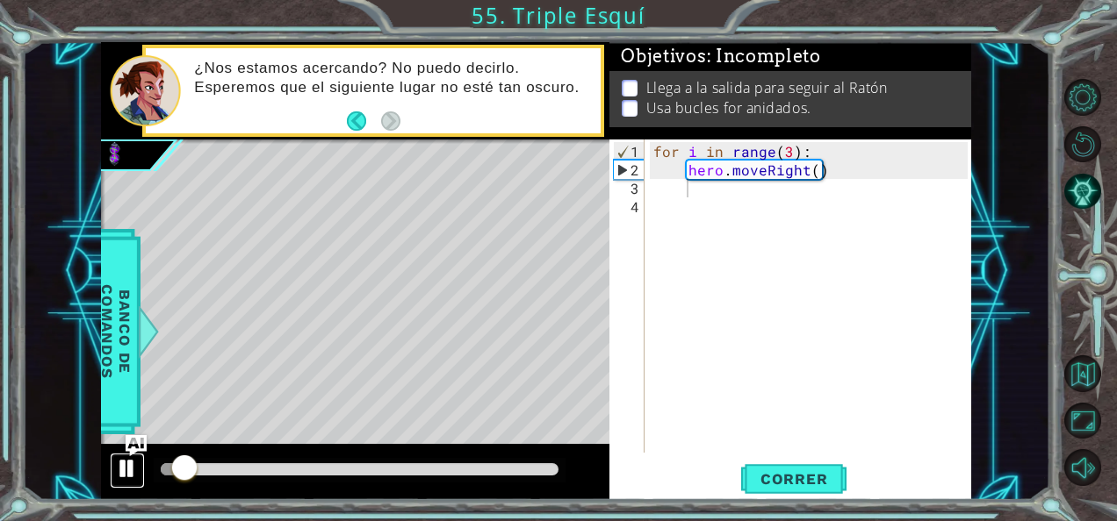
click at [132, 465] on div at bounding box center [127, 468] width 23 height 23
click at [811, 169] on div "for i in range ( 3 ) : hero . moveRight ( )" at bounding box center [813, 317] width 327 height 350
type textarea "hero.moveRight(2)"
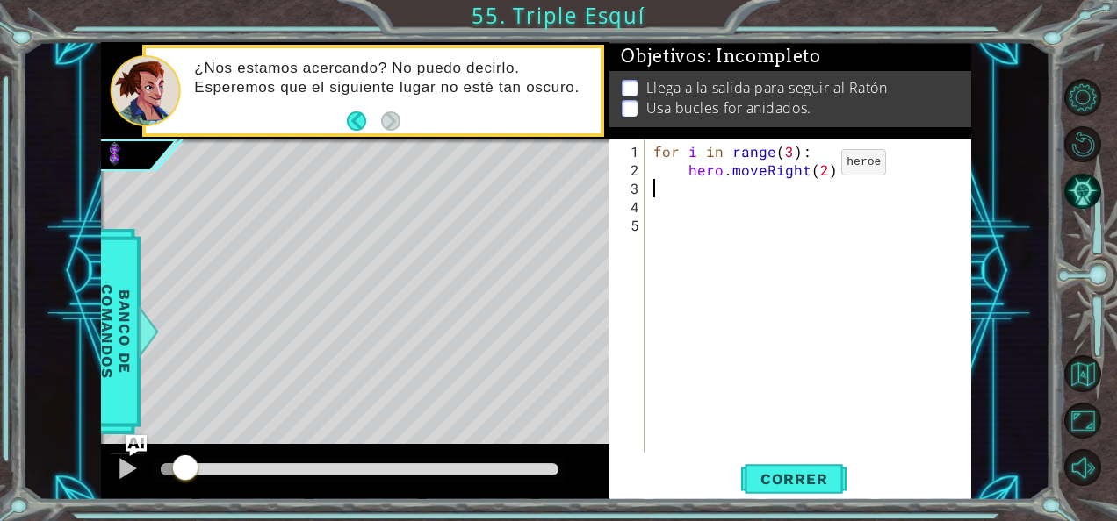
type textarea "hero.moveRight(2)"
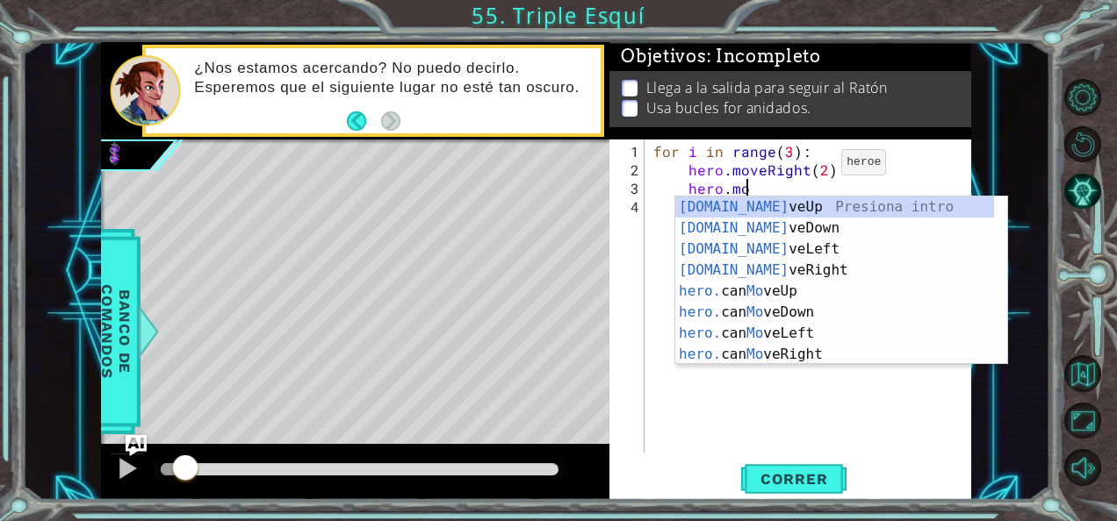
scroll to position [0, 5]
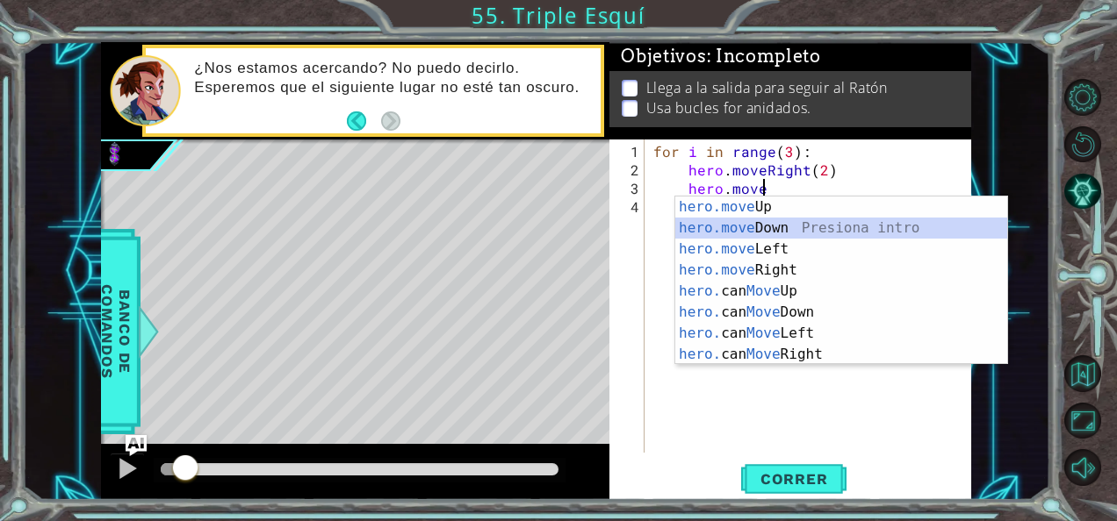
click at [810, 231] on div "hero.move Up Presiona intro hero.move Down Presiona intro hero.move Left Presio…" at bounding box center [841, 302] width 333 height 211
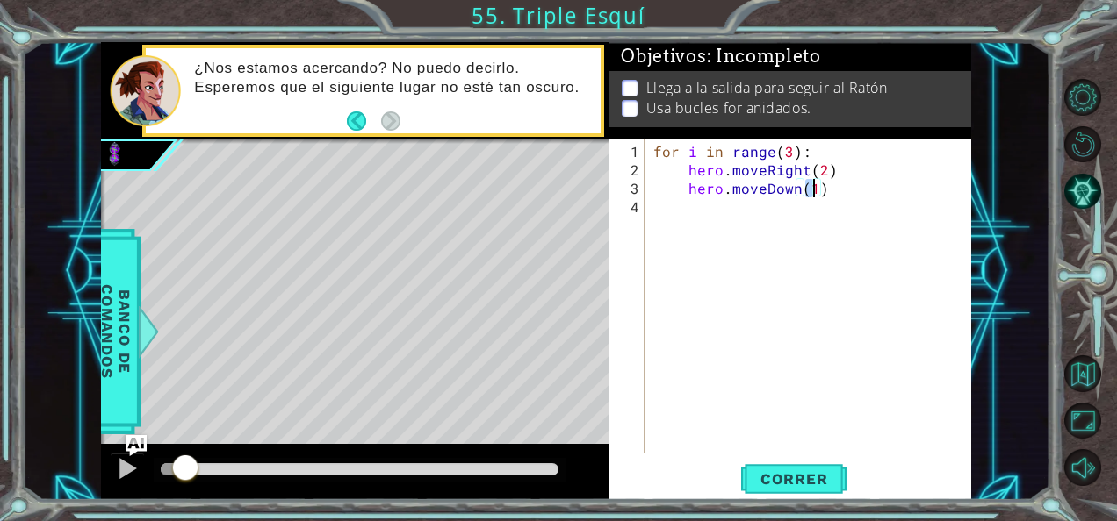
type textarea "hero.moveDown()"
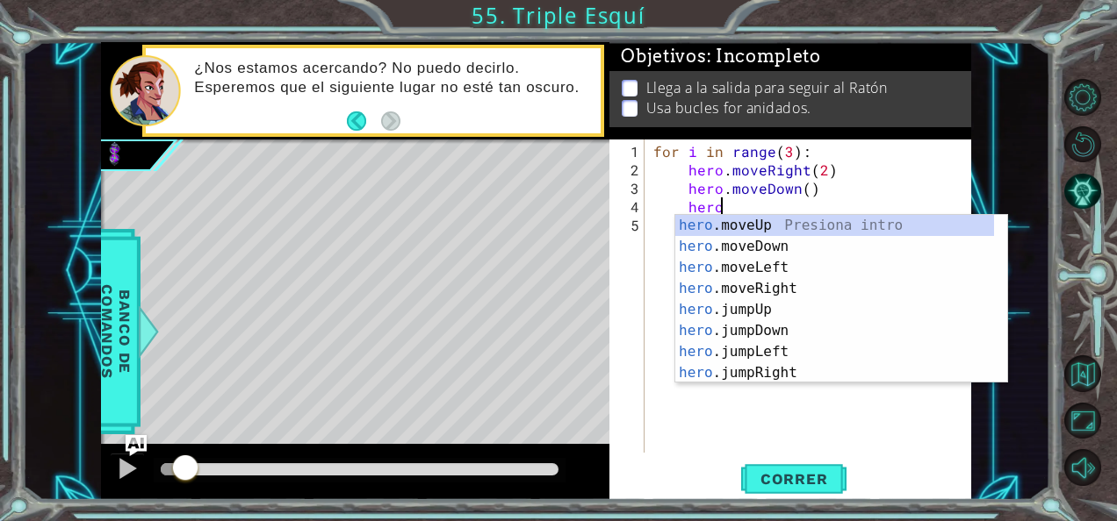
scroll to position [0, 4]
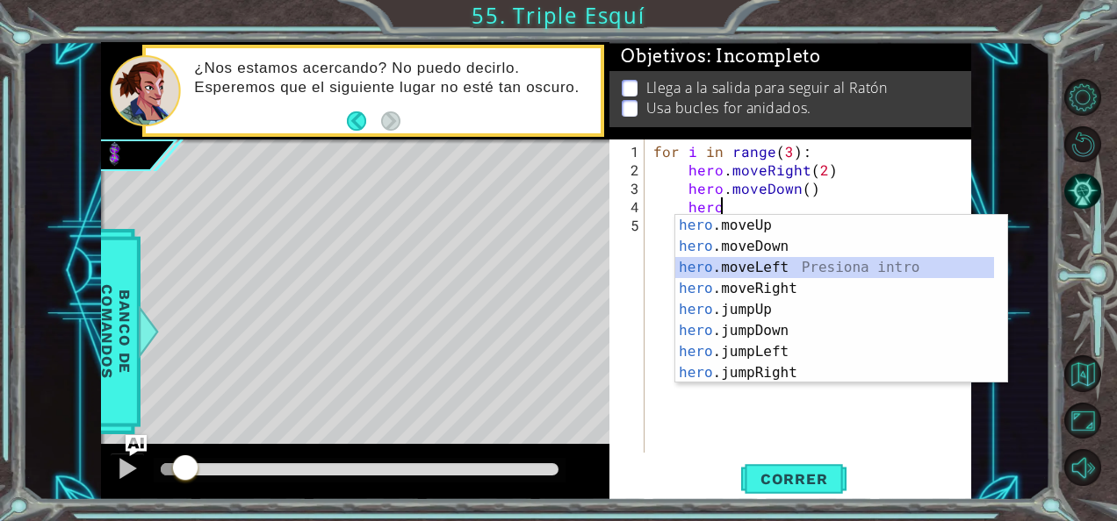
click at [806, 257] on div "hero .moveUp Presiona intro hero .moveDown Presiona intro hero .moveLeft Presio…" at bounding box center [835, 320] width 320 height 211
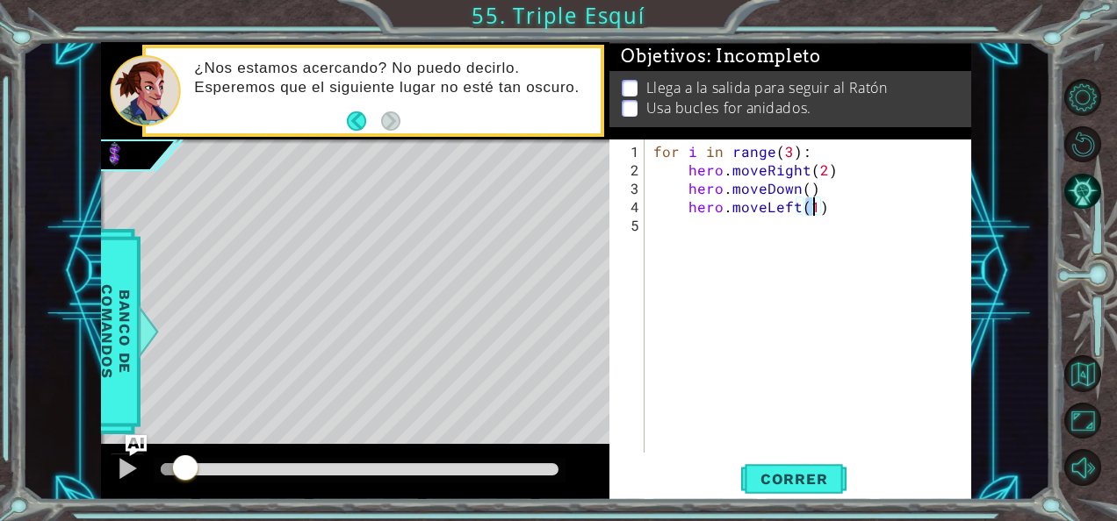
type textarea "hero.moveLeft()"
click at [846, 146] on div "for i in range ( 3 ) : hero . moveRight ( 2 ) hero . moveDown ( ) hero . moveLe…" at bounding box center [813, 317] width 327 height 350
type textarea "for i in range(3):"
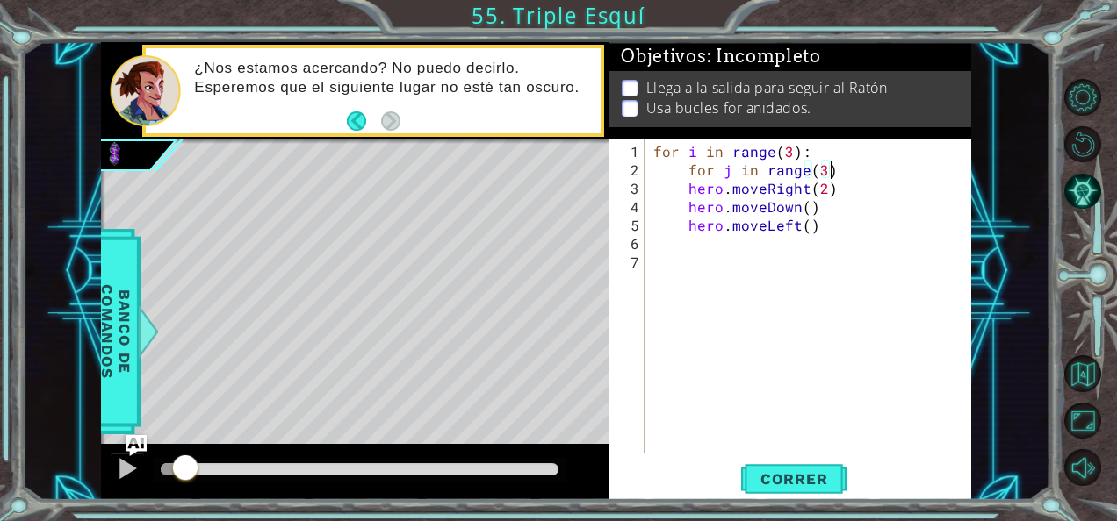
type textarea "for j in range(3):"
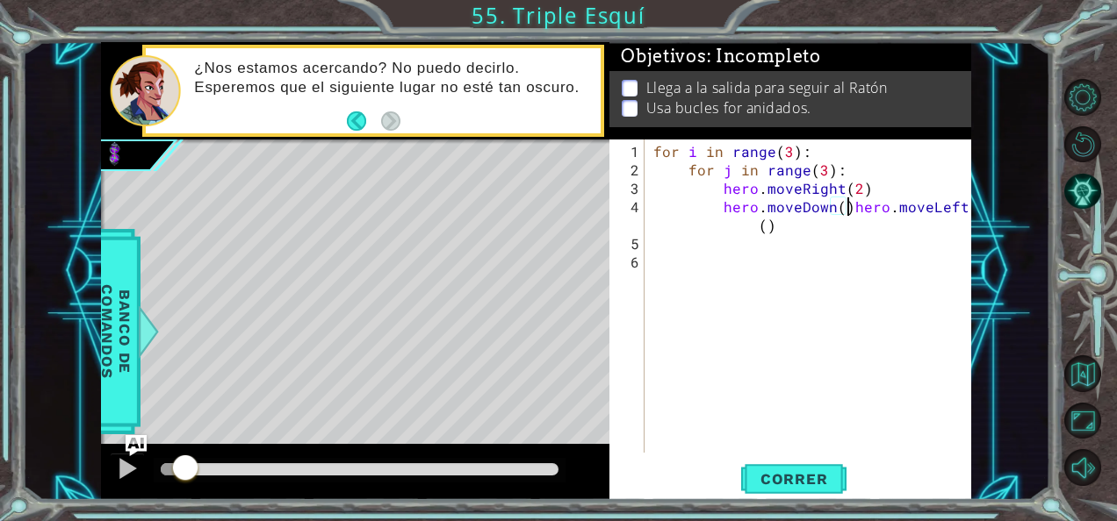
type textarea "hero.moveLeft()"
click at [862, 230] on div "for i in range ( 3 ) : for j in range ( 3 ) : hero . moveRight ( 2 ) hero . mov…" at bounding box center [813, 317] width 327 height 350
click at [862, 232] on div "for i in range ( 3 ) : for j in range ( 3 ) : hero . moveRight ( 2 ) hero . mov…" at bounding box center [813, 317] width 327 height 350
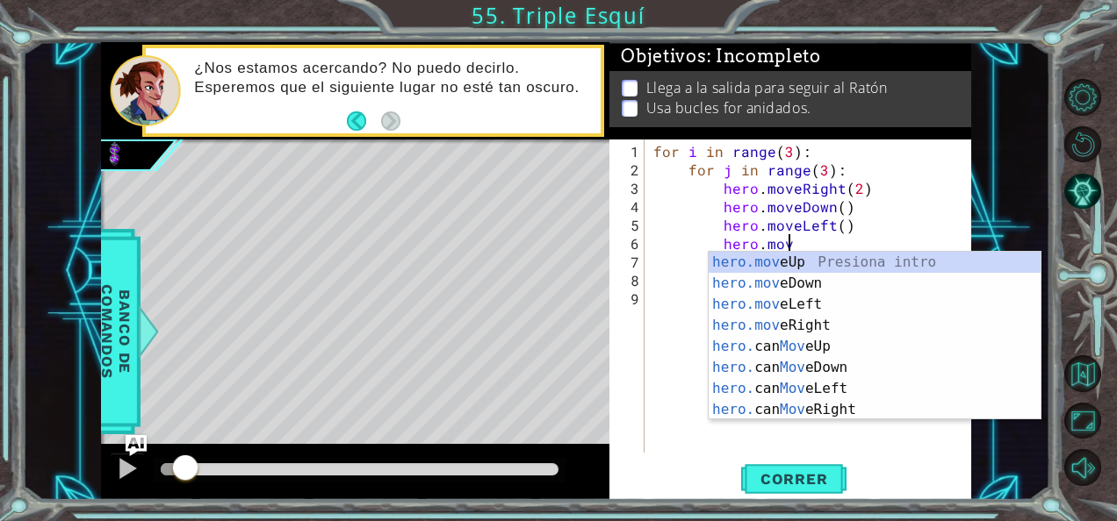
scroll to position [0, 7]
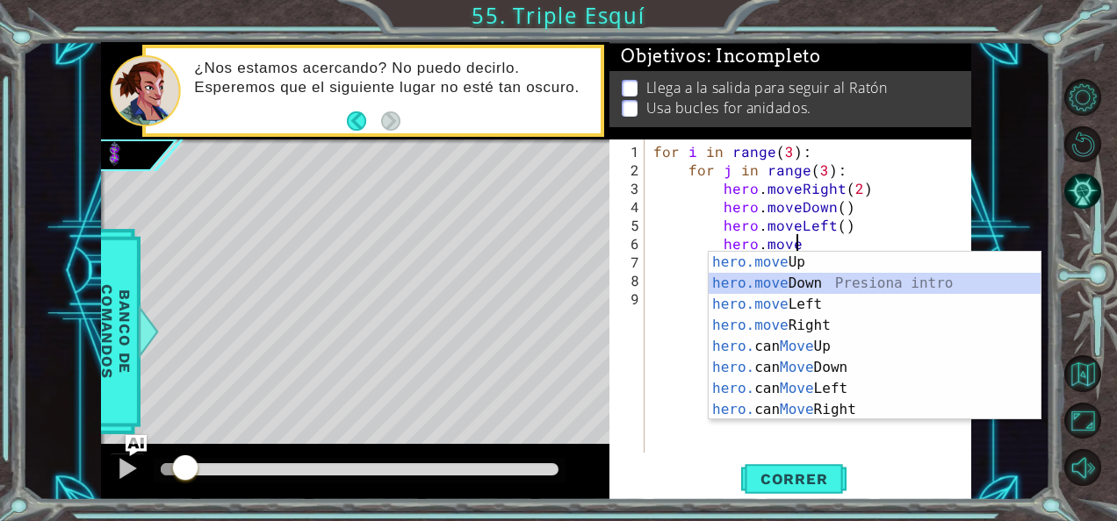
click at [844, 277] on div "hero.move Up Presiona intro hero.move Down Presiona intro hero.move Left Presio…" at bounding box center [874, 357] width 333 height 211
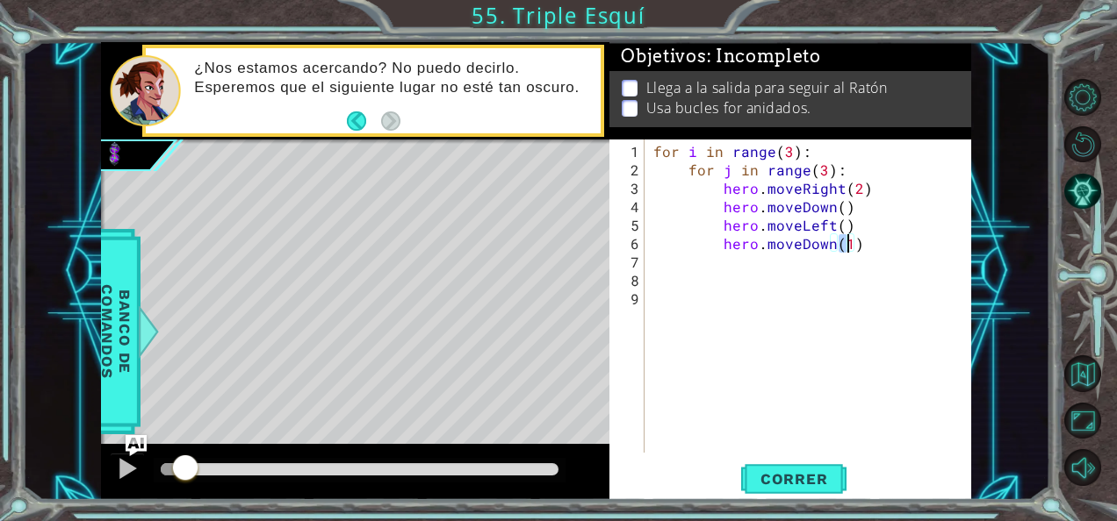
type textarea "hero.moveDown()"
click at [773, 284] on div "for i in range ( 3 ) : for j in range ( 3 ) : hero . moveRight ( 2 ) hero . mov…" at bounding box center [813, 317] width 327 height 350
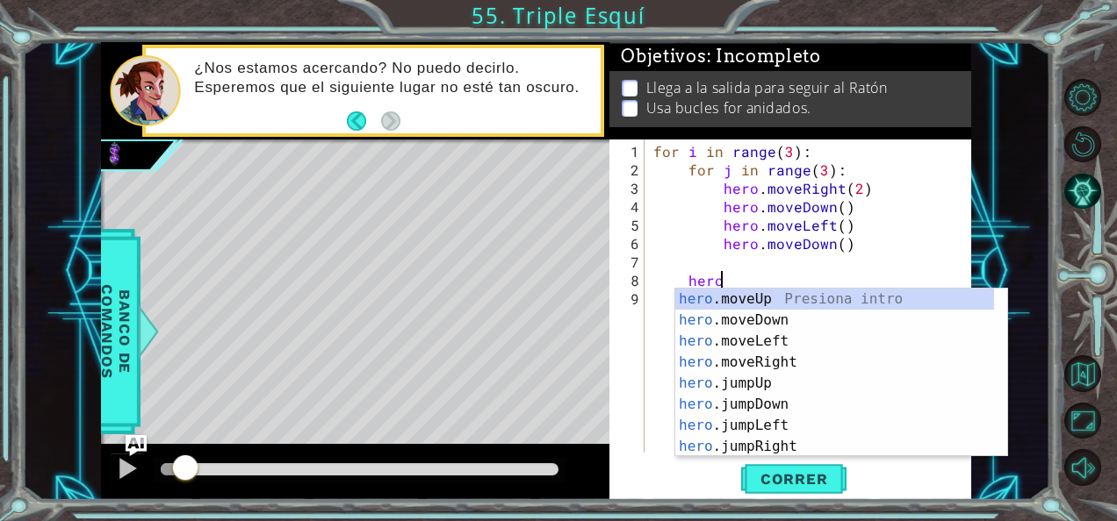
scroll to position [0, 4]
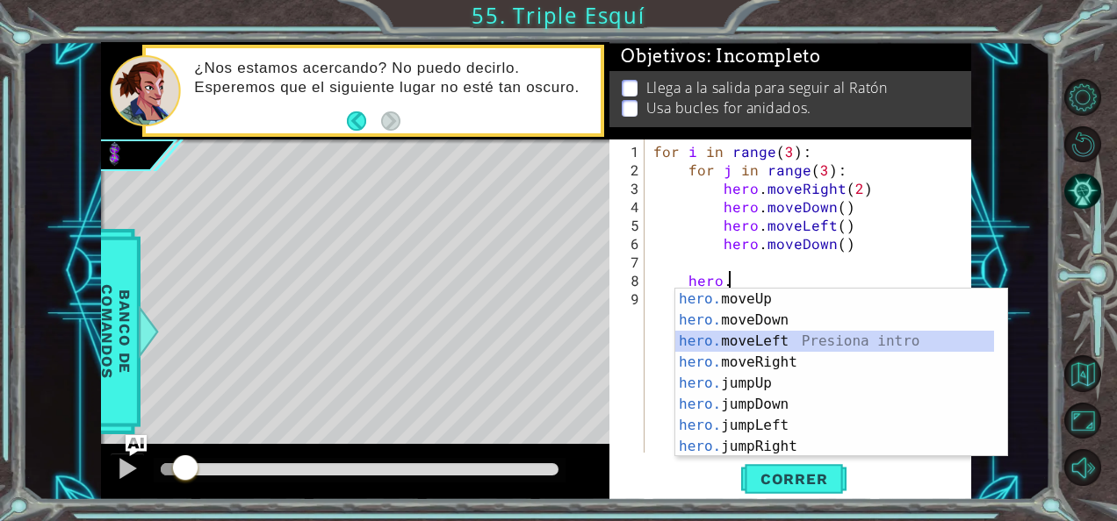
click at [785, 351] on div "hero. moveUp Presiona intro hero. moveDown Presiona intro hero. moveLeft Presio…" at bounding box center [835, 394] width 320 height 211
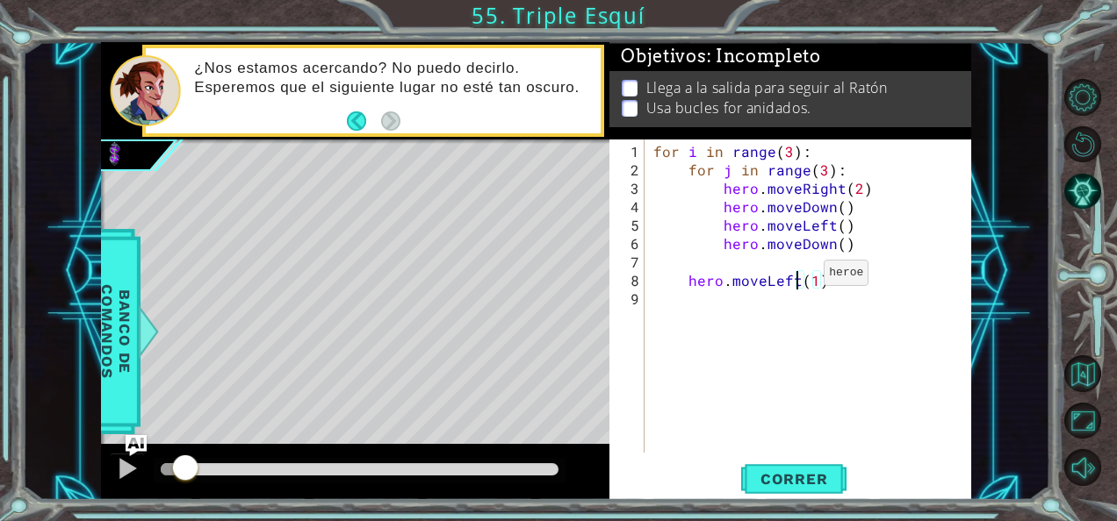
click at [794, 279] on div "for i in range ( 3 ) : for j in range ( 3 ) : hero . moveRight ( 2 ) hero . mov…" at bounding box center [813, 317] width 327 height 350
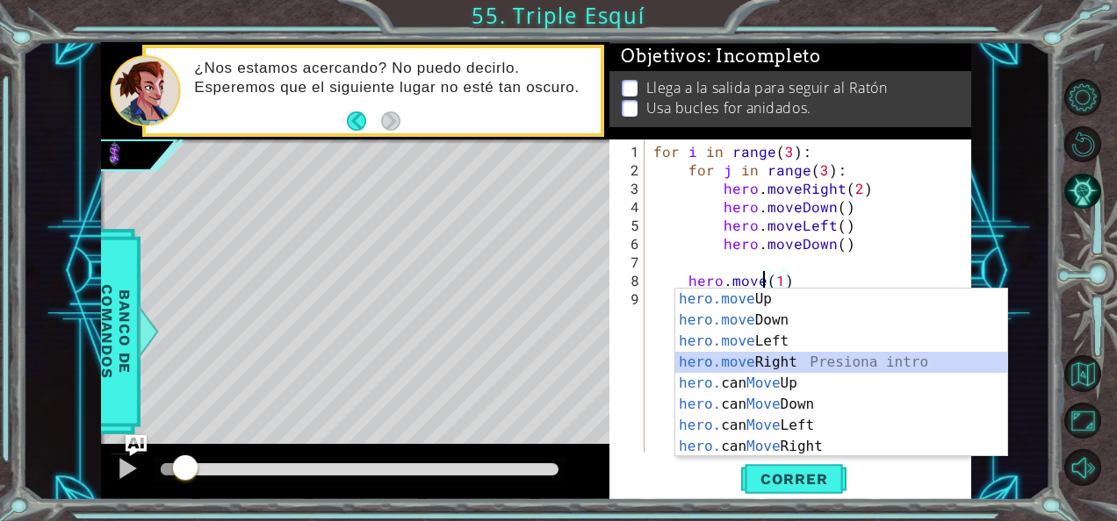
click at [764, 365] on div "hero.move Up Presiona intro hero.move Down Presiona intro hero.move Left Presio…" at bounding box center [841, 394] width 333 height 211
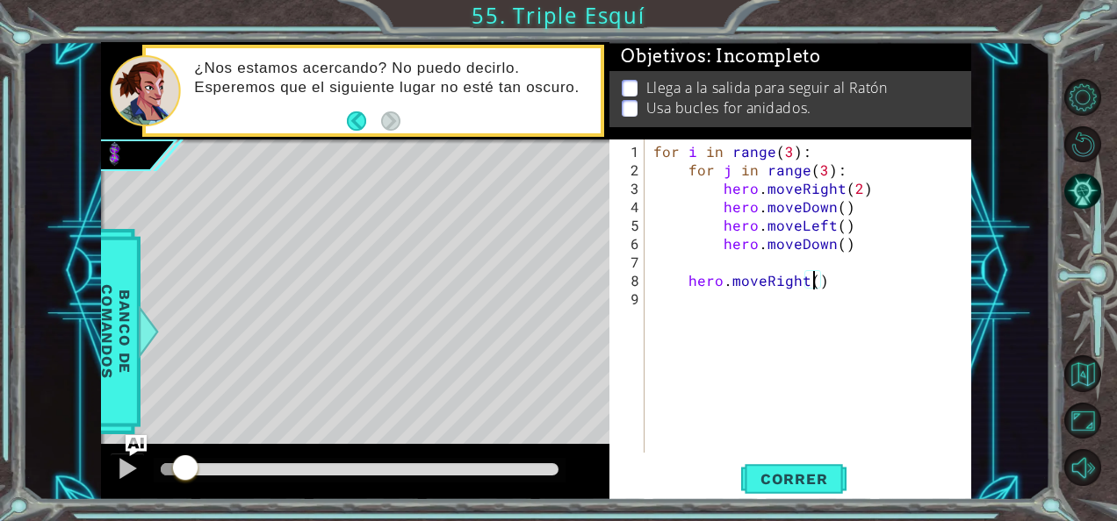
type textarea "hero.moveRight(2)"
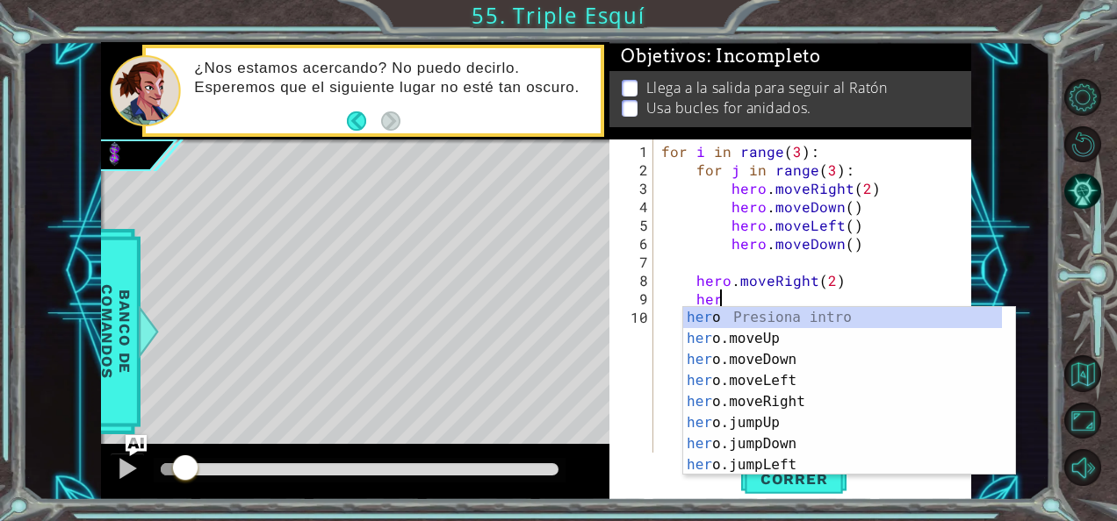
scroll to position [0, 3]
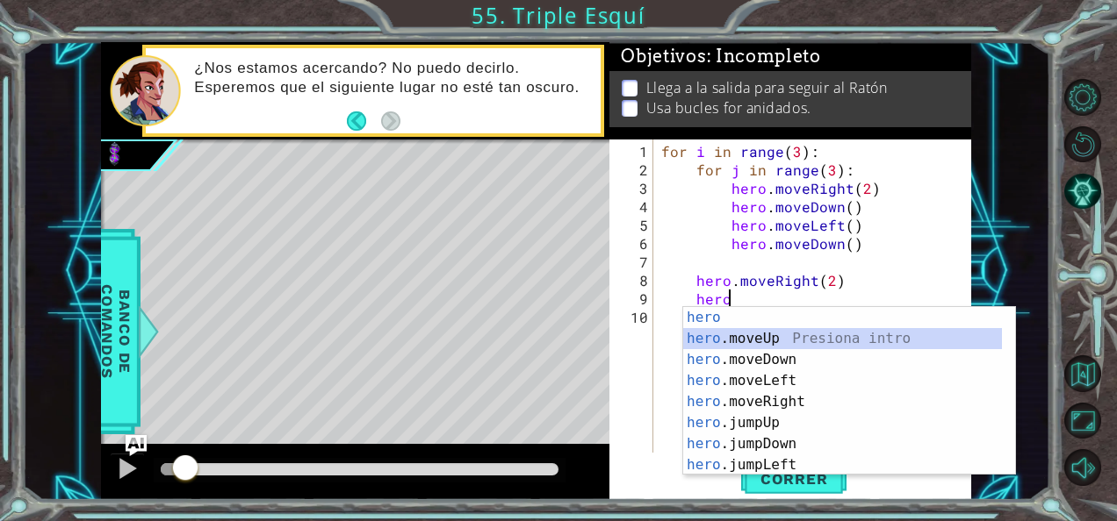
click at [791, 341] on div "hero Presiona intro hero .moveUp Presiona intro hero .moveDown Presiona intro h…" at bounding box center [843, 412] width 320 height 211
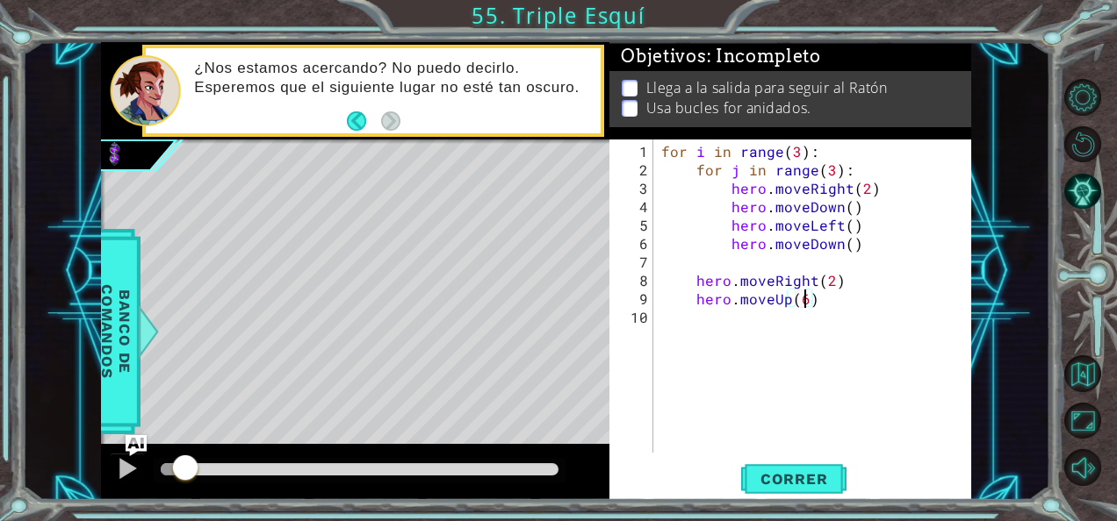
scroll to position [0, 8]
click at [764, 466] on button "Correr" at bounding box center [793, 479] width 105 height 36
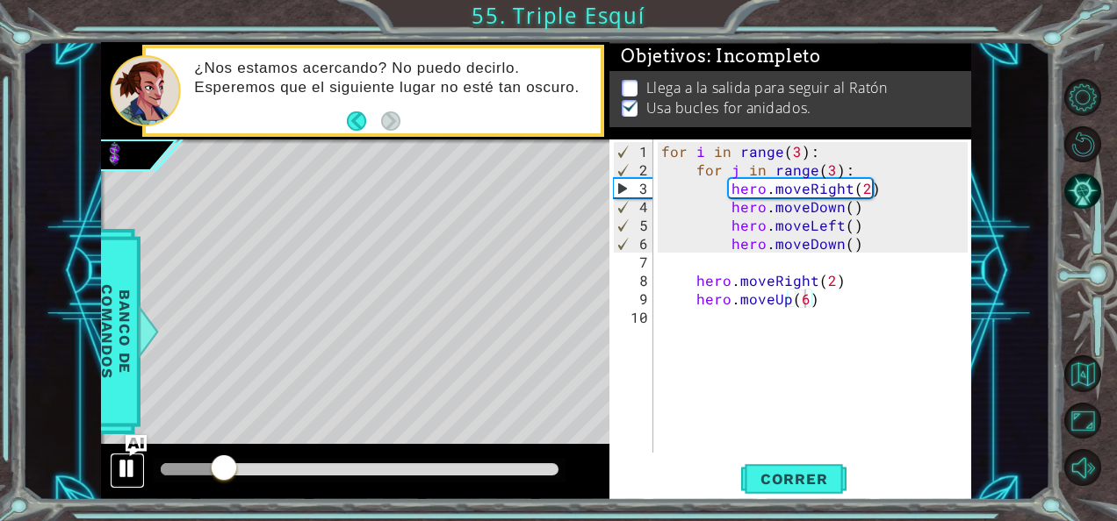
click at [131, 479] on div at bounding box center [127, 468] width 23 height 23
click at [860, 185] on div "for i in range ( 3 ) : for j in range ( 3 ) : hero . moveRight ( 2 ) hero . mov…" at bounding box center [817, 317] width 319 height 350
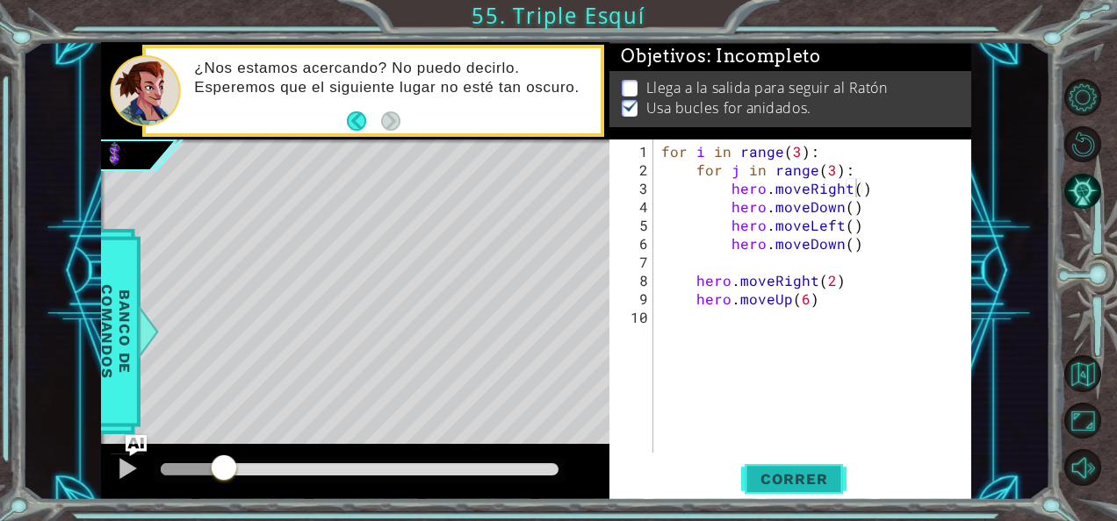
click at [809, 472] on span "Correr" at bounding box center [794, 480] width 103 height 18
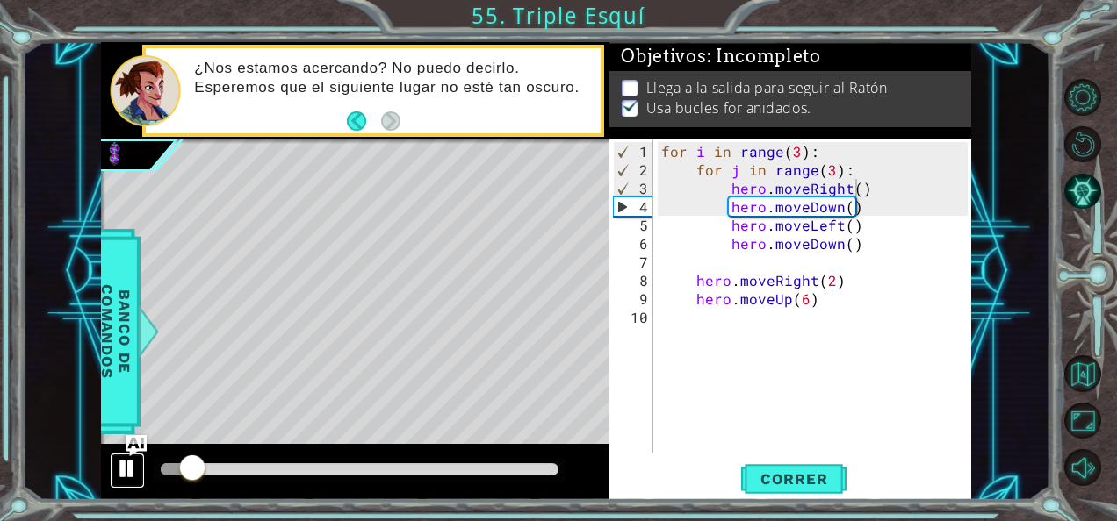
click at [136, 465] on div at bounding box center [127, 468] width 23 height 23
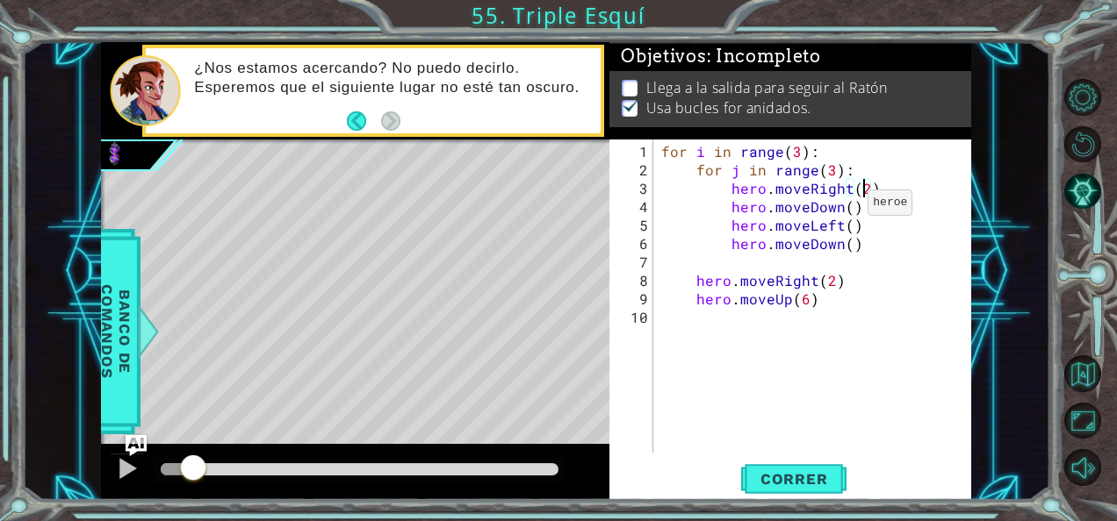
click at [845, 209] on div "for i in range ( 3 ) : for j in range ( 3 ) : hero . moveRight ( 2 ) hero . mov…" at bounding box center [817, 317] width 319 height 350
type textarea "for i in range(3):"
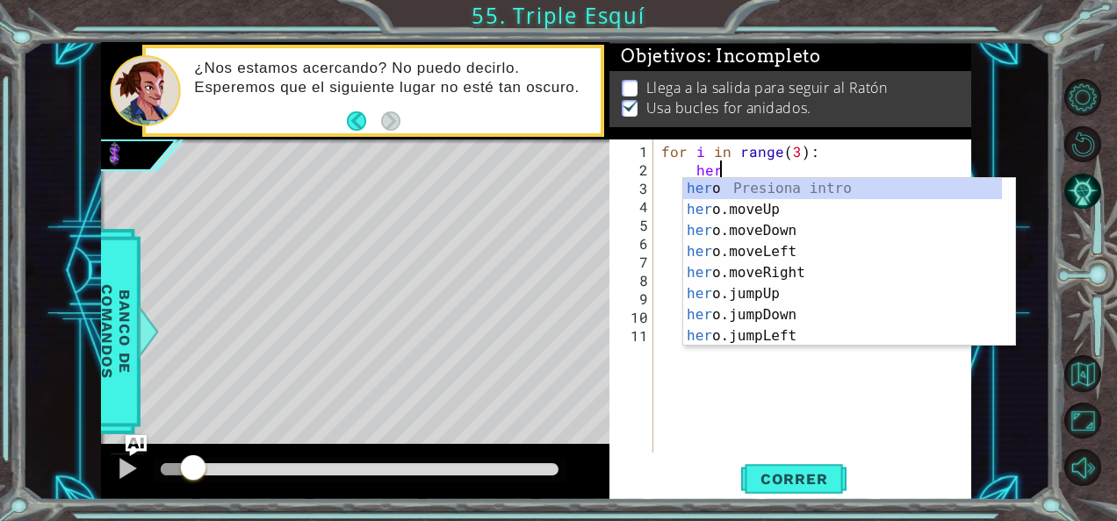
scroll to position [0, 3]
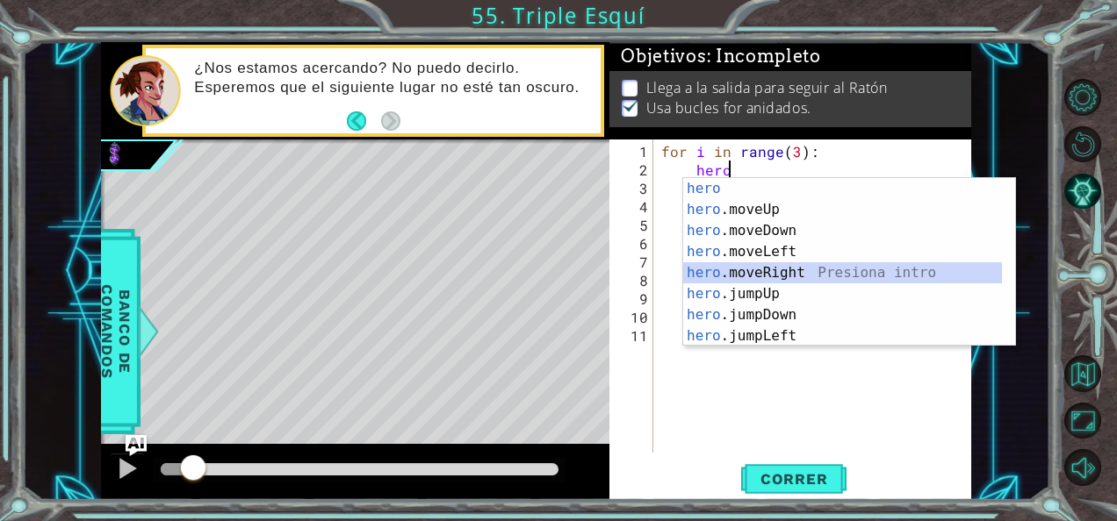
click at [780, 266] on div "hero Presiona intro hero .moveUp Presiona intro hero .moveDown Presiona intro h…" at bounding box center [843, 283] width 320 height 211
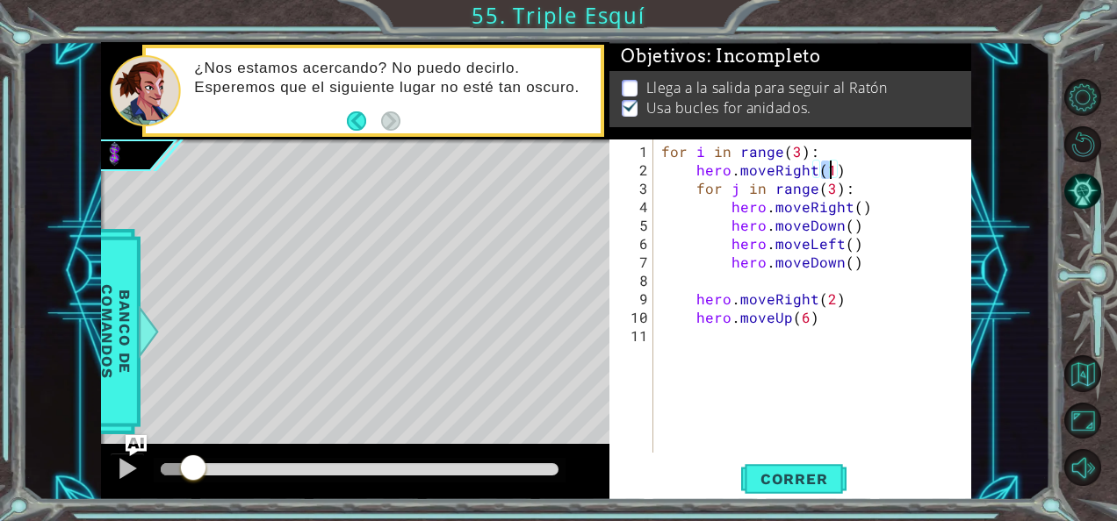
scroll to position [0, 10]
click at [789, 476] on span "Correr" at bounding box center [794, 480] width 103 height 18
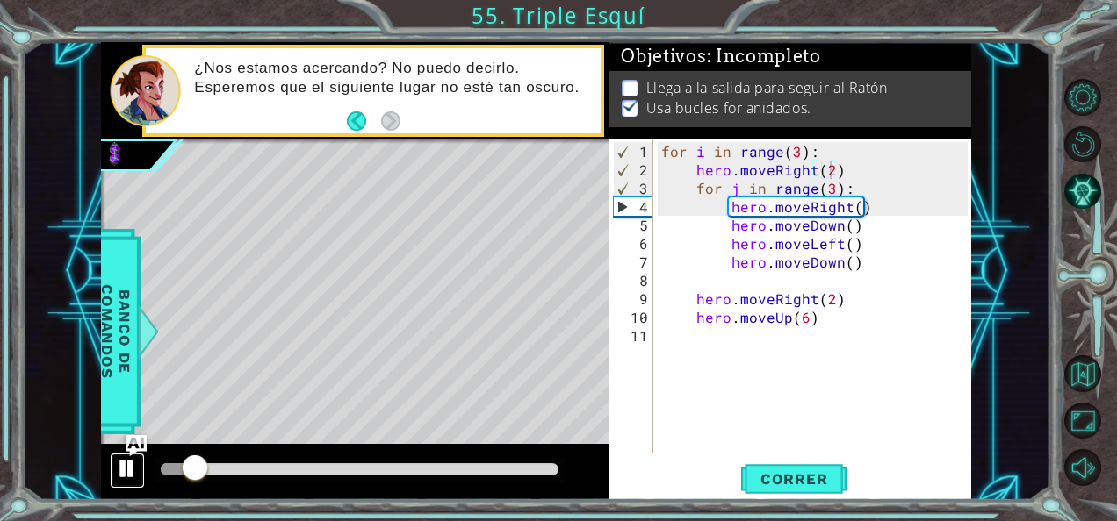
click at [130, 467] on div at bounding box center [127, 468] width 23 height 23
click at [871, 211] on div "for i in range ( 3 ) : hero . moveRight ( 2 ) for j in range ( 3 ) : hero . mov…" at bounding box center [817, 317] width 319 height 350
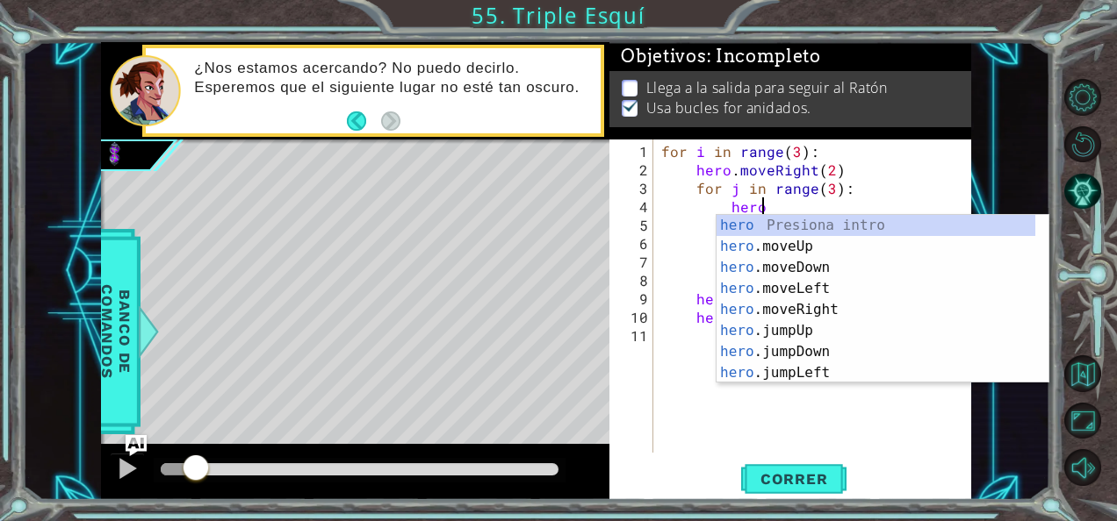
type textarea "h"
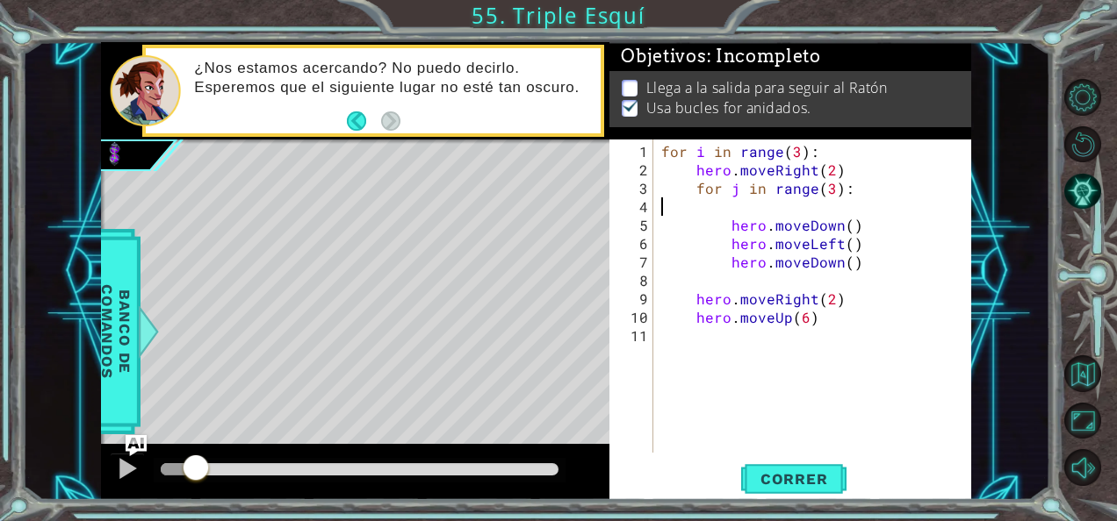
scroll to position [0, 0]
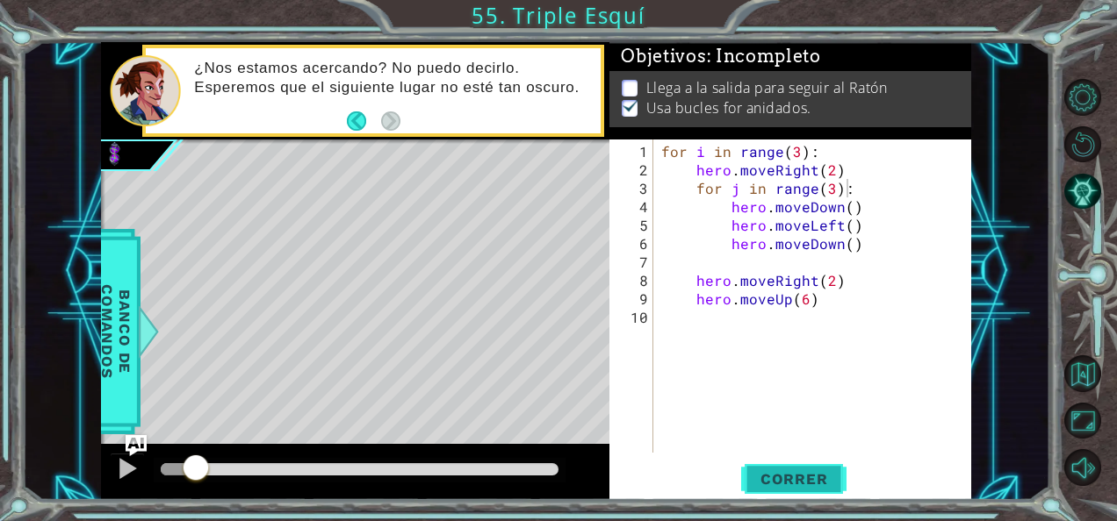
click at [788, 474] on span "Correr" at bounding box center [794, 480] width 103 height 18
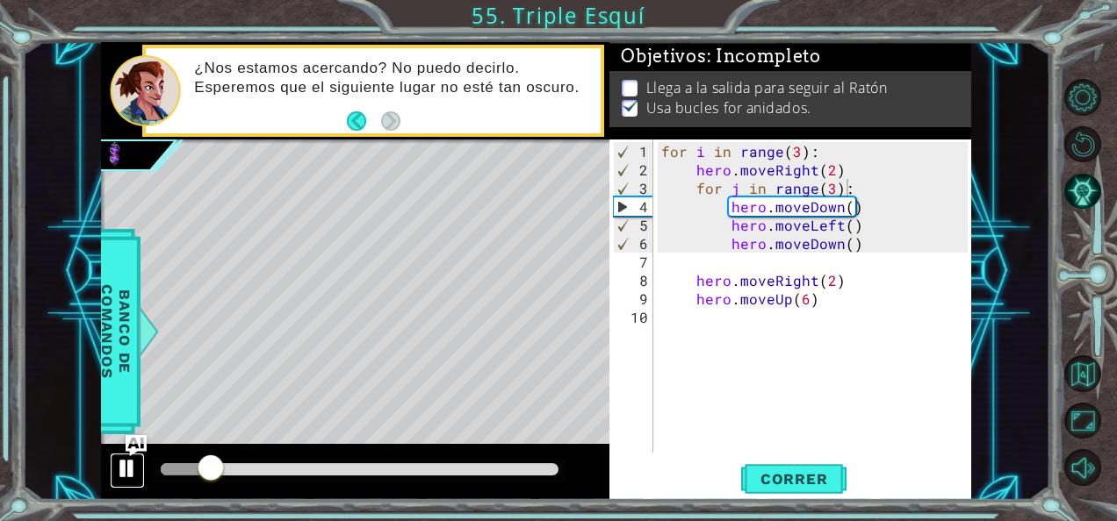
click at [133, 474] on div at bounding box center [127, 468] width 23 height 23
click at [856, 243] on div "for i in range ( 3 ) : hero . moveRight ( 2 ) for j in range ( 3 ) : hero . mov…" at bounding box center [817, 317] width 319 height 350
type textarea "hero.moveDown()"
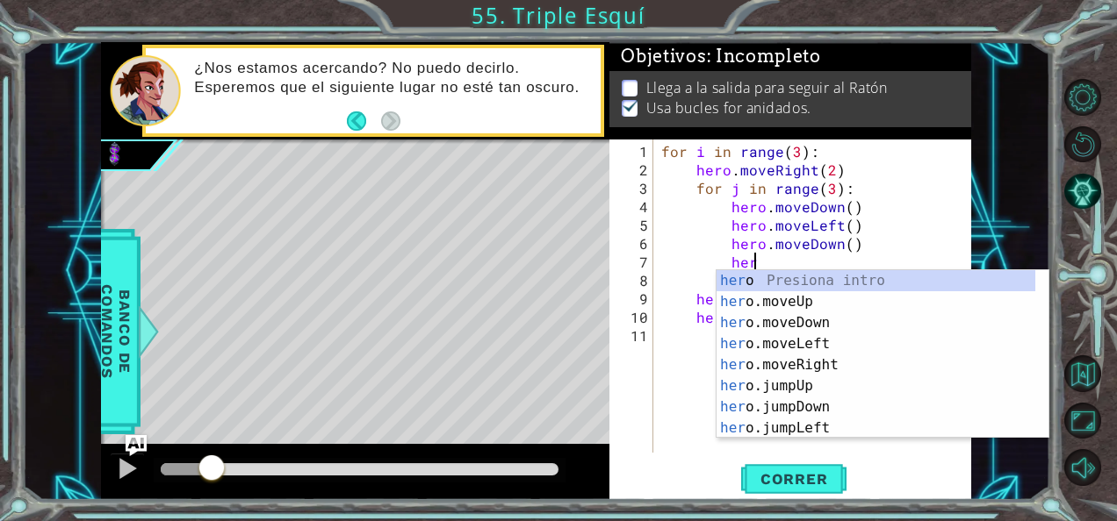
scroll to position [0, 5]
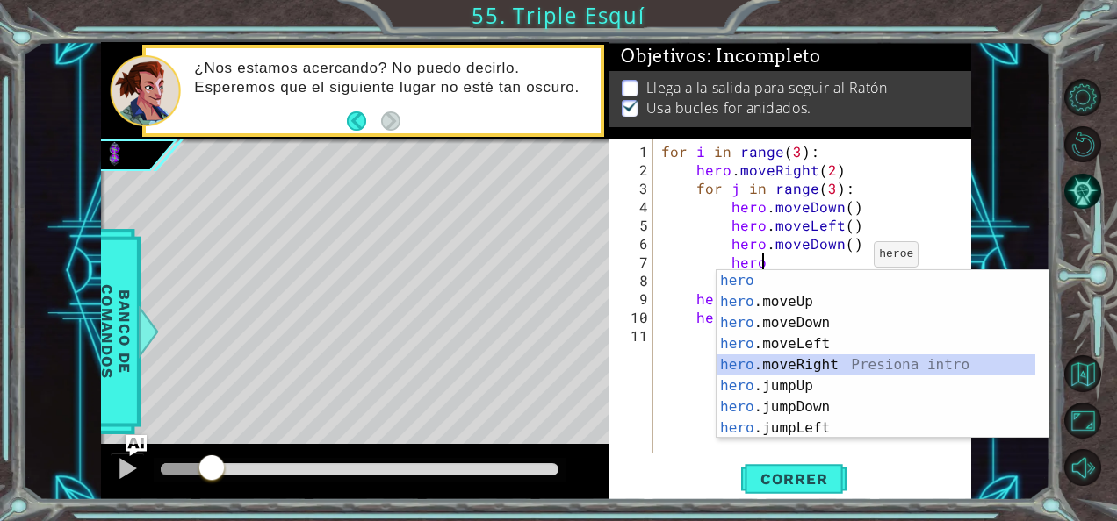
click at [828, 362] on div "hero Presiona intro hero .moveUp Presiona intro hero .moveDown Presiona intro h…" at bounding box center [876, 375] width 320 height 211
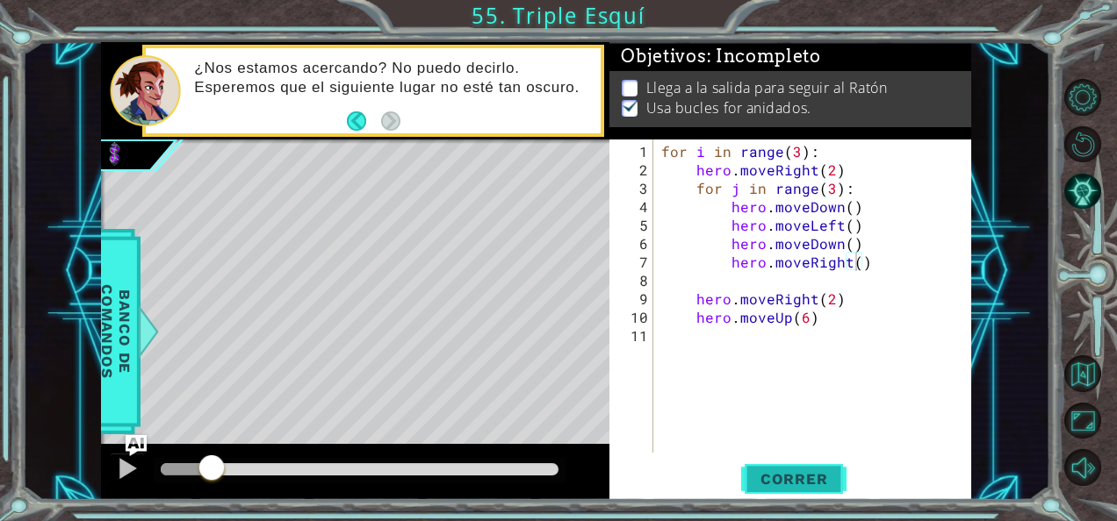
click at [791, 464] on button "Correr" at bounding box center [793, 479] width 105 height 36
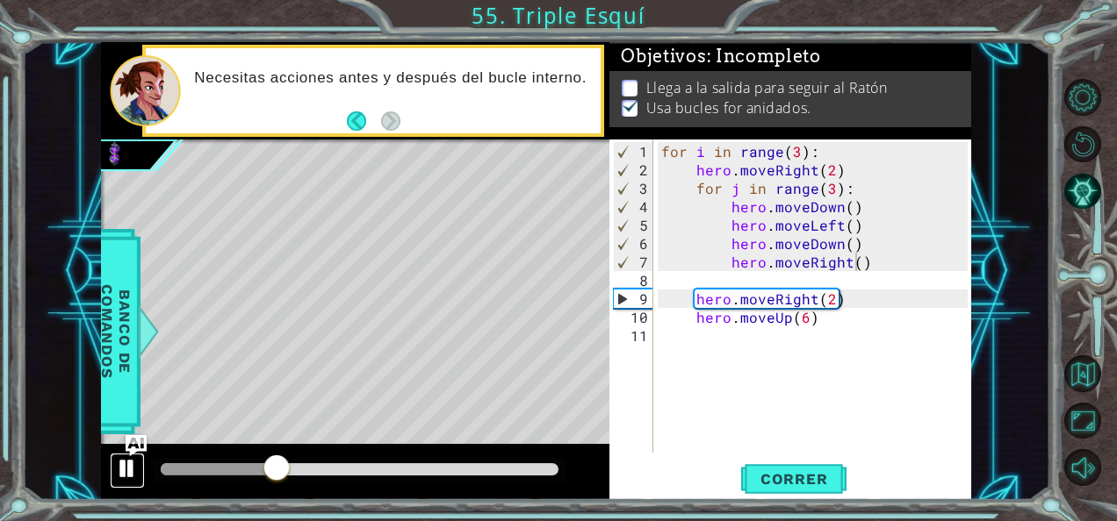
click at [140, 460] on button at bounding box center [127, 471] width 35 height 36
click at [829, 298] on div "for i in range ( 3 ) : hero . moveRight ( 2 ) for j in range ( 3 ) : hero . mov…" at bounding box center [817, 317] width 319 height 350
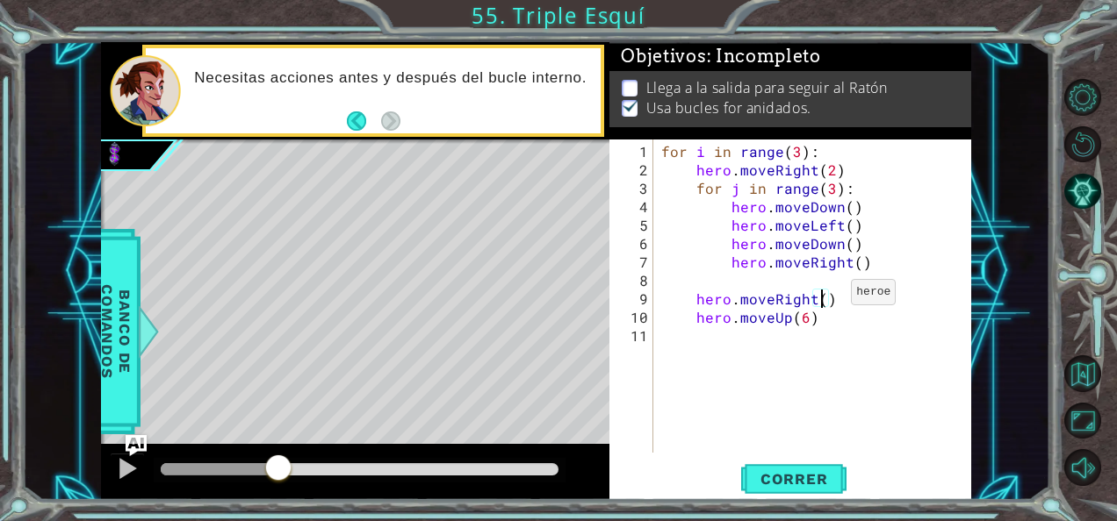
type textarea "hero.moveUp(6)"
click at [113, 475] on button at bounding box center [127, 471] width 35 height 36
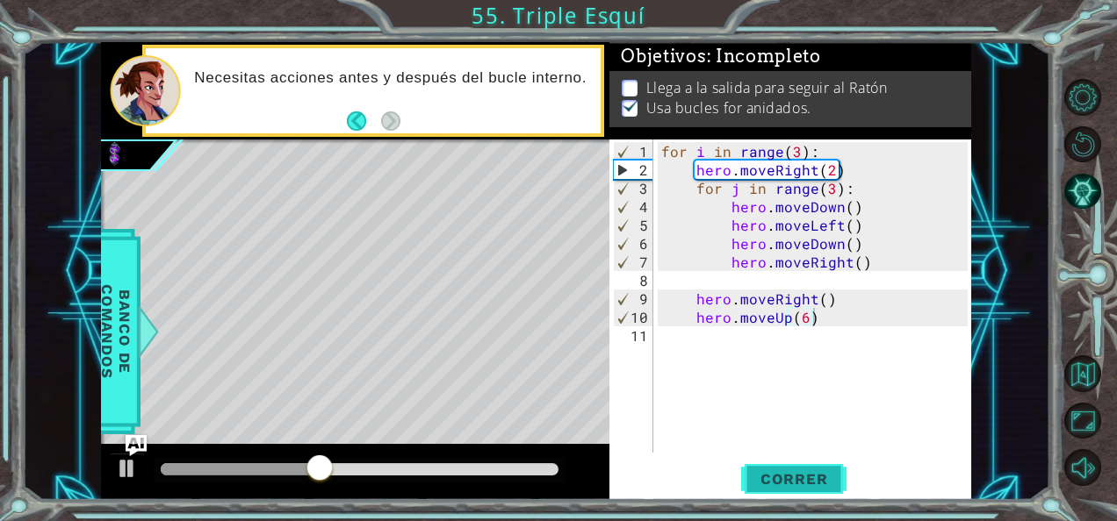
click at [767, 468] on button "Correr" at bounding box center [793, 479] width 105 height 36
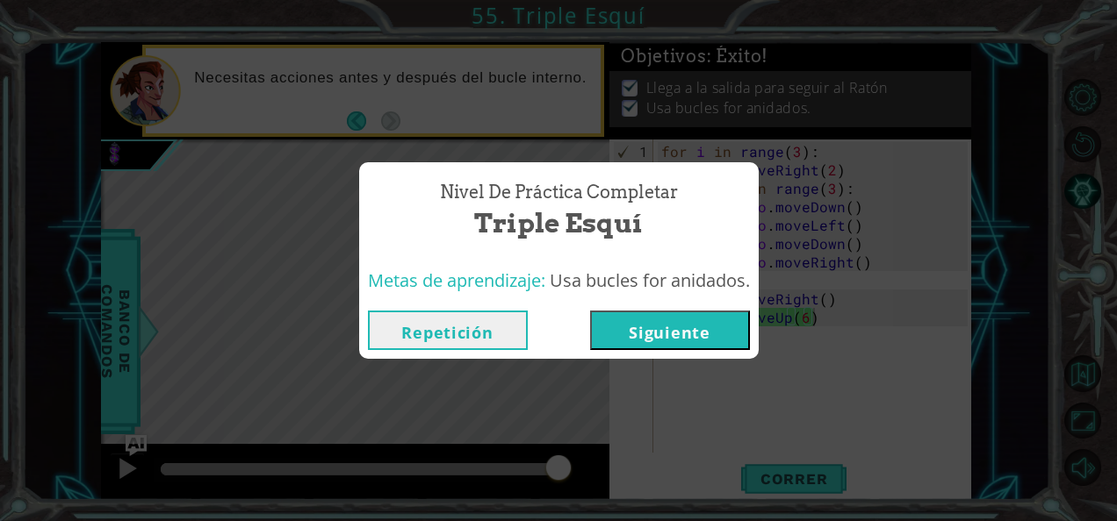
click at [701, 326] on button "Siguiente" at bounding box center [670, 331] width 160 height 40
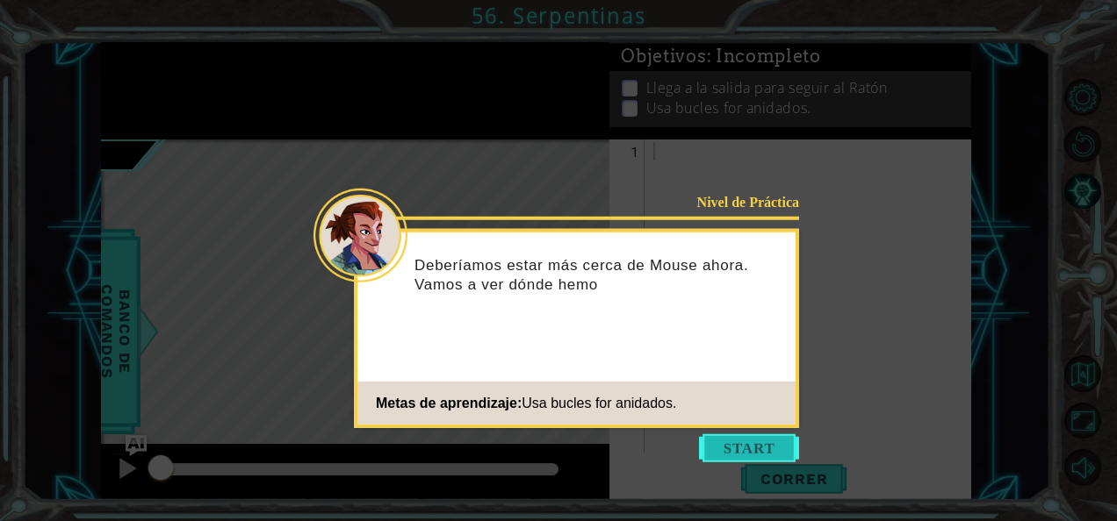
click at [716, 448] on button "Start" at bounding box center [749, 449] width 100 height 28
